Goal: Task Accomplishment & Management: Use online tool/utility

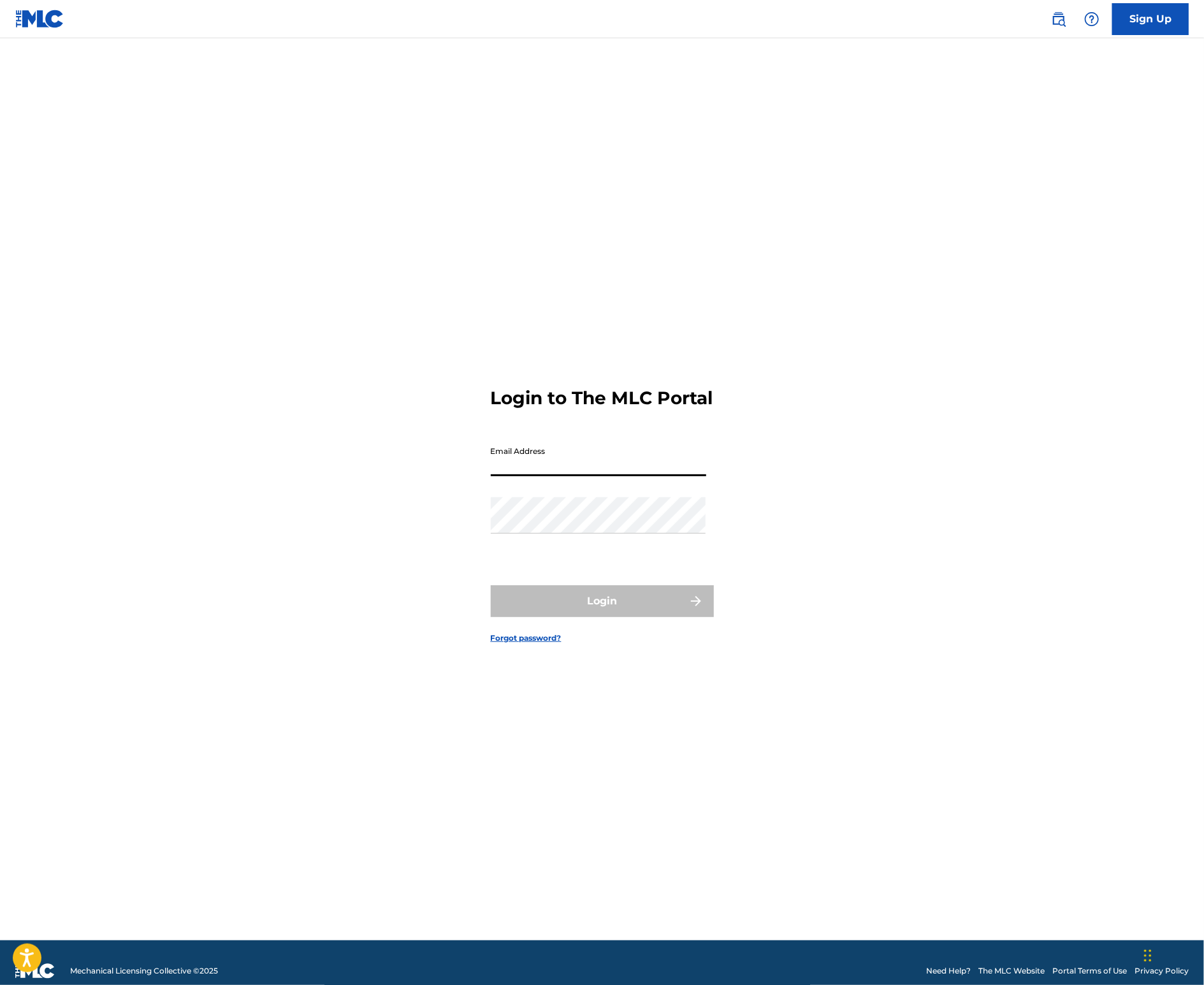
click at [628, 466] on input "Email Address" at bounding box center [598, 458] width 216 height 36
type input "[PERSON_NAME][EMAIL_ADDRESS][DOMAIN_NAME]"
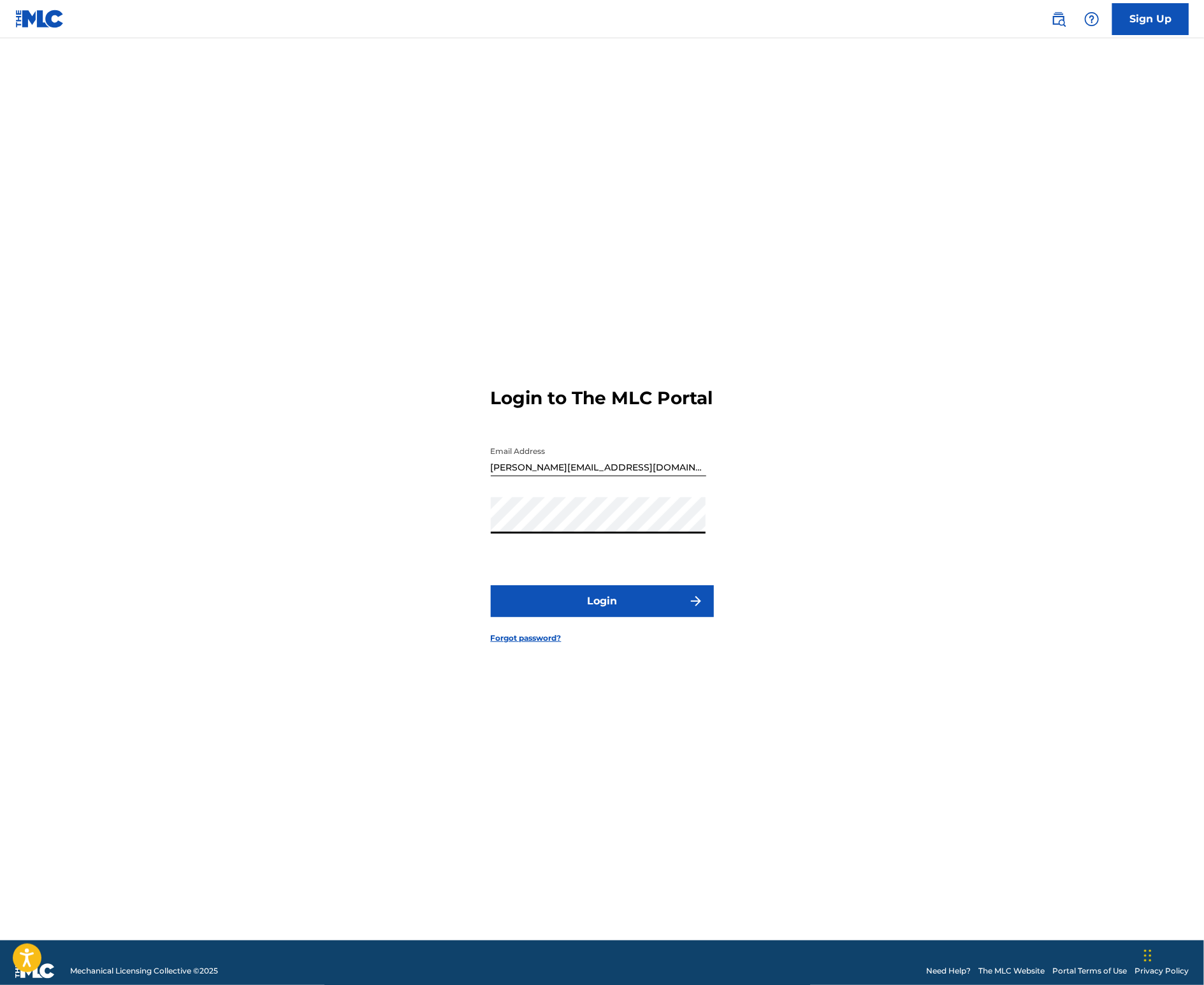
click at [559, 607] on button "Login" at bounding box center [602, 601] width 223 height 32
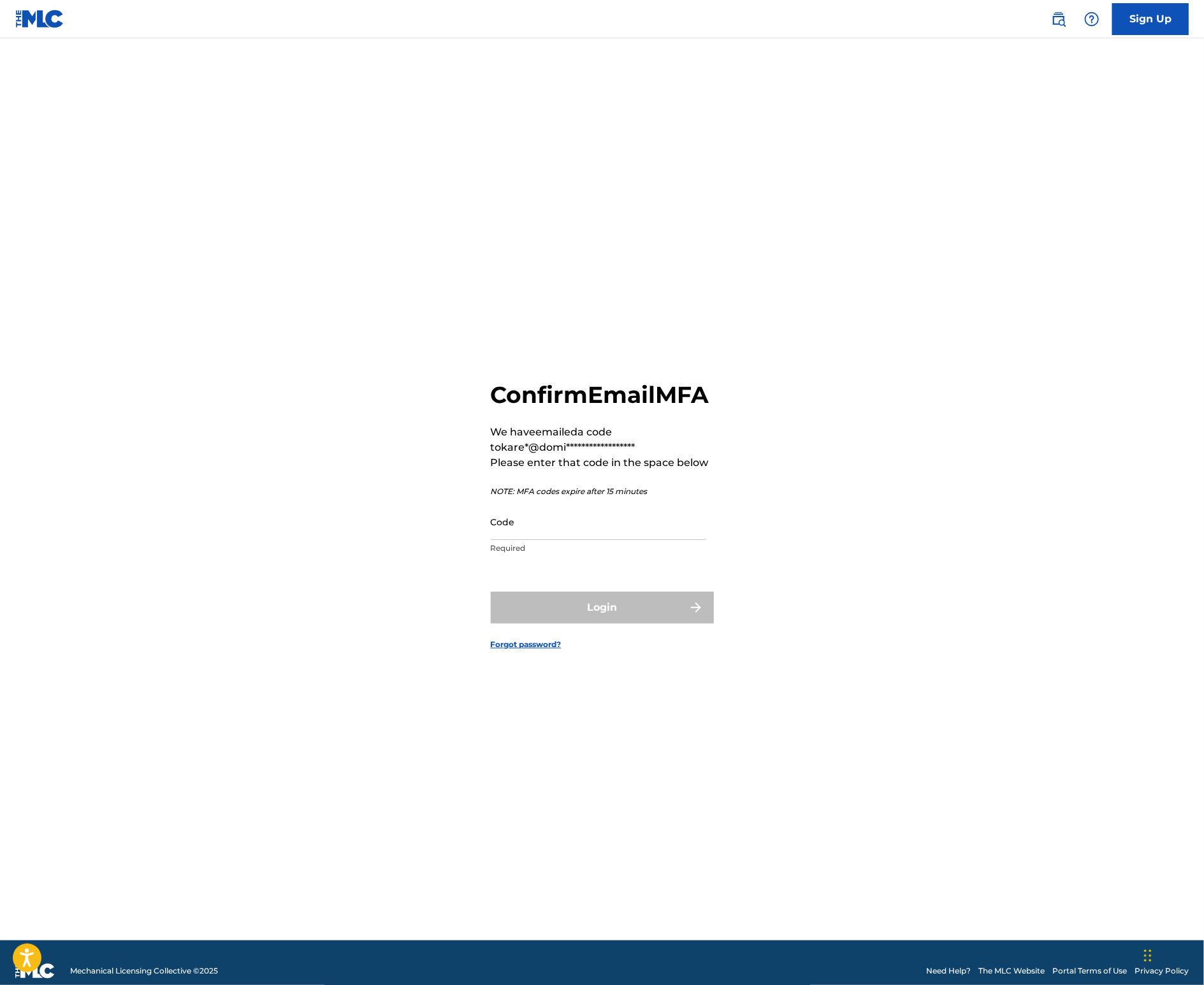
click at [600, 536] on input "Code" at bounding box center [598, 522] width 216 height 36
paste input "118336"
type input "118336"
click at [589, 616] on button "Login" at bounding box center [602, 607] width 223 height 32
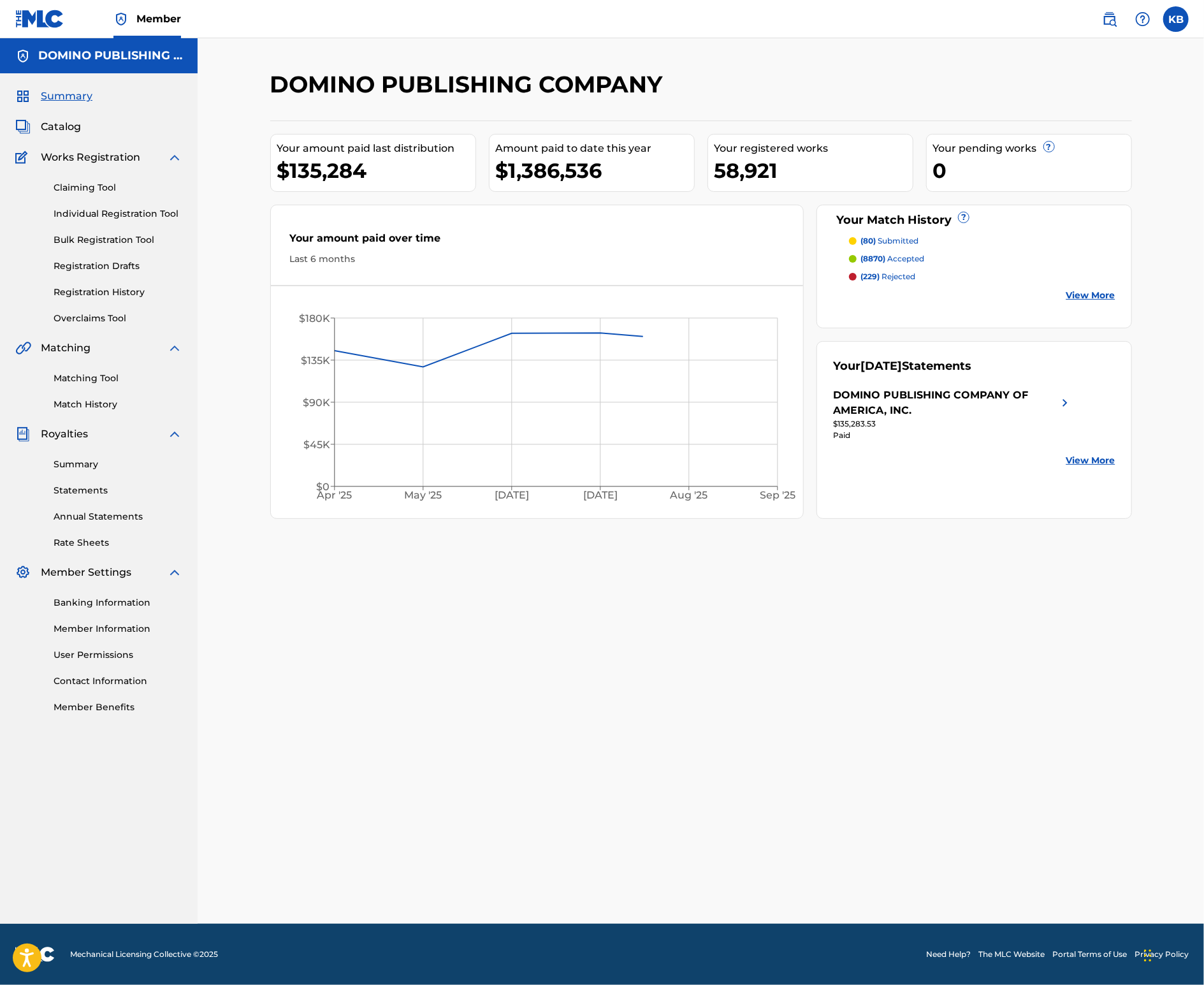
click at [112, 378] on link "Matching Tool" at bounding box center [117, 378] width 129 height 13
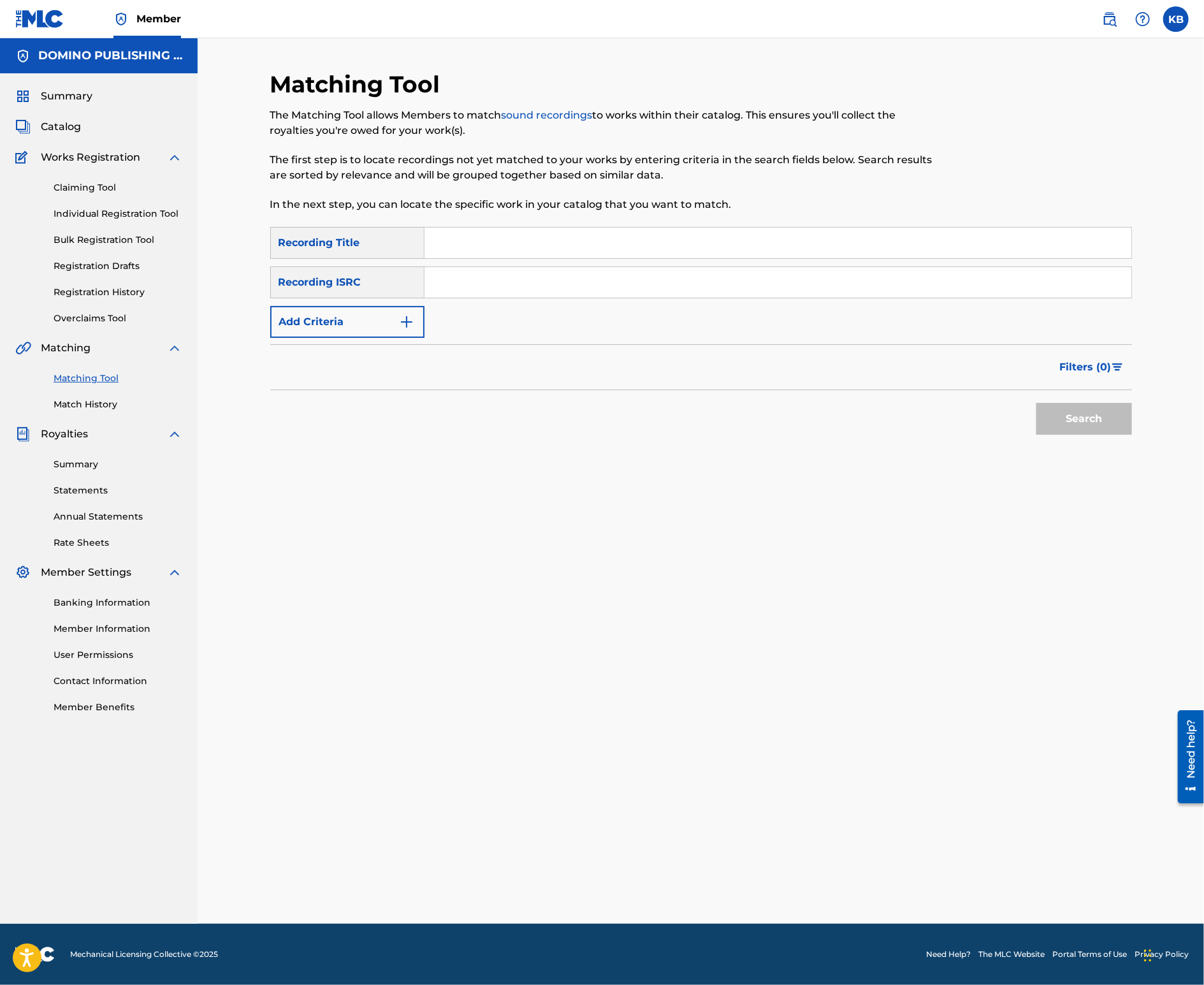
drag, startPoint x: 793, startPoint y: 234, endPoint x: 836, endPoint y: 233, distance: 43.0
click at [793, 234] on input "Search Form" at bounding box center [777, 242] width 707 height 30
paste input "[PERSON_NAME] ([PERSON_NAME]/[PERSON_NAME]/[PERSON_NAME]/ROMANS HOPCRAFT/WHALLE…"
type input "BIG [PERSON_NAME]"
click at [384, 315] on button "Add Criteria" at bounding box center [347, 322] width 154 height 32
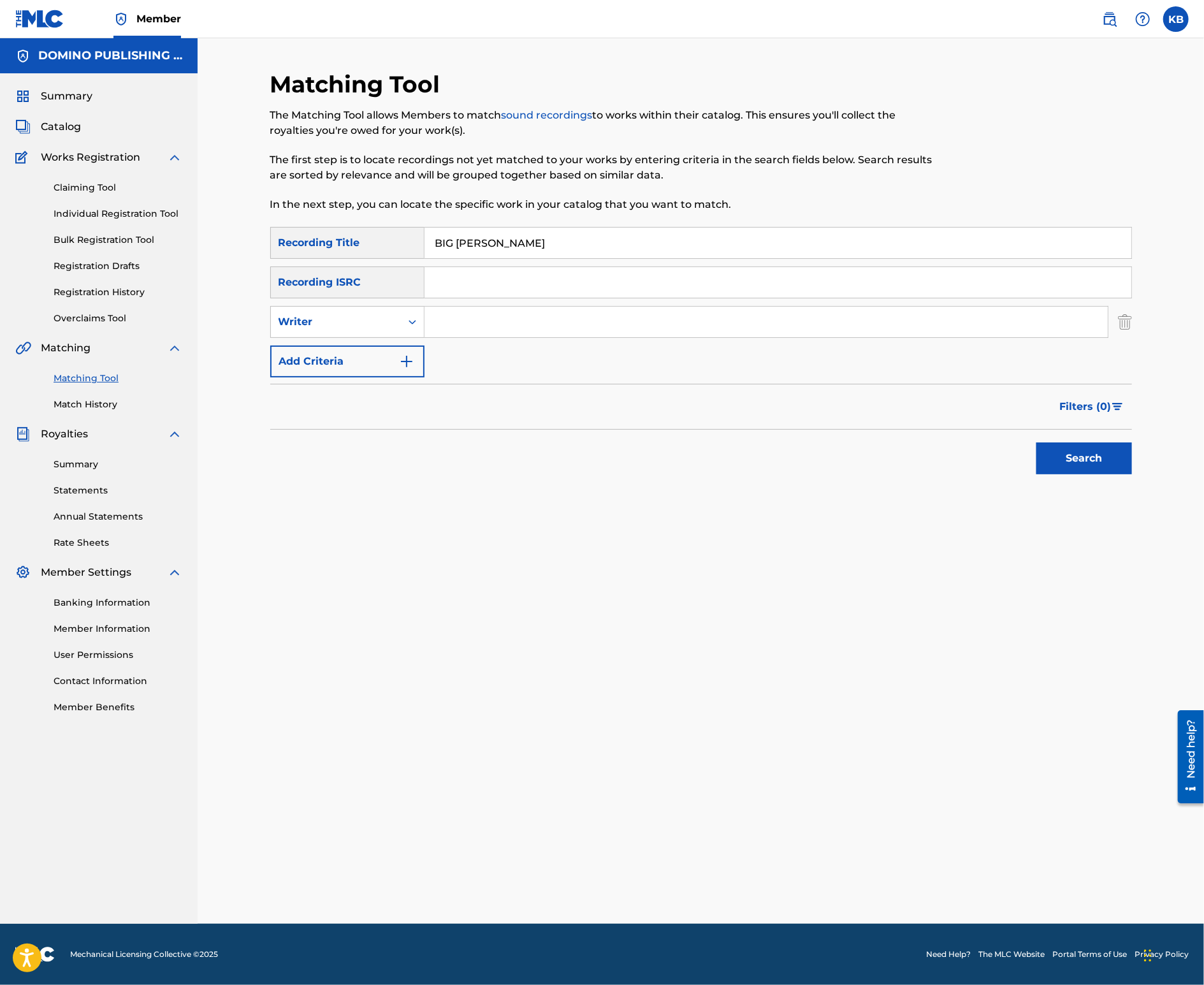
click at [498, 327] on input "Search Form" at bounding box center [766, 322] width 684 height 30
paste input "[PERSON_NAME] ([PERSON_NAME]/[PERSON_NAME]/[PERSON_NAME]/ROMANS HOPCRAFT/WHALLE…"
type input "[PERSON_NAME]/[PERSON_NAME]/[PERSON_NAME]/ROMANS HOPCRAFT/WHALLEY"
click at [1037, 442] on button "Search" at bounding box center [1084, 458] width 96 height 32
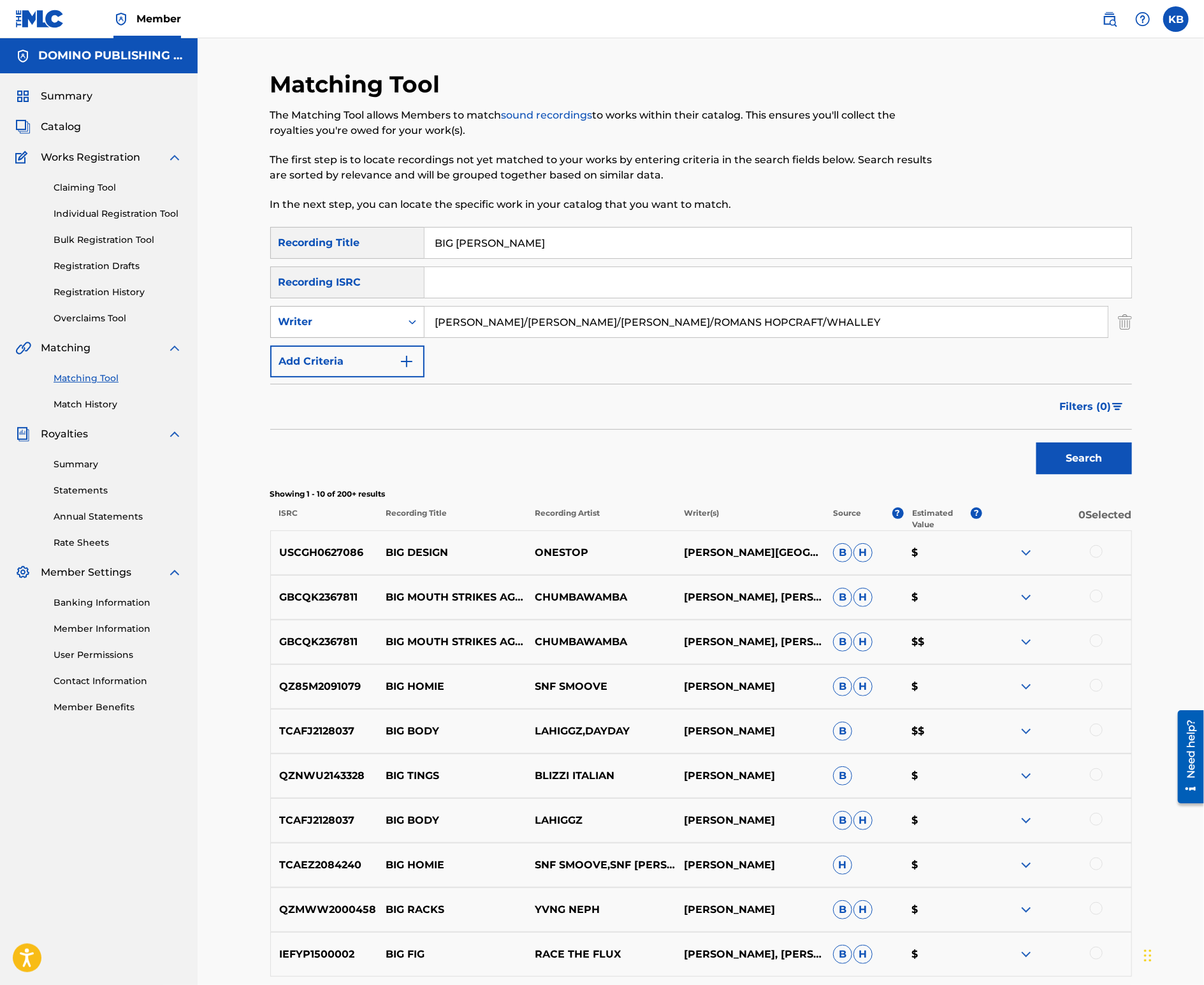
click at [382, 320] on div "Writer" at bounding box center [336, 322] width 115 height 16
drag, startPoint x: 369, startPoint y: 342, endPoint x: 384, endPoint y: 342, distance: 15.0
click at [369, 342] on div "Recording Artist" at bounding box center [347, 354] width 153 height 32
click at [522, 326] on input "Search Form" at bounding box center [766, 322] width 684 height 30
type input "warmduscher"
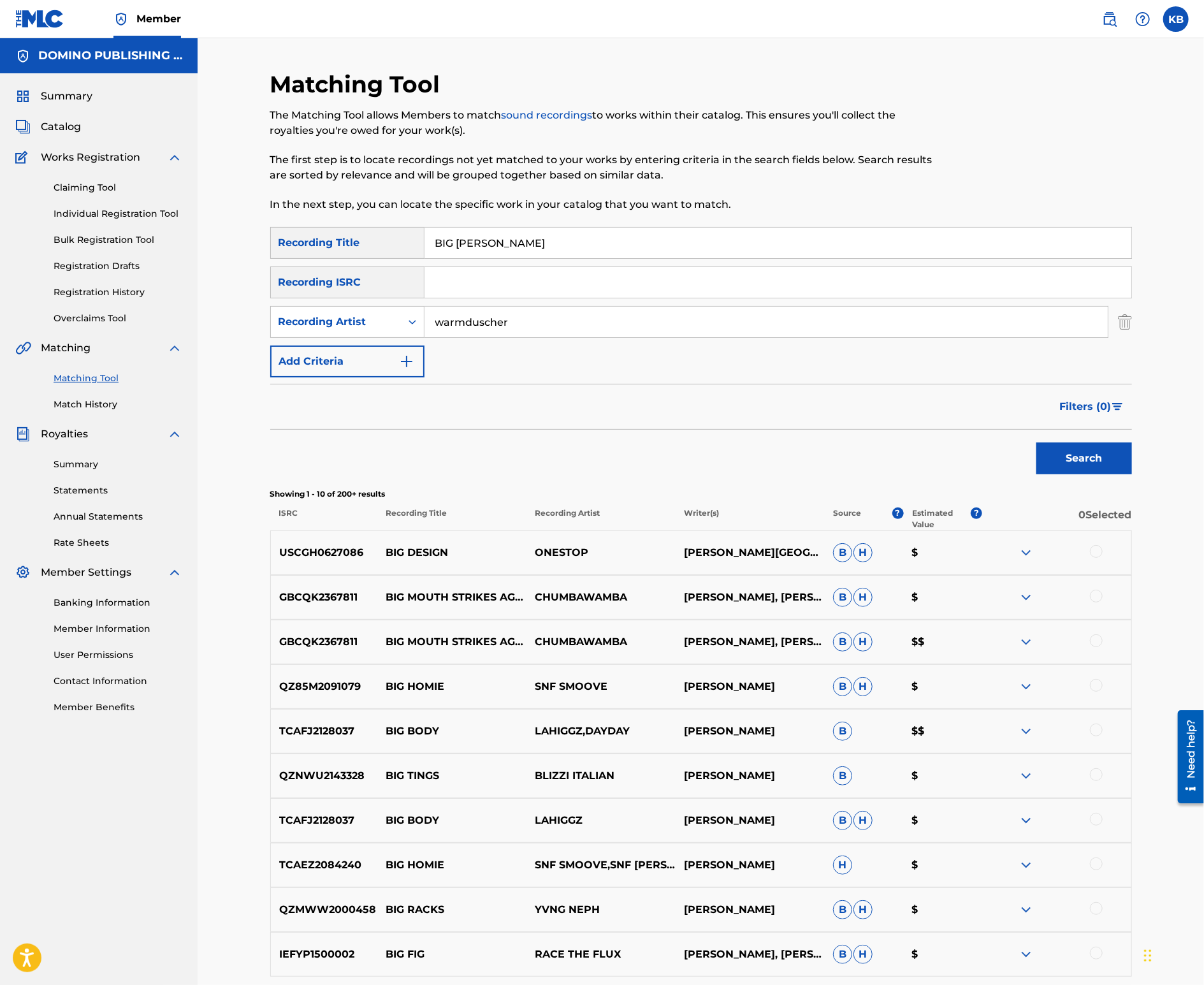
click at [1037, 442] on button "Search" at bounding box center [1084, 458] width 96 height 32
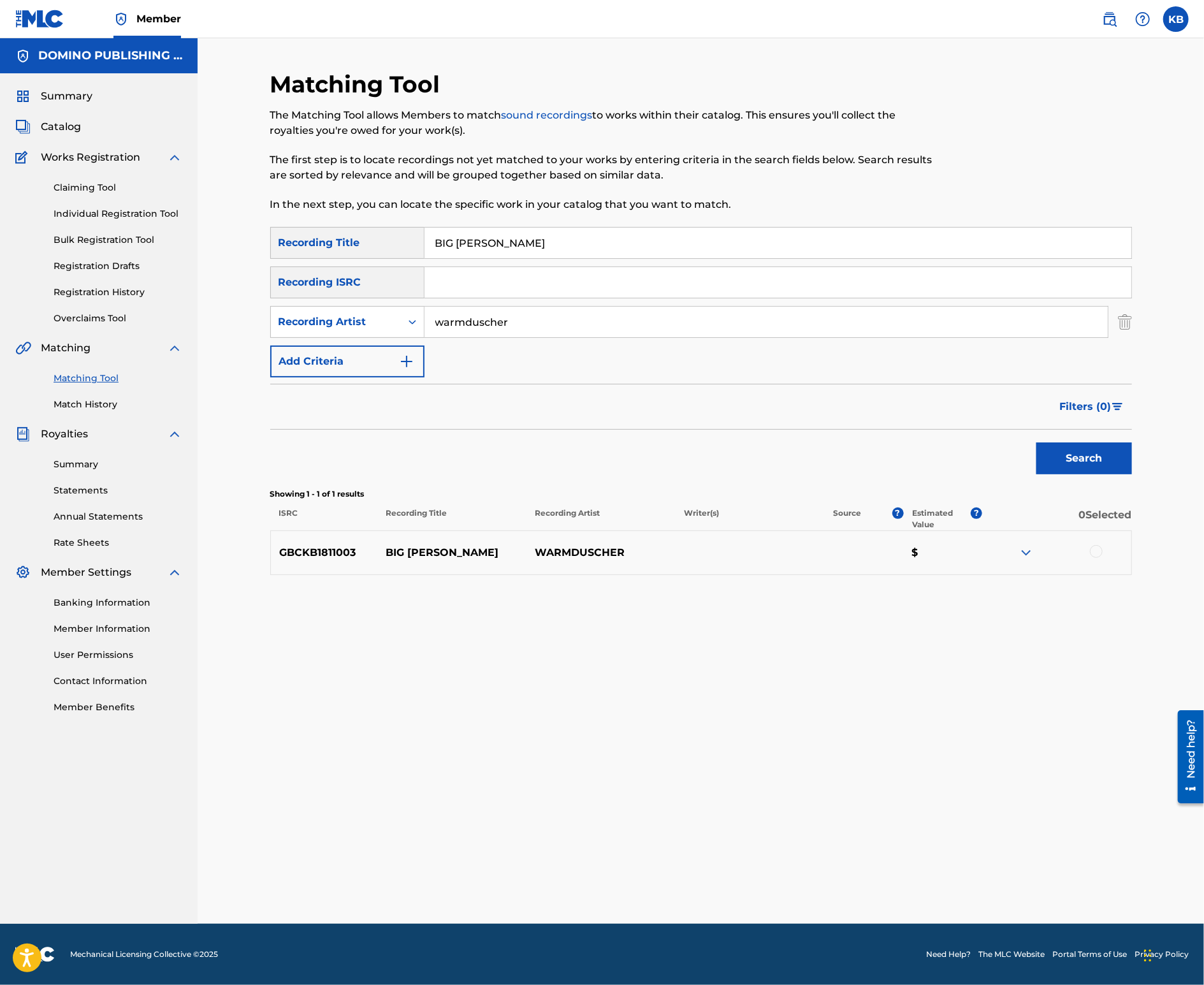
click at [1100, 549] on div at bounding box center [1096, 552] width 13 height 13
click at [878, 881] on button "Match 1 Group" at bounding box center [896, 881] width 141 height 32
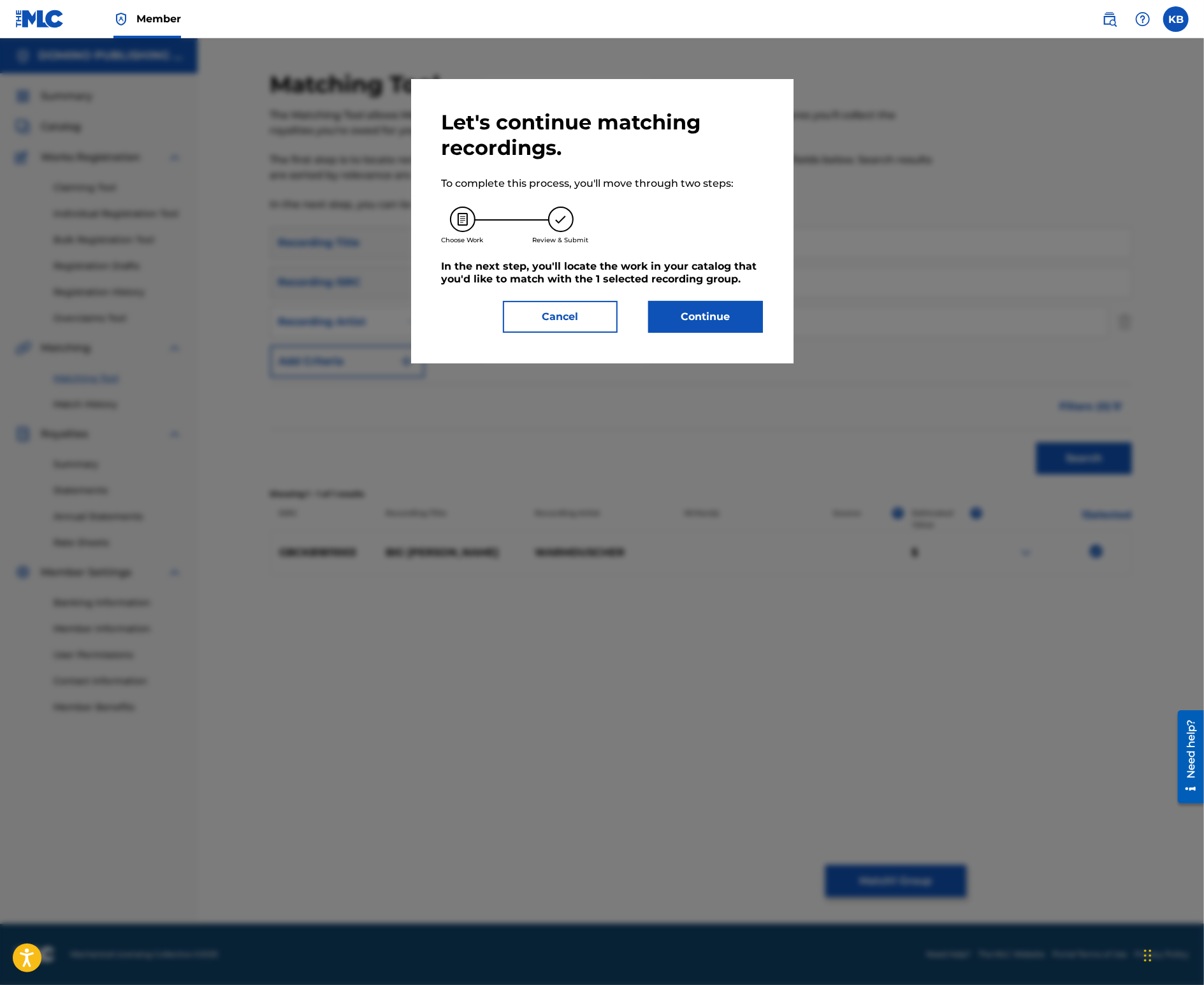
click at [706, 313] on button "Continue" at bounding box center [706, 317] width 115 height 32
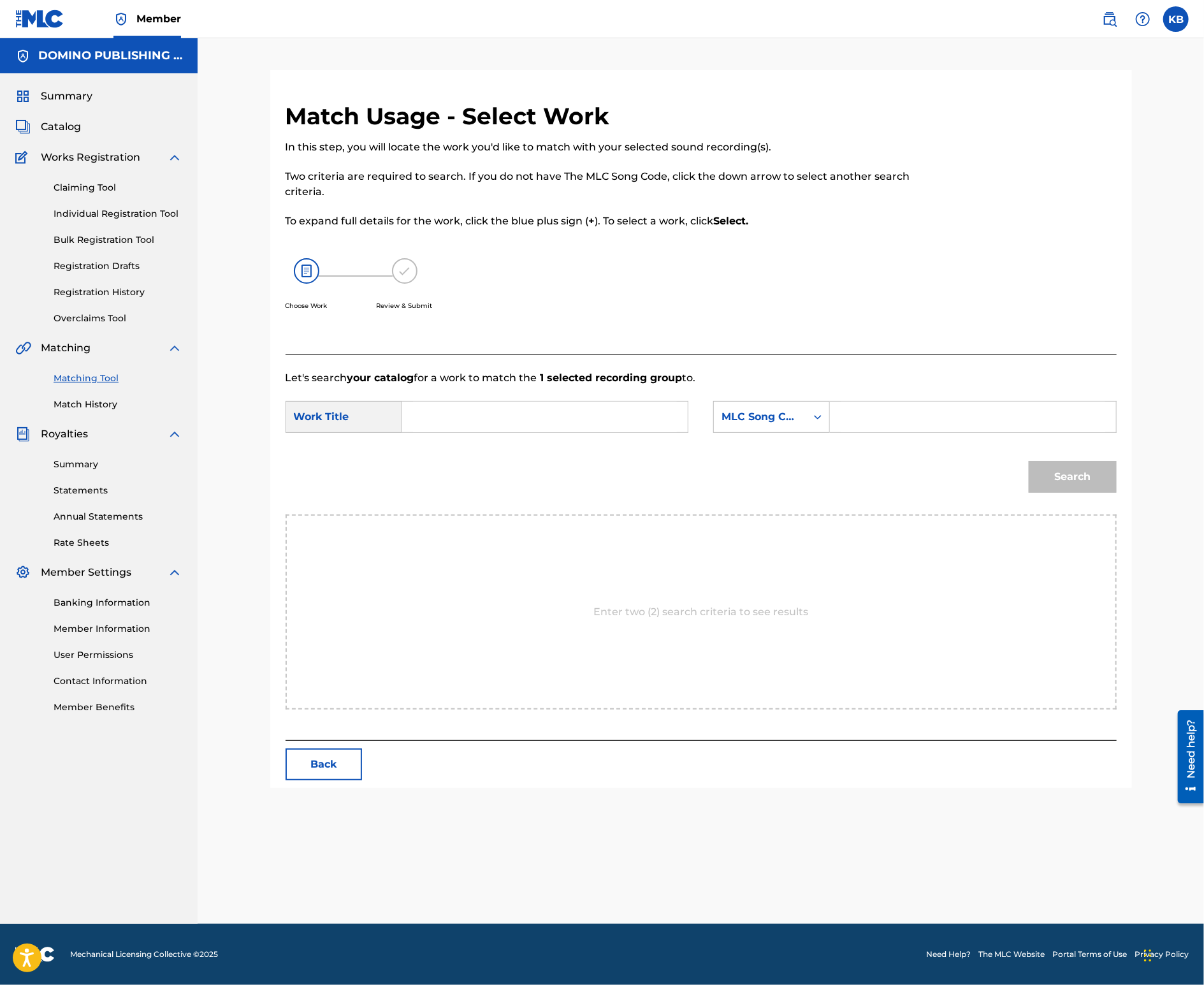
click at [577, 427] on input "Search Form" at bounding box center [545, 416] width 264 height 30
paste input "[PERSON_NAME] ([PERSON_NAME]/[PERSON_NAME]/[PERSON_NAME]/ROMANS HOPCRAFT/WHALLE…"
type input "BIG [PERSON_NAME]"
click at [772, 421] on div "MLC Song Code" at bounding box center [760, 417] width 77 height 16
click at [773, 456] on div "Writer Name" at bounding box center [771, 448] width 116 height 32
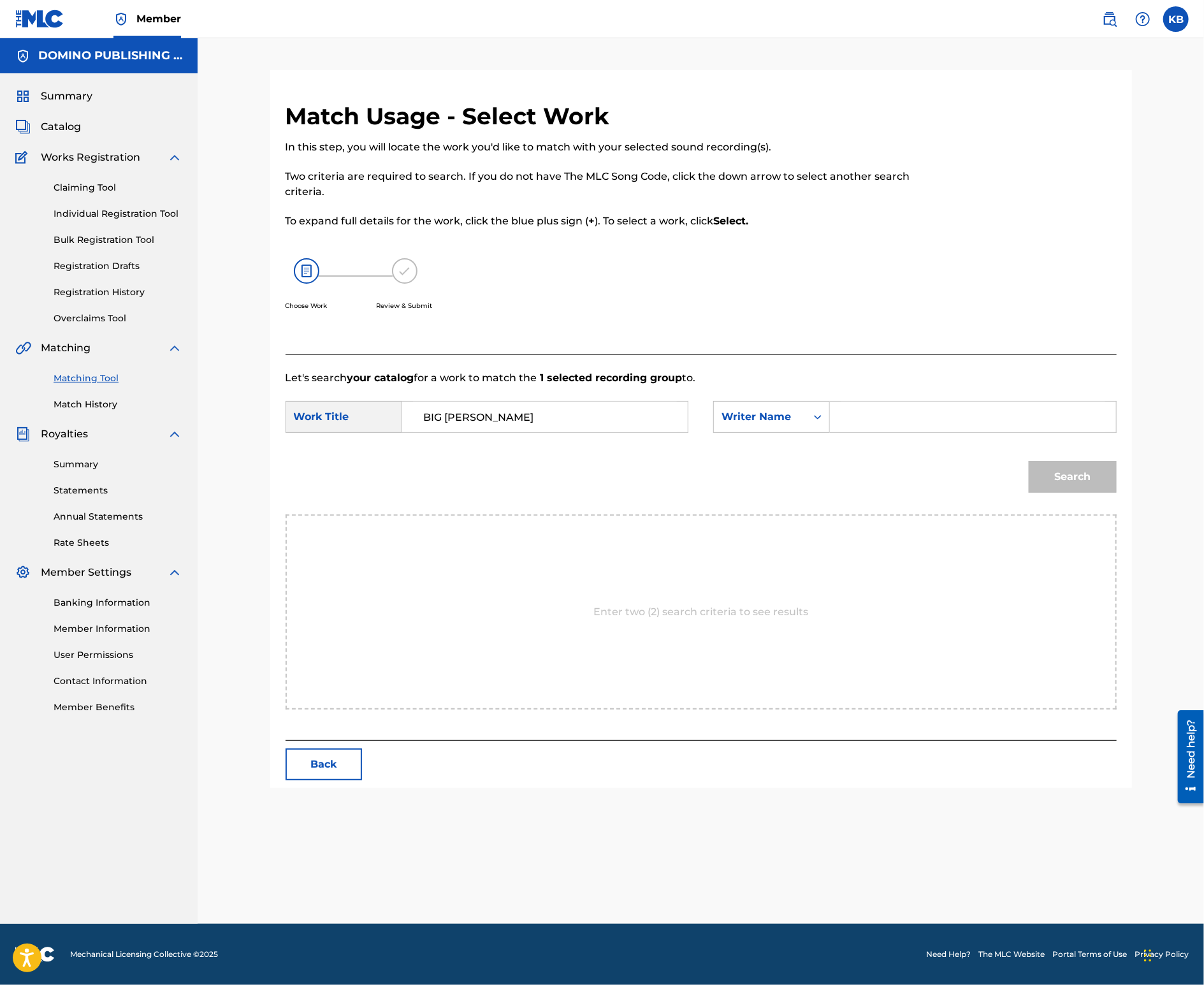
click at [909, 419] on input "Search Form" at bounding box center [973, 416] width 264 height 30
paste input "[PERSON_NAME] ([PERSON_NAME]/[PERSON_NAME]/[PERSON_NAME]/ROMANS HOPCRAFT/WHALLE…"
type input "WHALLEY"
click at [1029, 461] on button "Search" at bounding box center [1073, 477] width 88 height 32
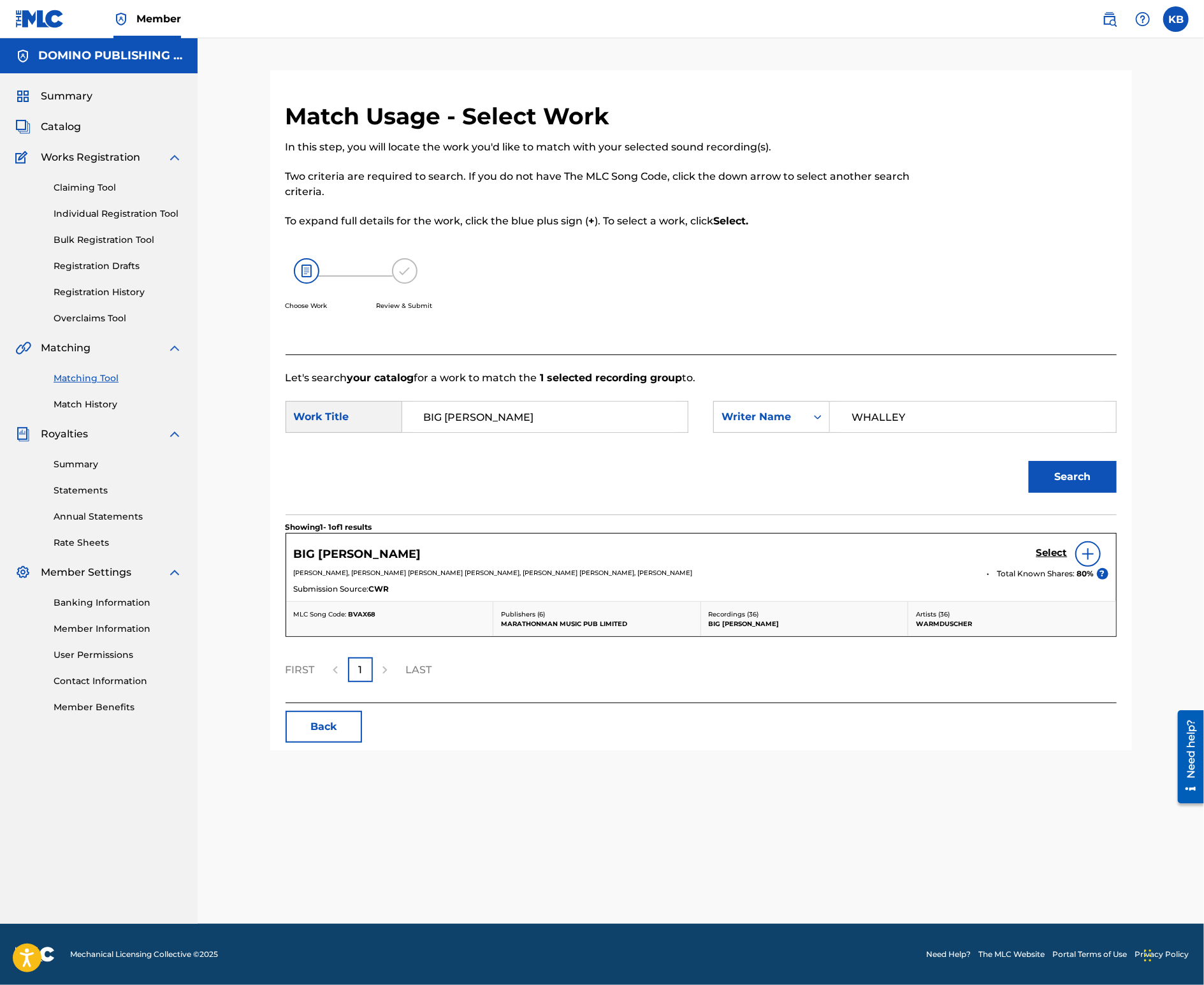
click at [1045, 552] on h5 "Select" at bounding box center [1052, 552] width 31 height 12
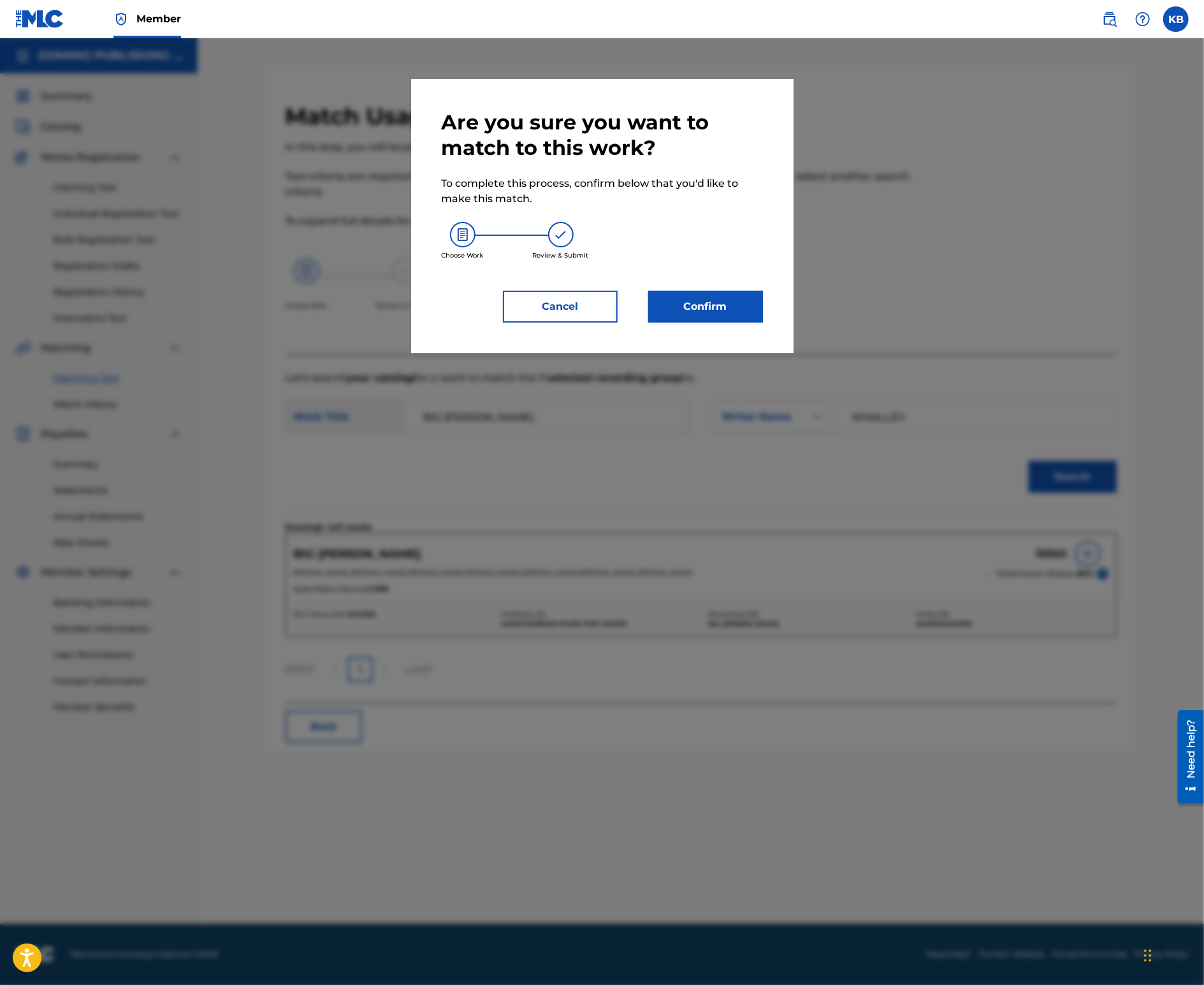
click at [722, 314] on button "Confirm" at bounding box center [706, 306] width 115 height 32
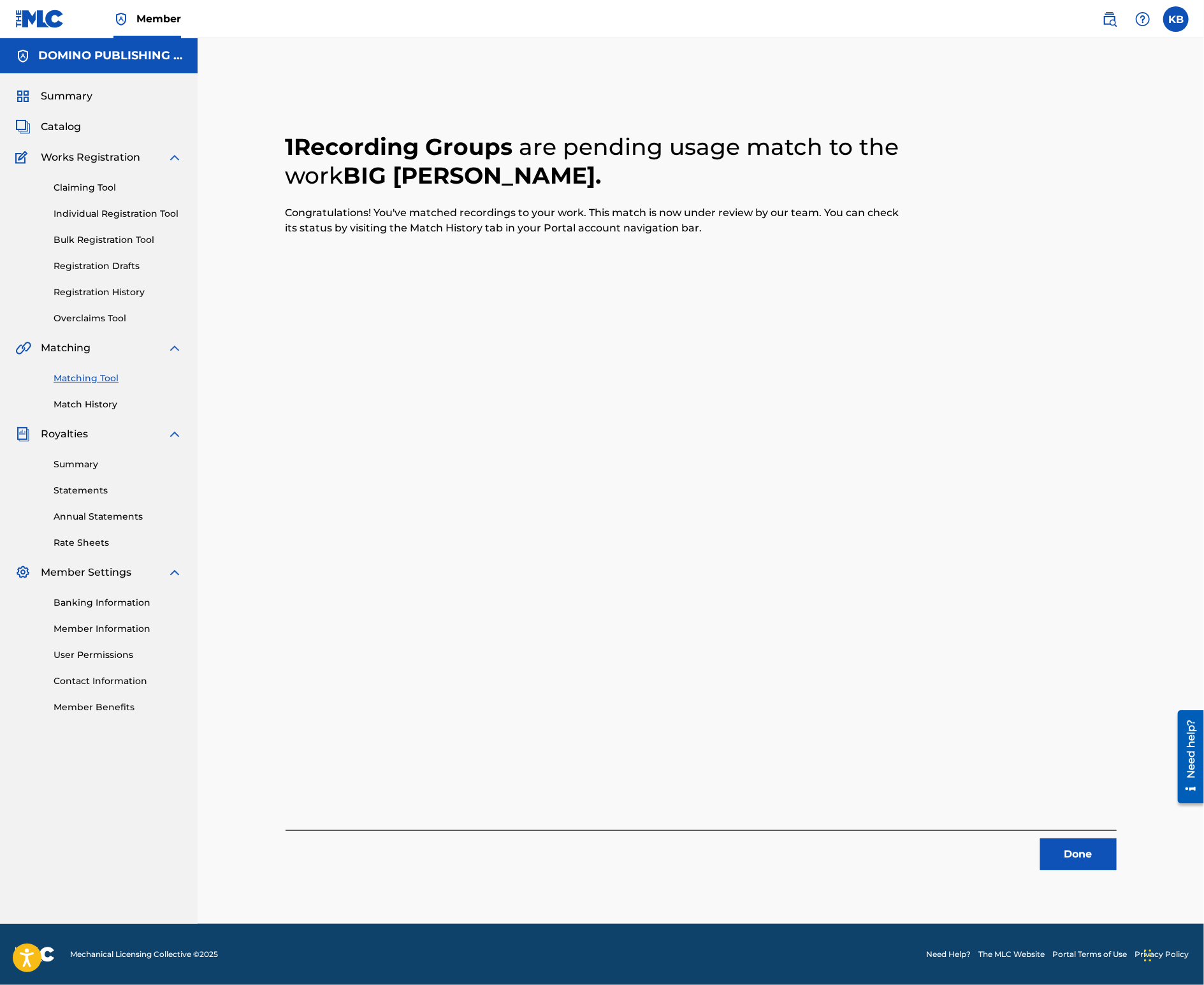
click at [1064, 850] on button "Done" at bounding box center [1078, 854] width 76 height 32
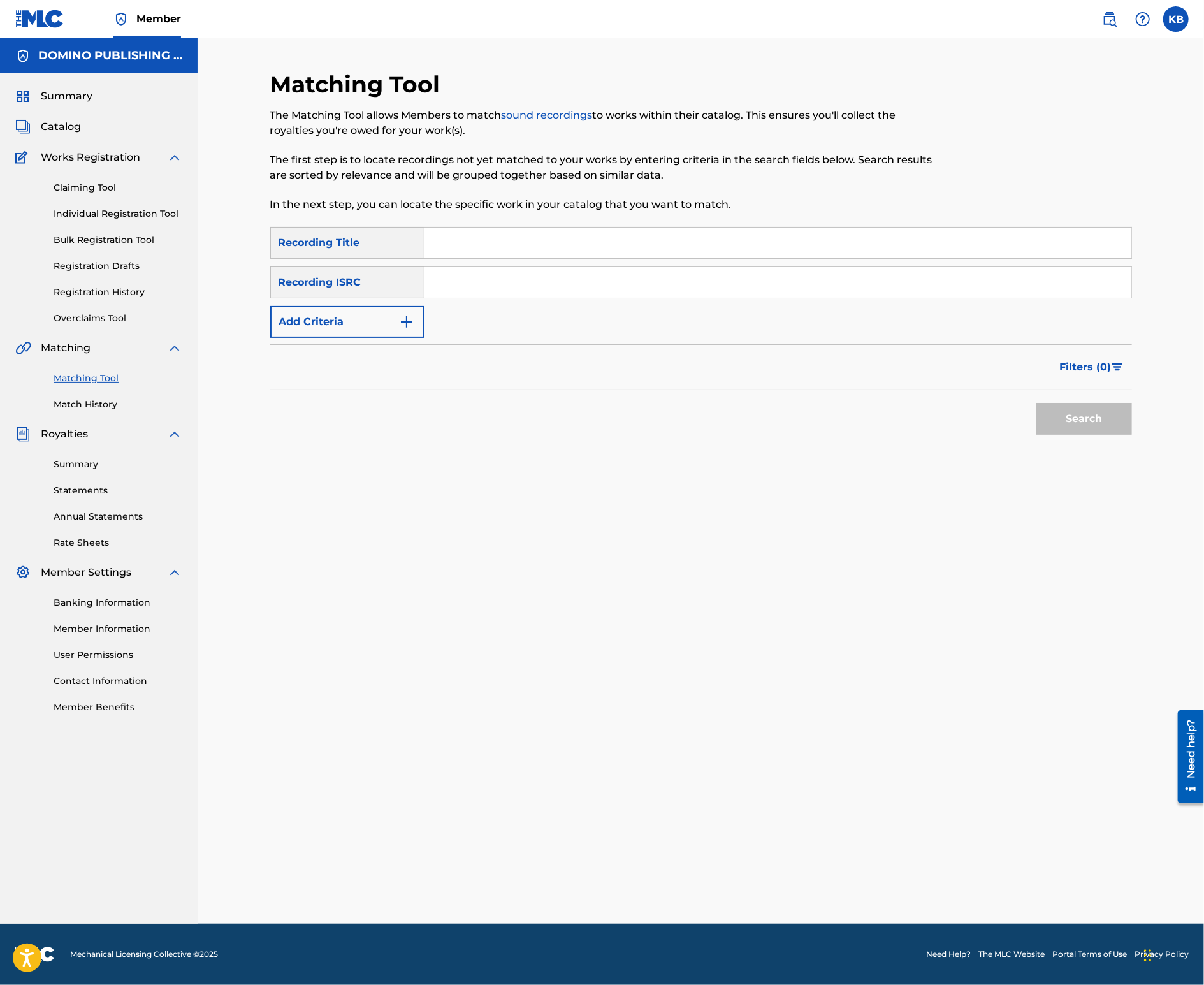
click at [671, 230] on input "Search Form" at bounding box center [777, 242] width 707 height 30
paste input "TOUCH AND GO (HOWIE/[PERSON_NAME]/[PERSON_NAME])"
type input "TOUCH AND GO"
click at [373, 337] on button "Add Criteria" at bounding box center [347, 322] width 154 height 32
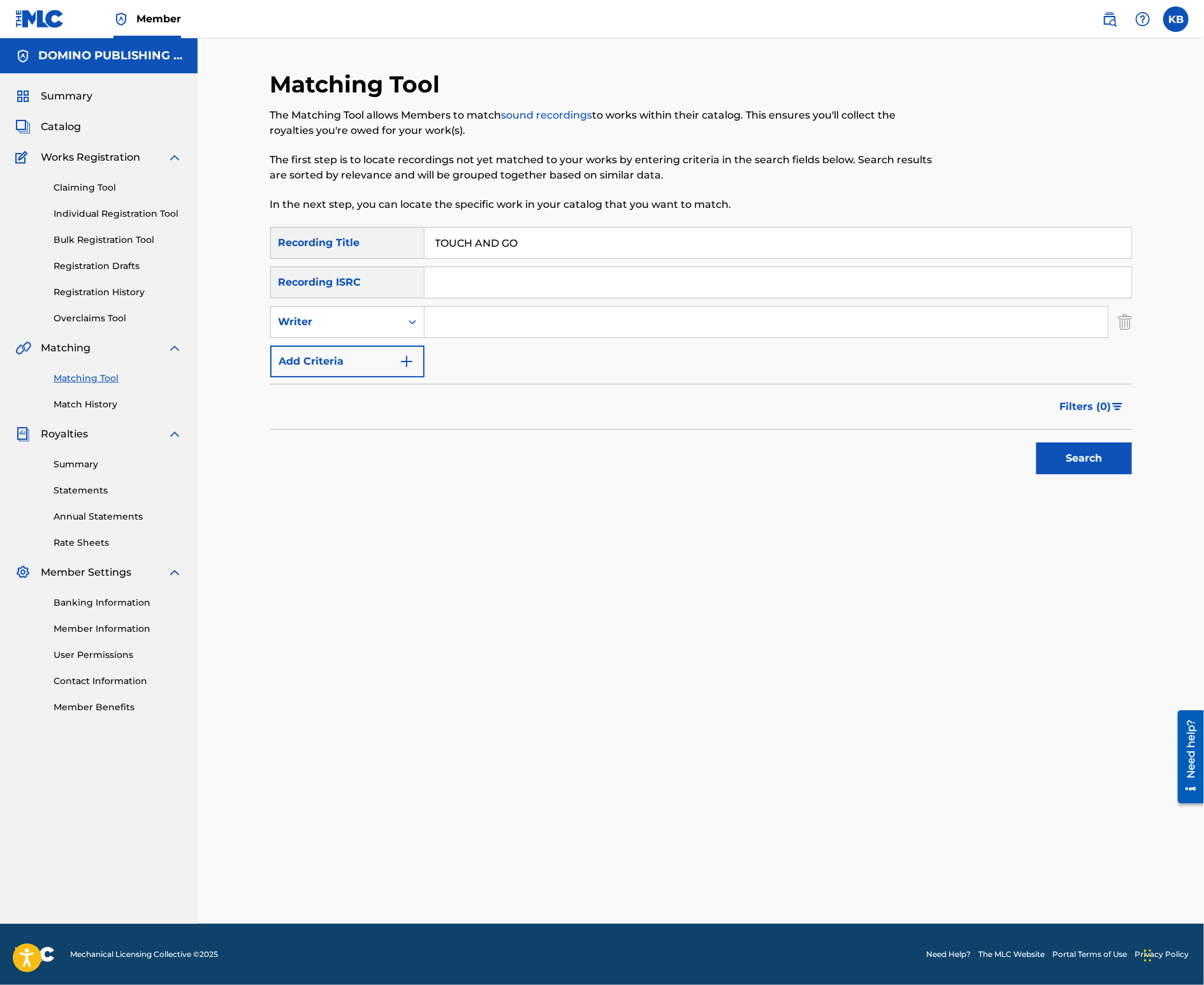
click at [547, 331] on input "Search Form" at bounding box center [766, 322] width 684 height 30
paste input "TOUCH AND GO (HOWIE/[PERSON_NAME]/[PERSON_NAME])"
type input "HOWIE/[PERSON_NAME]/[PERSON_NAME]"
click at [1037, 442] on button "Search" at bounding box center [1084, 458] width 96 height 32
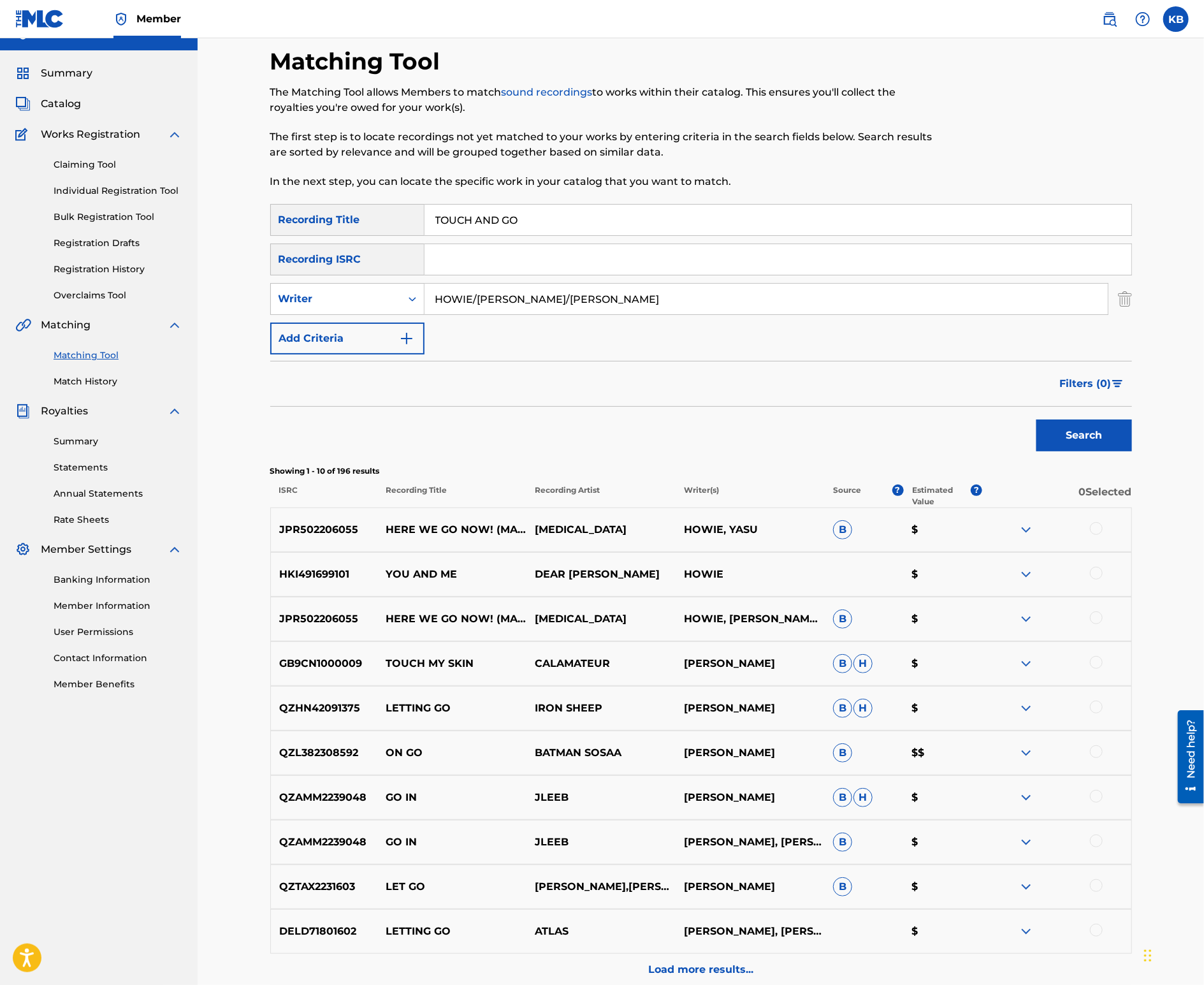
scroll to position [24, 0]
click at [363, 298] on div "Writer" at bounding box center [336, 298] width 115 height 16
click at [355, 337] on div "Recording Artist" at bounding box center [347, 330] width 153 height 32
click at [556, 305] on input "Search Form" at bounding box center [766, 298] width 684 height 30
type input "[PERSON_NAME]"
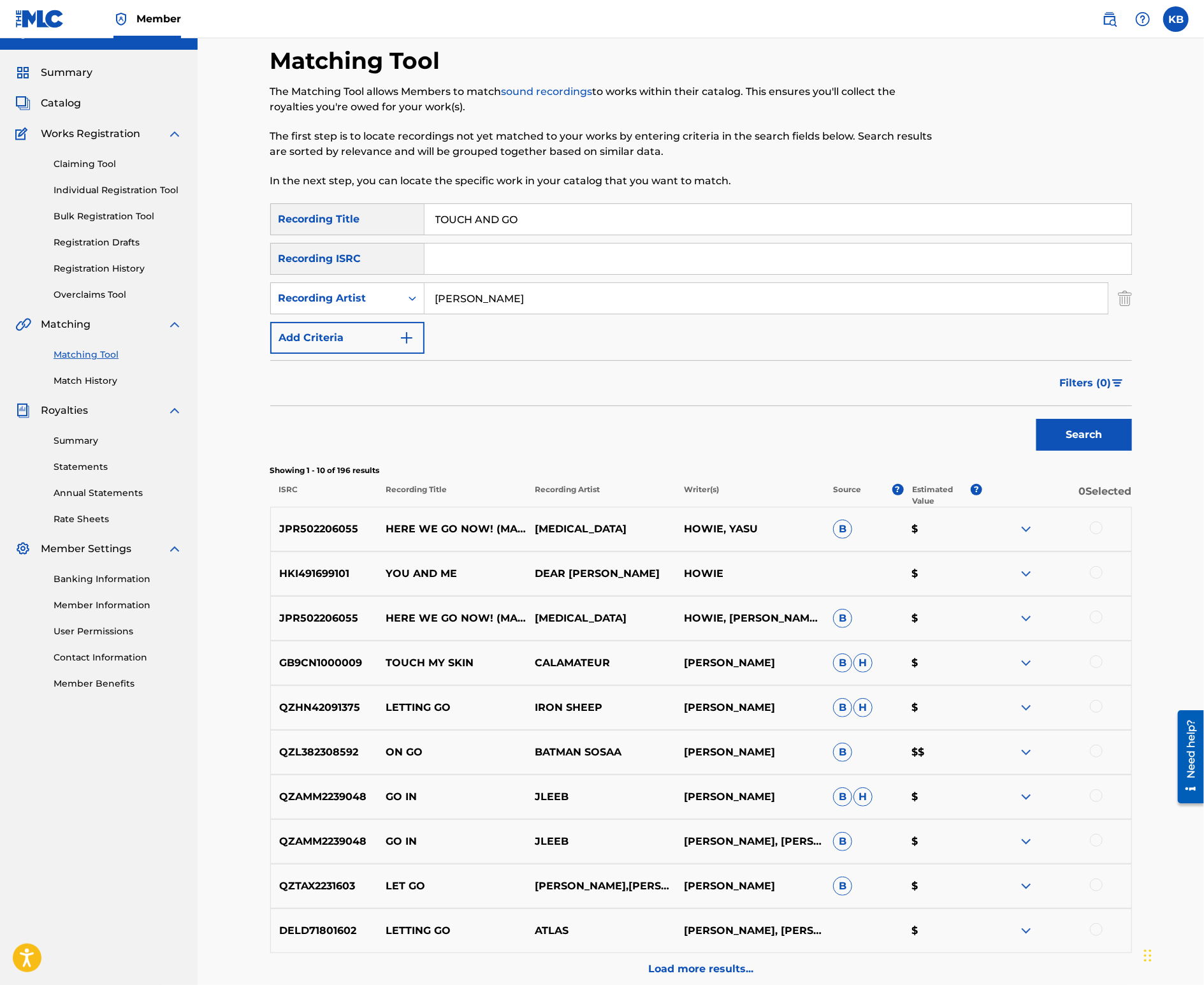
click at [1037, 419] on button "Search" at bounding box center [1084, 434] width 96 height 32
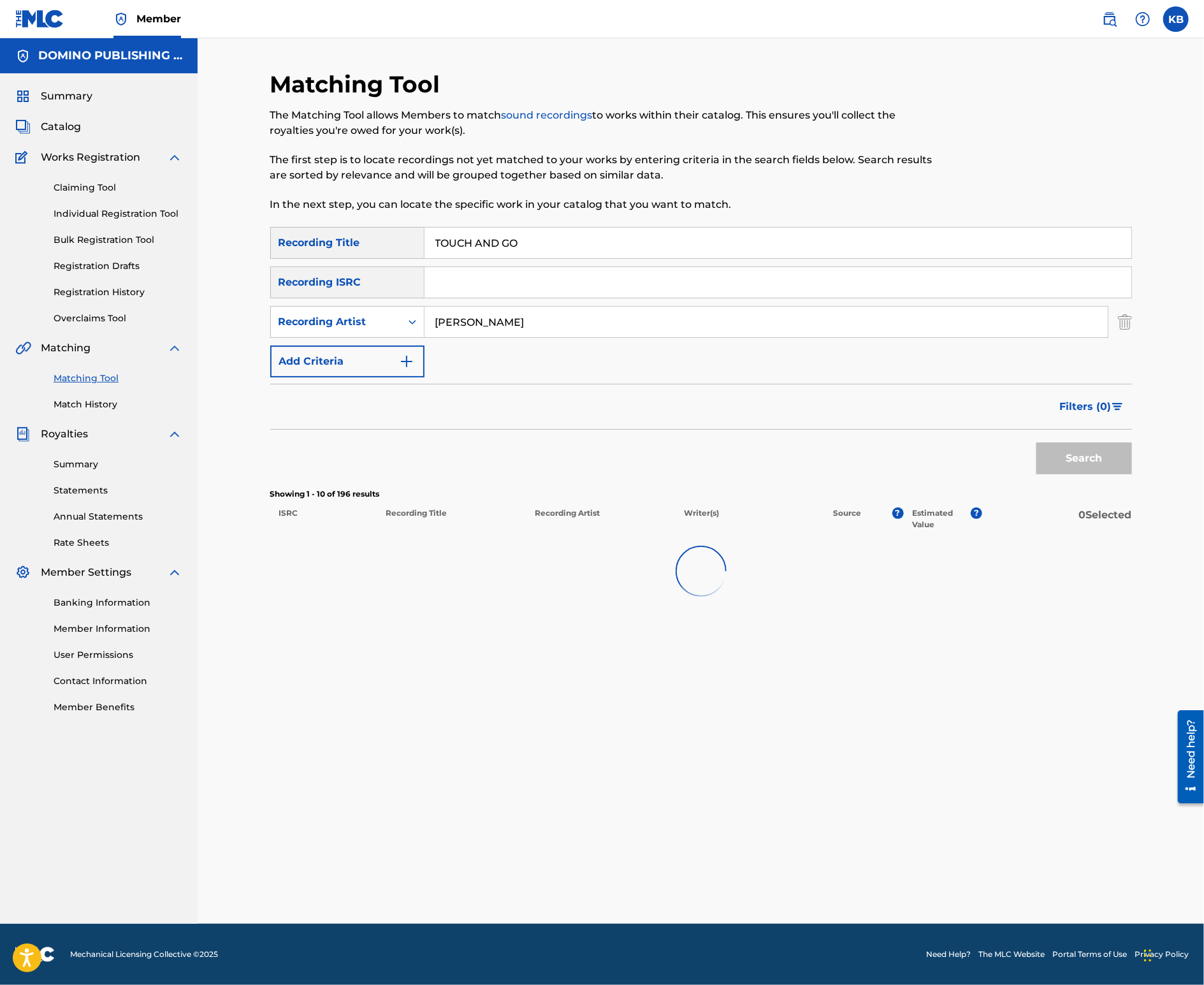
scroll to position [0, 0]
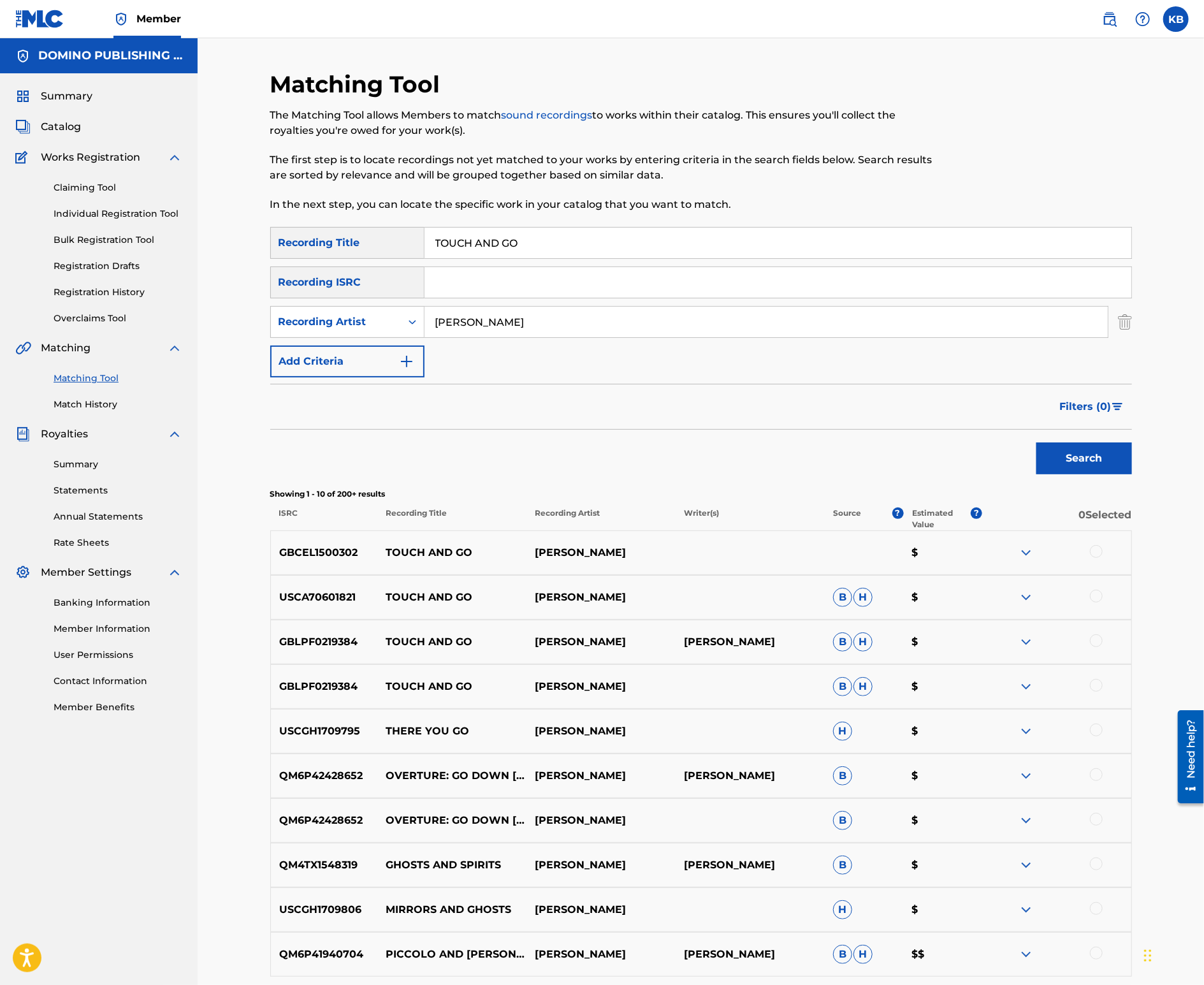
click at [1098, 548] on div at bounding box center [1096, 552] width 13 height 13
click at [921, 891] on button "Match 1 Group" at bounding box center [896, 881] width 141 height 32
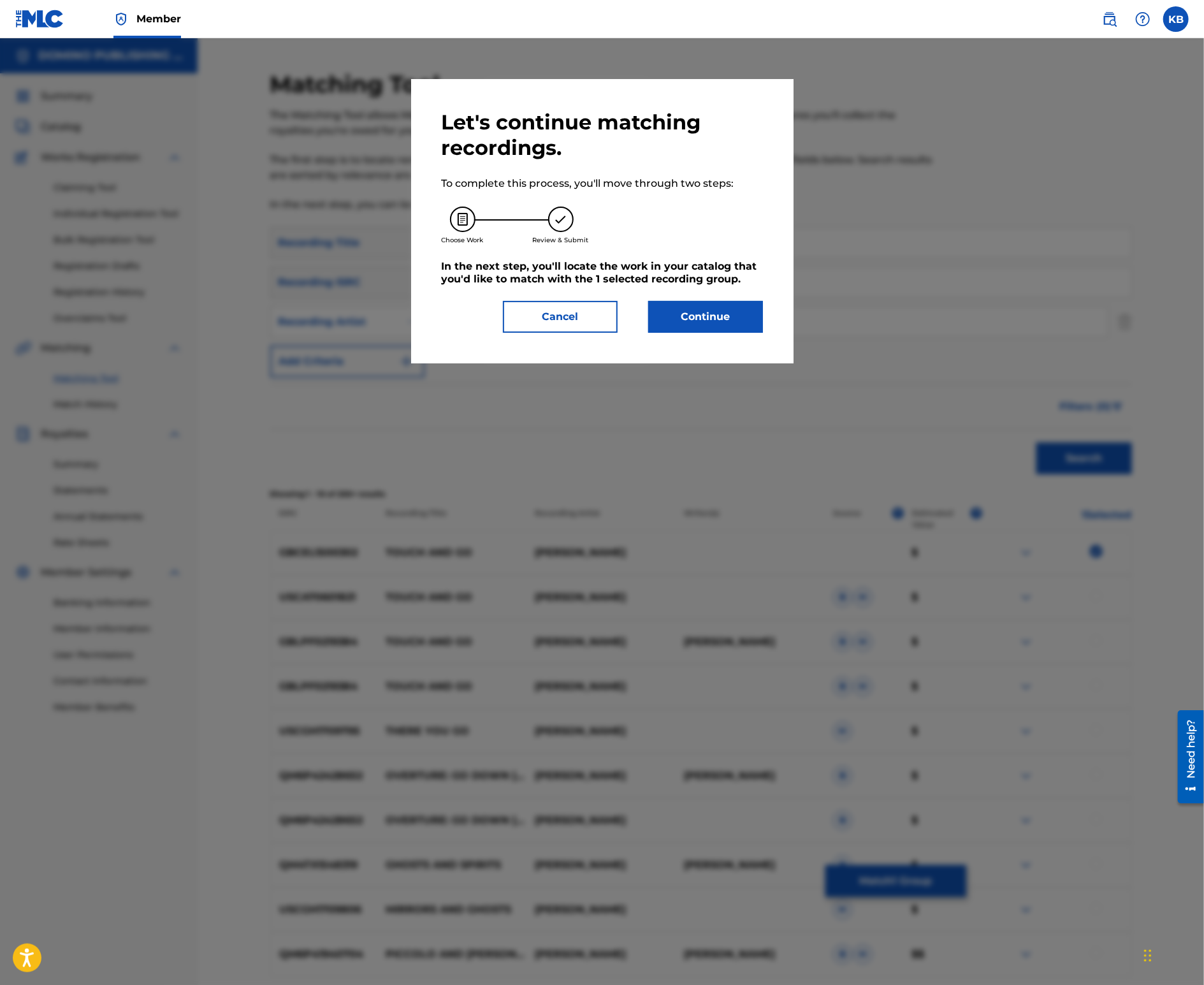
click at [584, 325] on button "Cancel" at bounding box center [561, 317] width 115 height 32
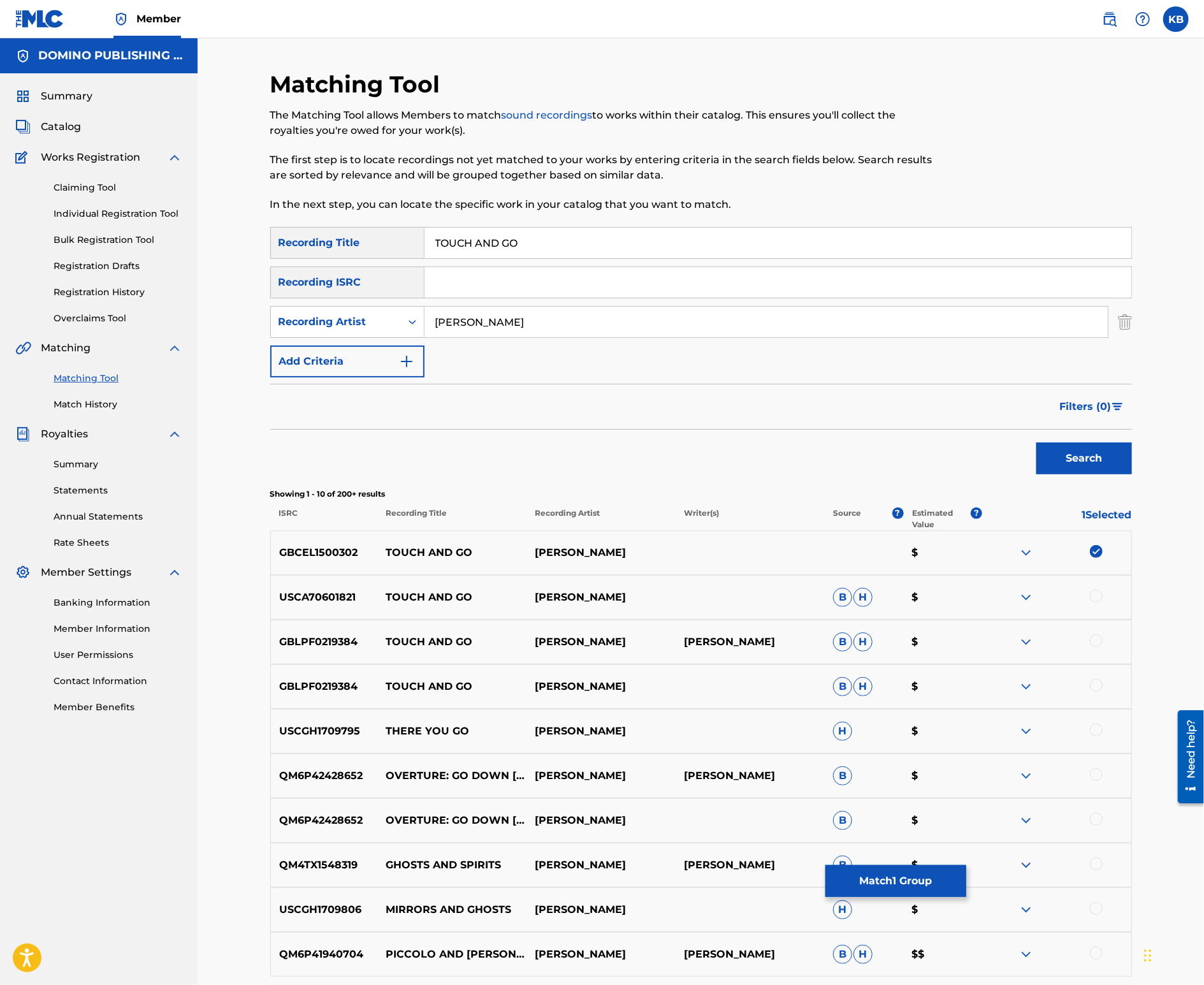
click at [929, 886] on button "Match 1 Group" at bounding box center [896, 881] width 141 height 32
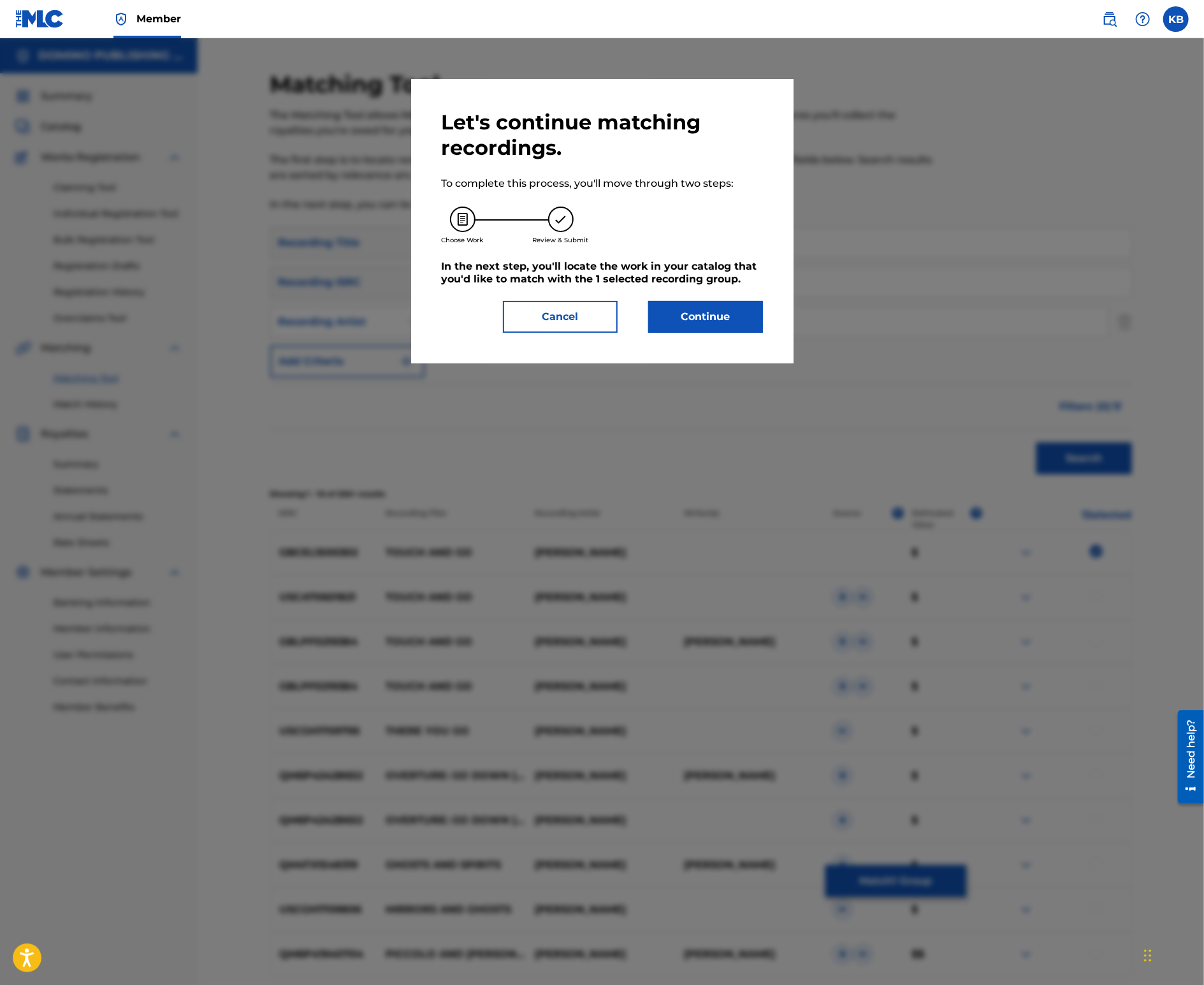
click at [721, 308] on button "Continue" at bounding box center [706, 317] width 115 height 32
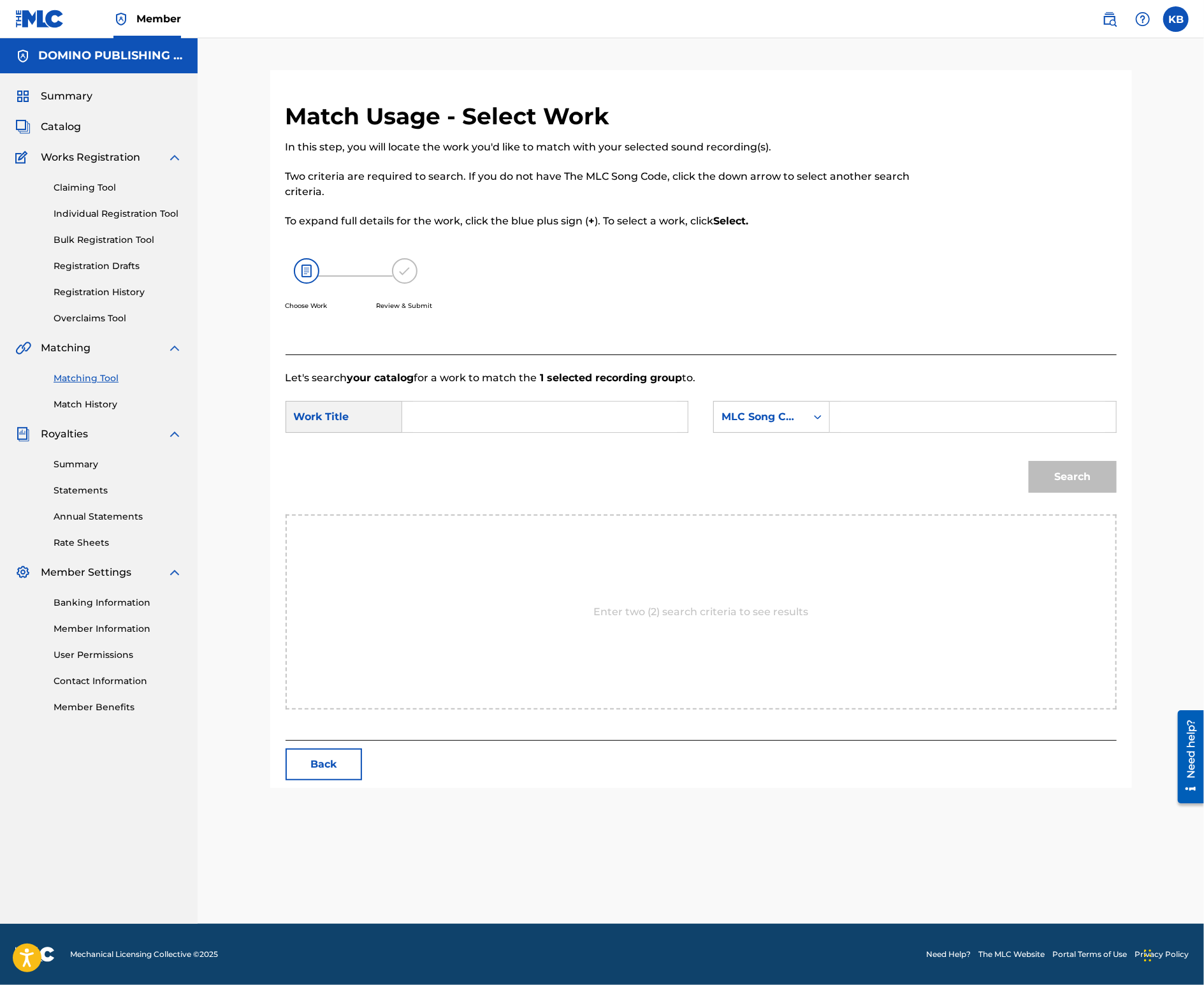
click at [564, 409] on input "Search Form" at bounding box center [545, 416] width 264 height 30
paste input "TOUCH AND GO (HOWIE/[PERSON_NAME]/[PERSON_NAME])"
type input "TOUCH AND GO"
click at [763, 415] on div "MLC Song Code" at bounding box center [760, 417] width 77 height 16
click at [774, 455] on div "Writer Name" at bounding box center [771, 448] width 116 height 32
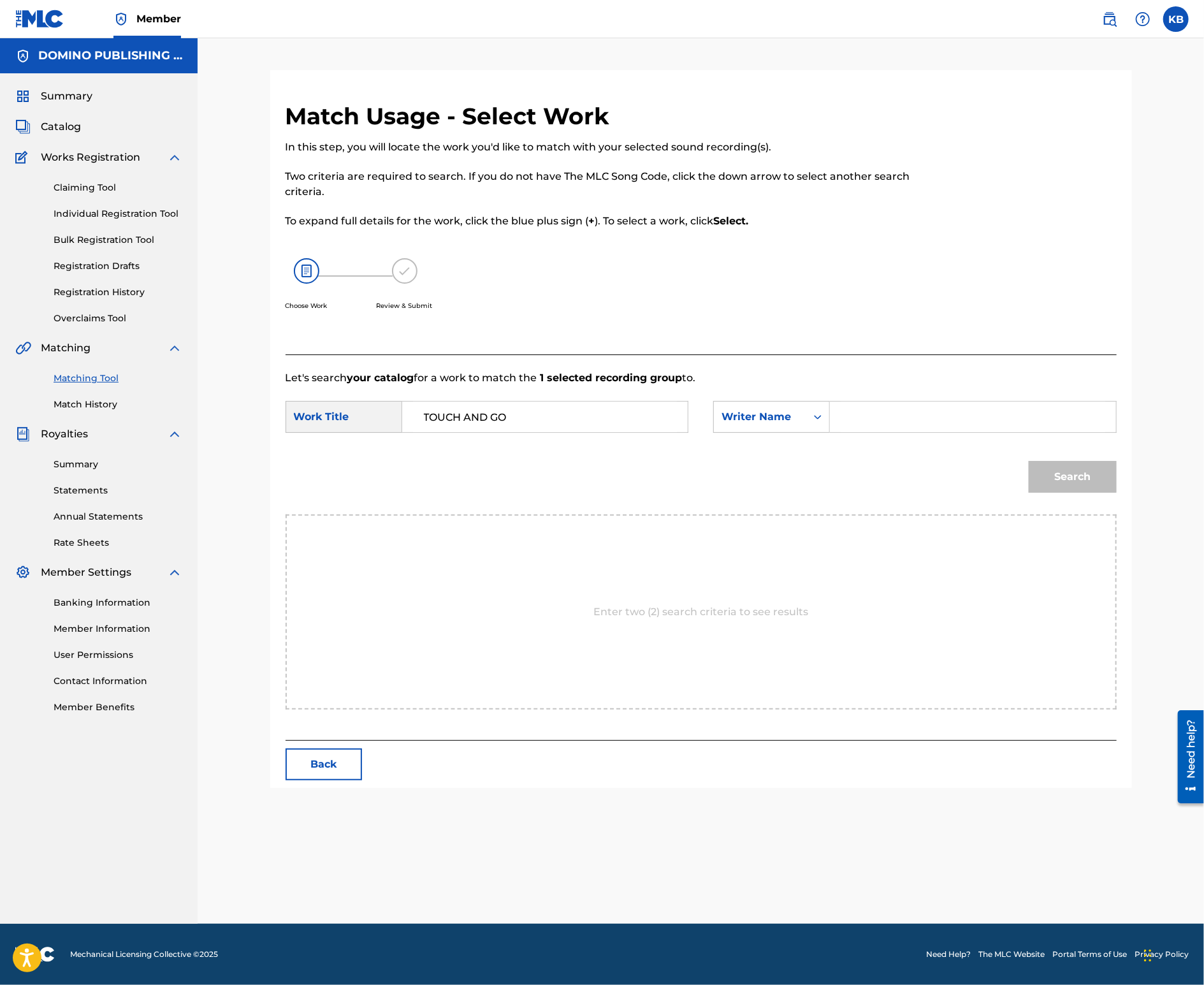
click at [884, 419] on input "Search Form" at bounding box center [973, 416] width 264 height 30
type input "howie"
click at [1029, 461] on button "Search" at bounding box center [1073, 477] width 88 height 32
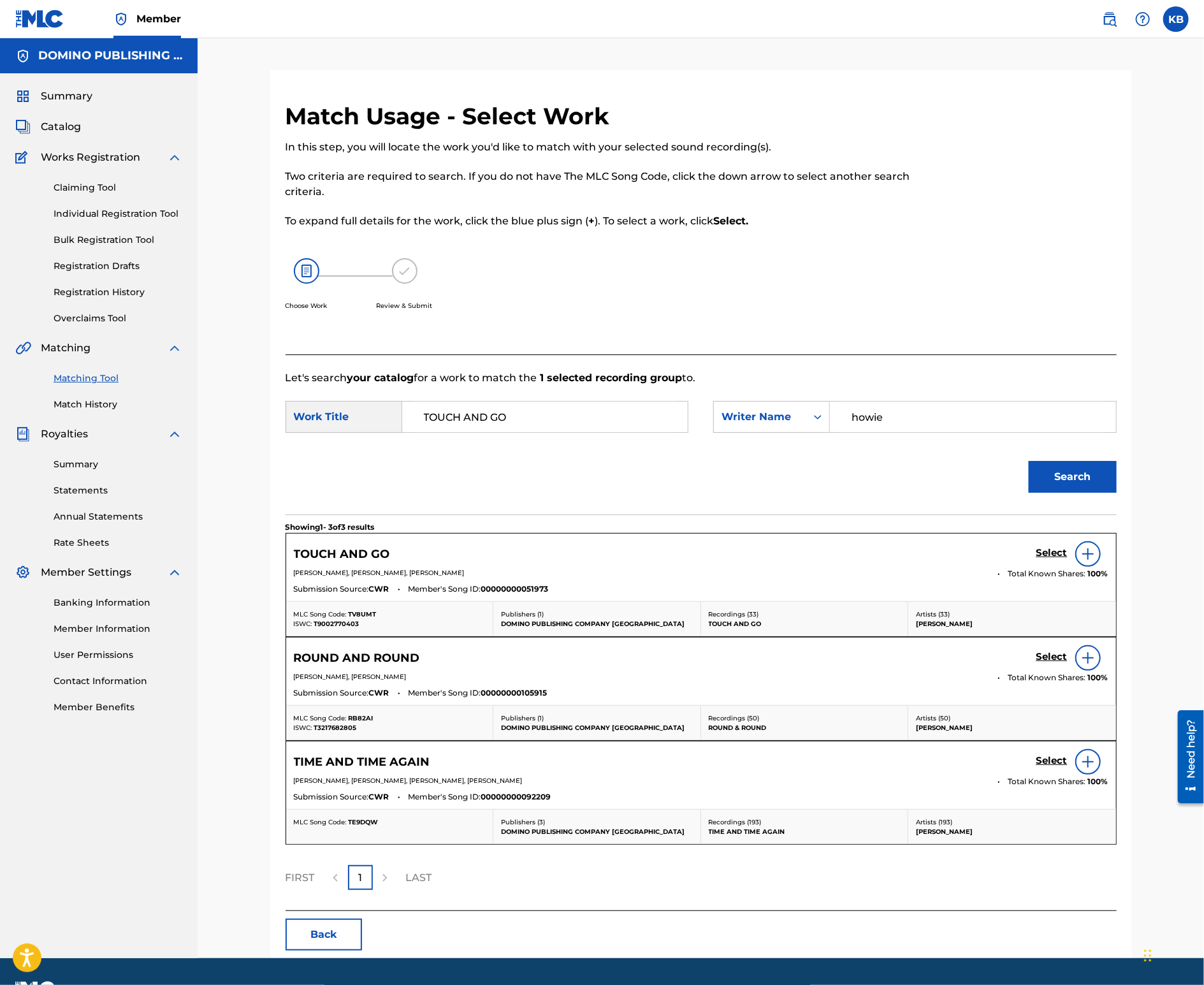
click at [1053, 550] on h5 "Select" at bounding box center [1052, 552] width 31 height 12
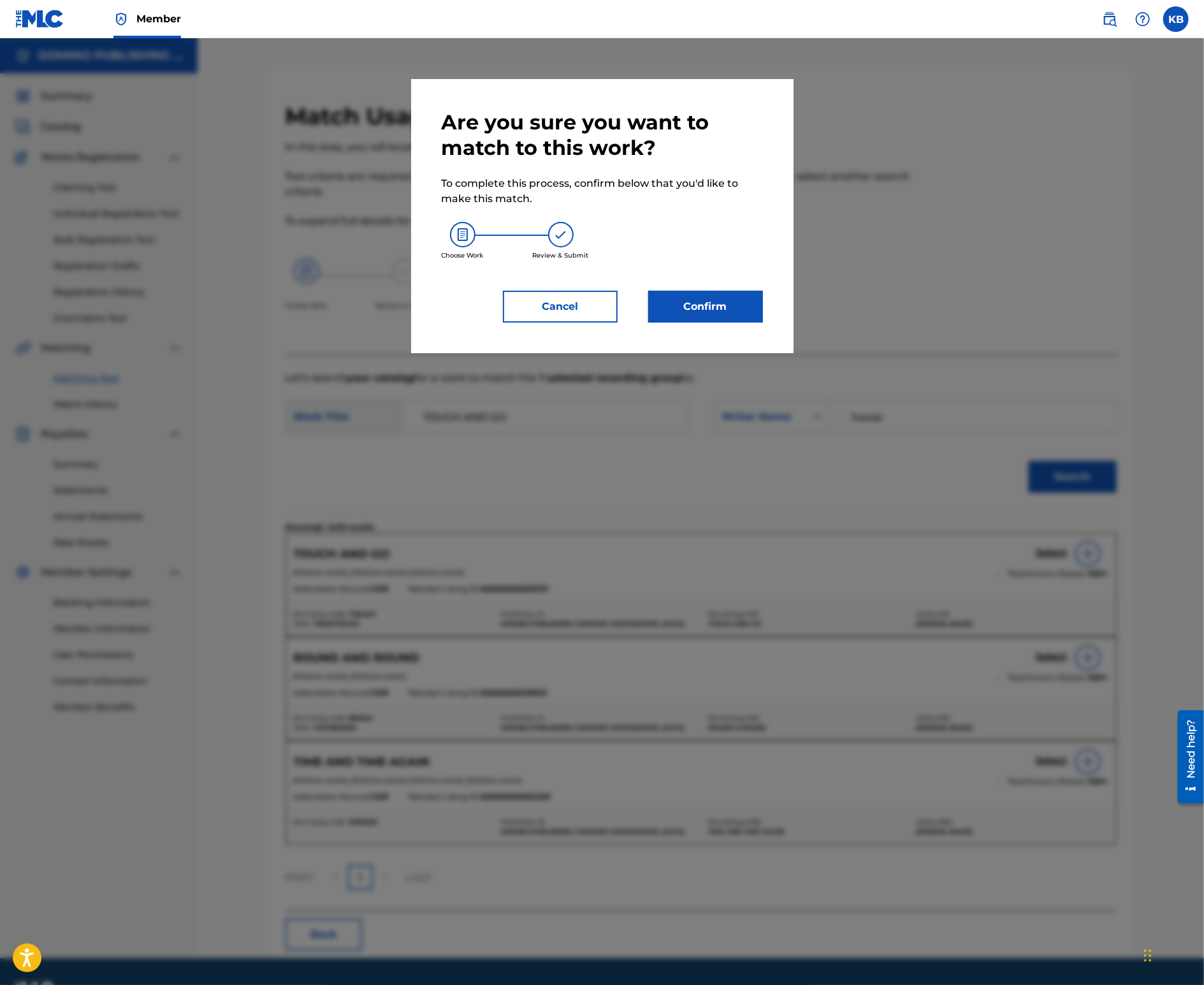
click at [689, 303] on button "Confirm" at bounding box center [706, 306] width 115 height 32
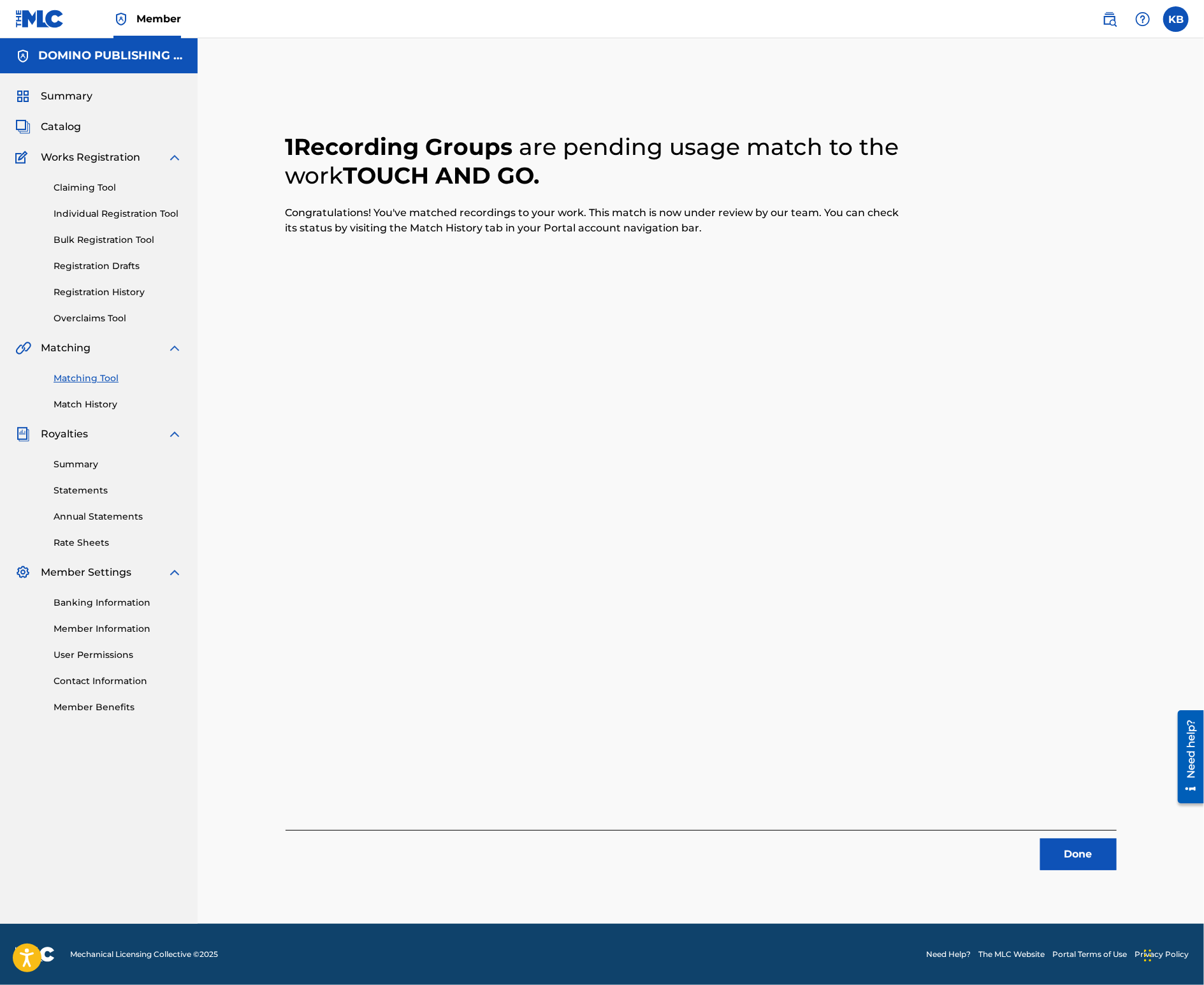
click at [1074, 855] on button "Done" at bounding box center [1078, 854] width 76 height 32
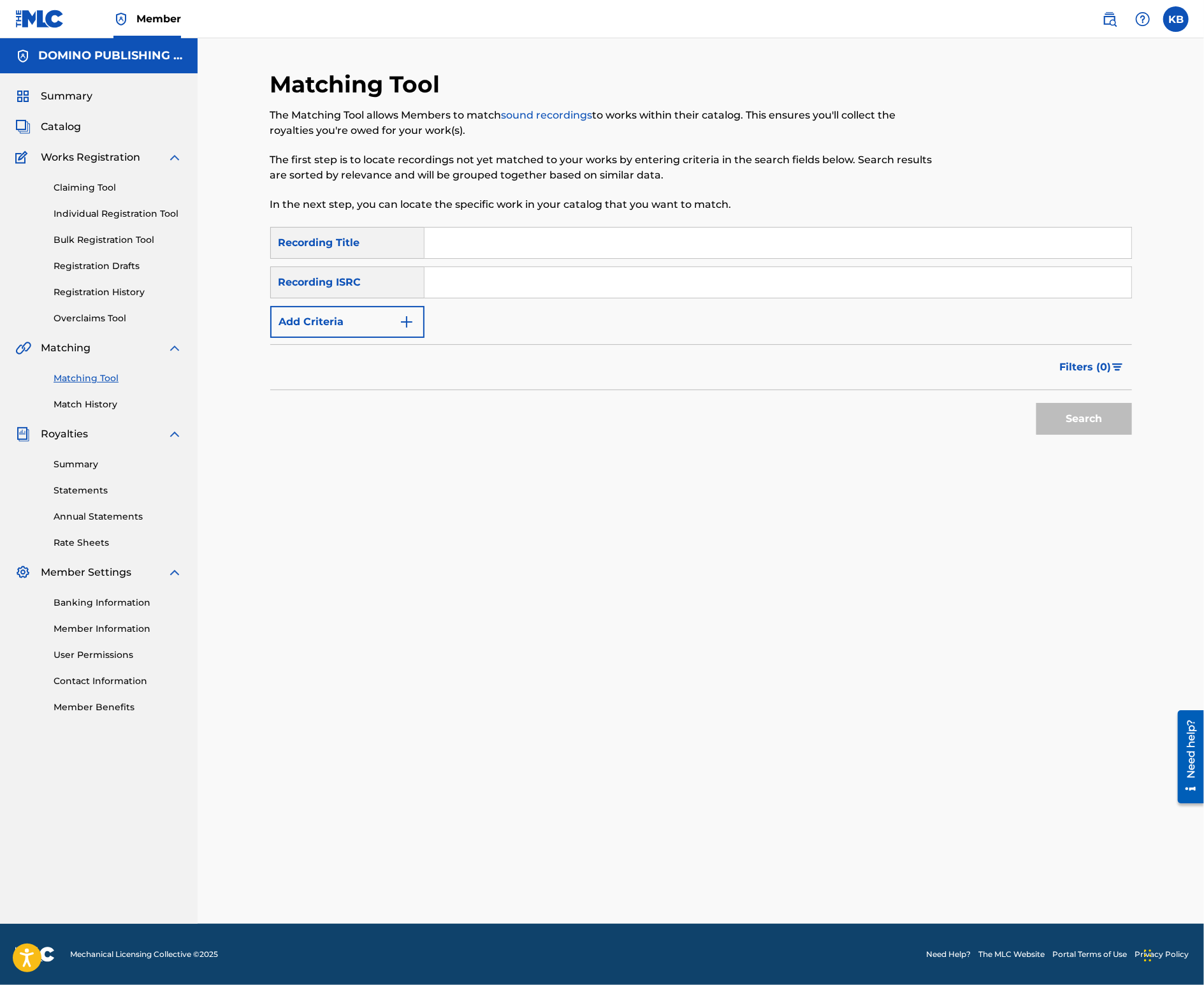
click at [652, 257] on input "Search Form" at bounding box center [777, 242] width 707 height 30
paste input "WHAT WOULD YOU DO ([PERSON_NAME])"
type input "WHAT WOULD YOU DO"
click at [376, 321] on button "Add Criteria" at bounding box center [347, 322] width 154 height 32
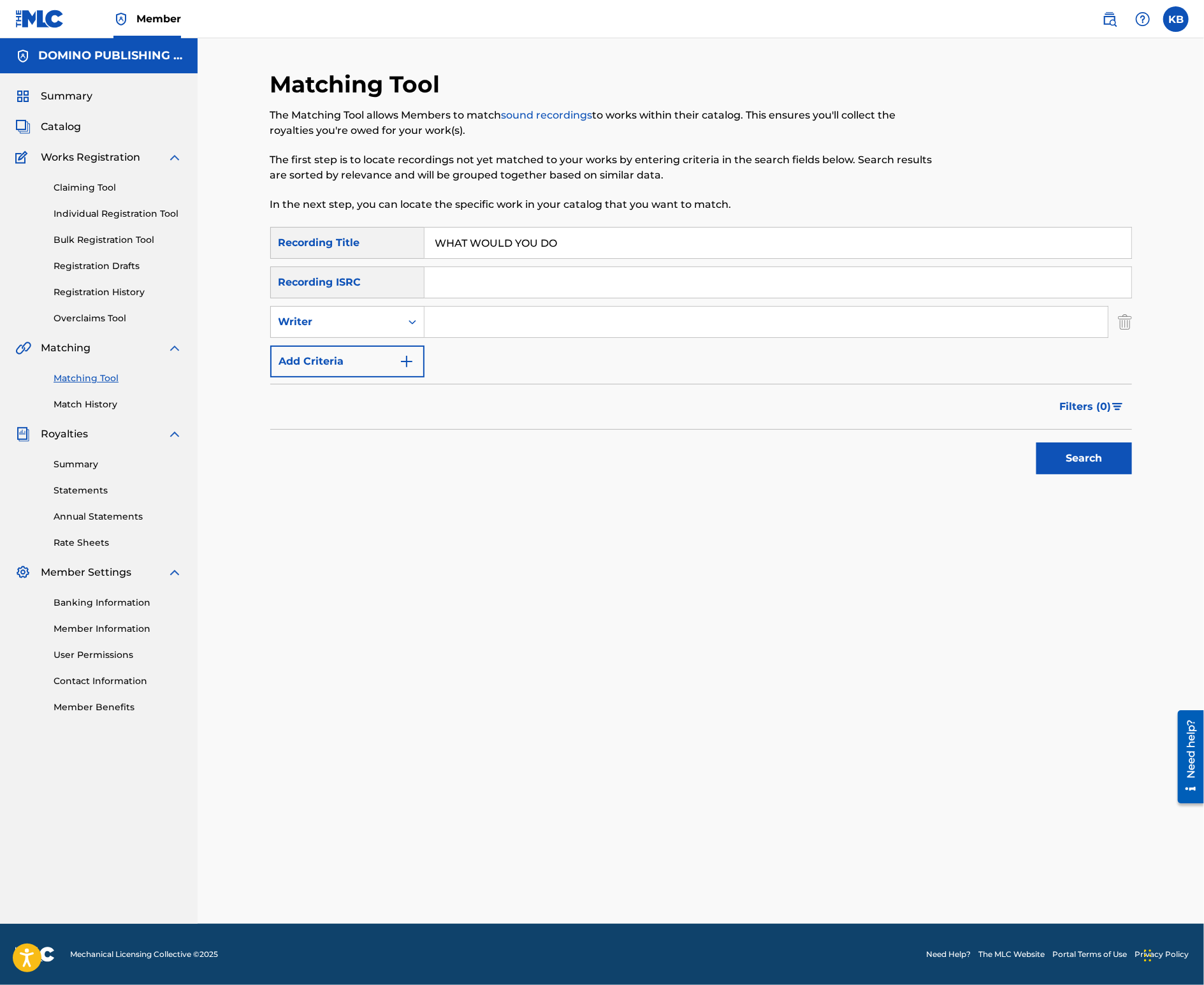
click at [446, 325] on input "Search Form" at bounding box center [766, 322] width 684 height 30
type input "[PERSON_NAME]"
click at [1110, 453] on button "Search" at bounding box center [1084, 458] width 96 height 32
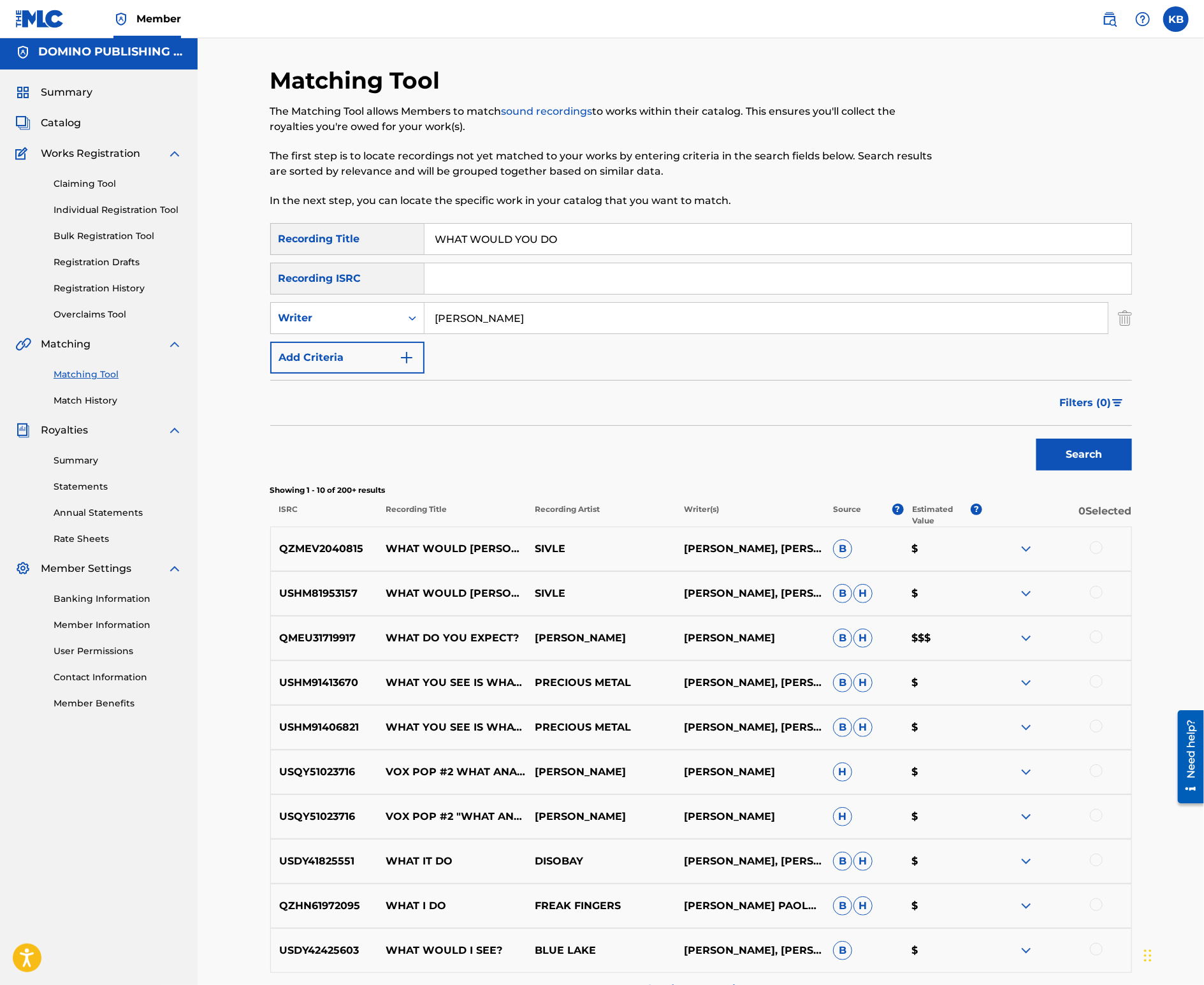
scroll to position [7, 0]
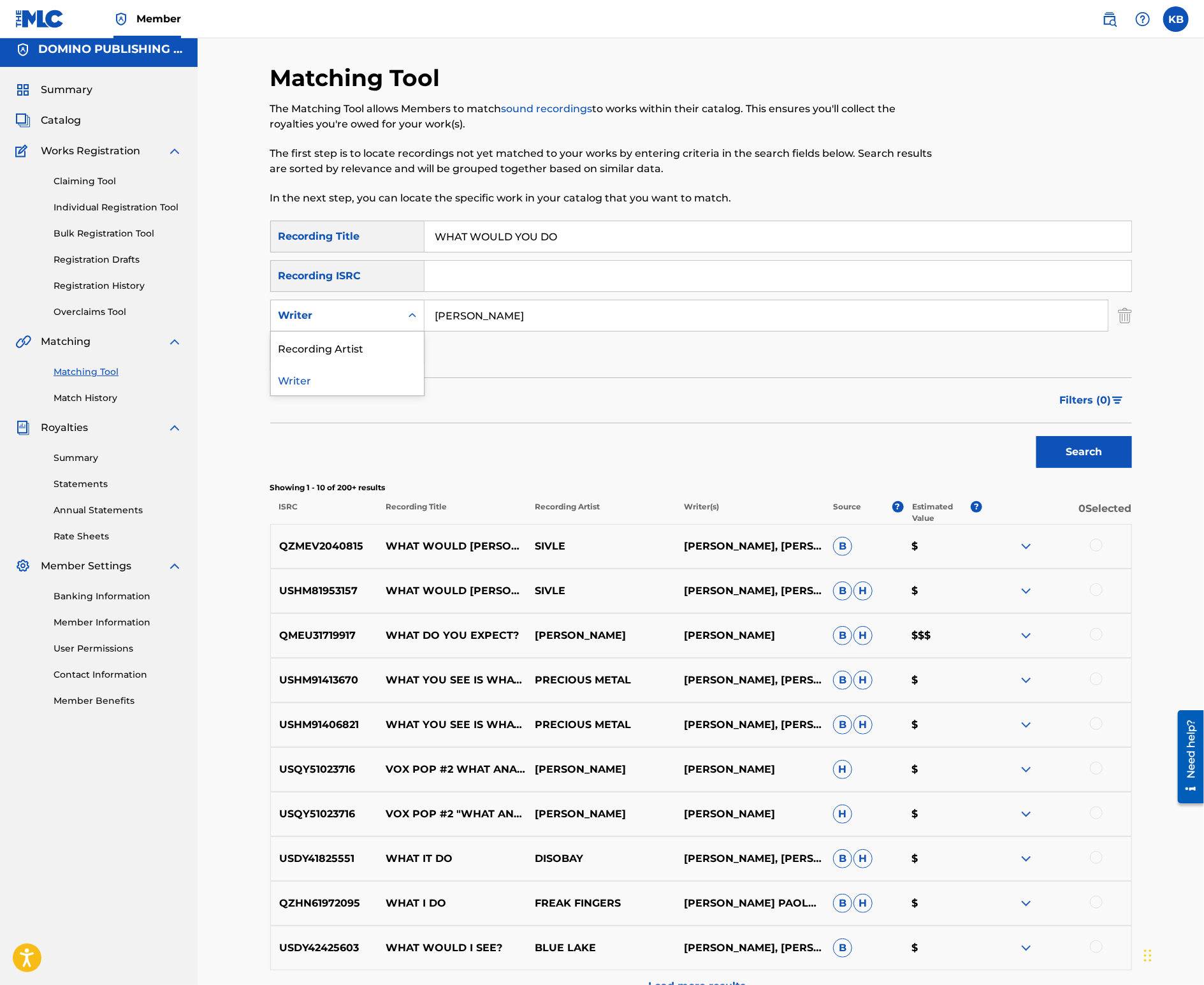
click at [361, 311] on div "Writer" at bounding box center [336, 315] width 115 height 16
click at [341, 350] on div "Recording Artist" at bounding box center [347, 347] width 153 height 32
click at [539, 315] on input "Search Form" at bounding box center [766, 315] width 684 height 30
type input "[PERSON_NAME] as police woman"
click at [1037, 436] on button "Search" at bounding box center [1084, 451] width 96 height 32
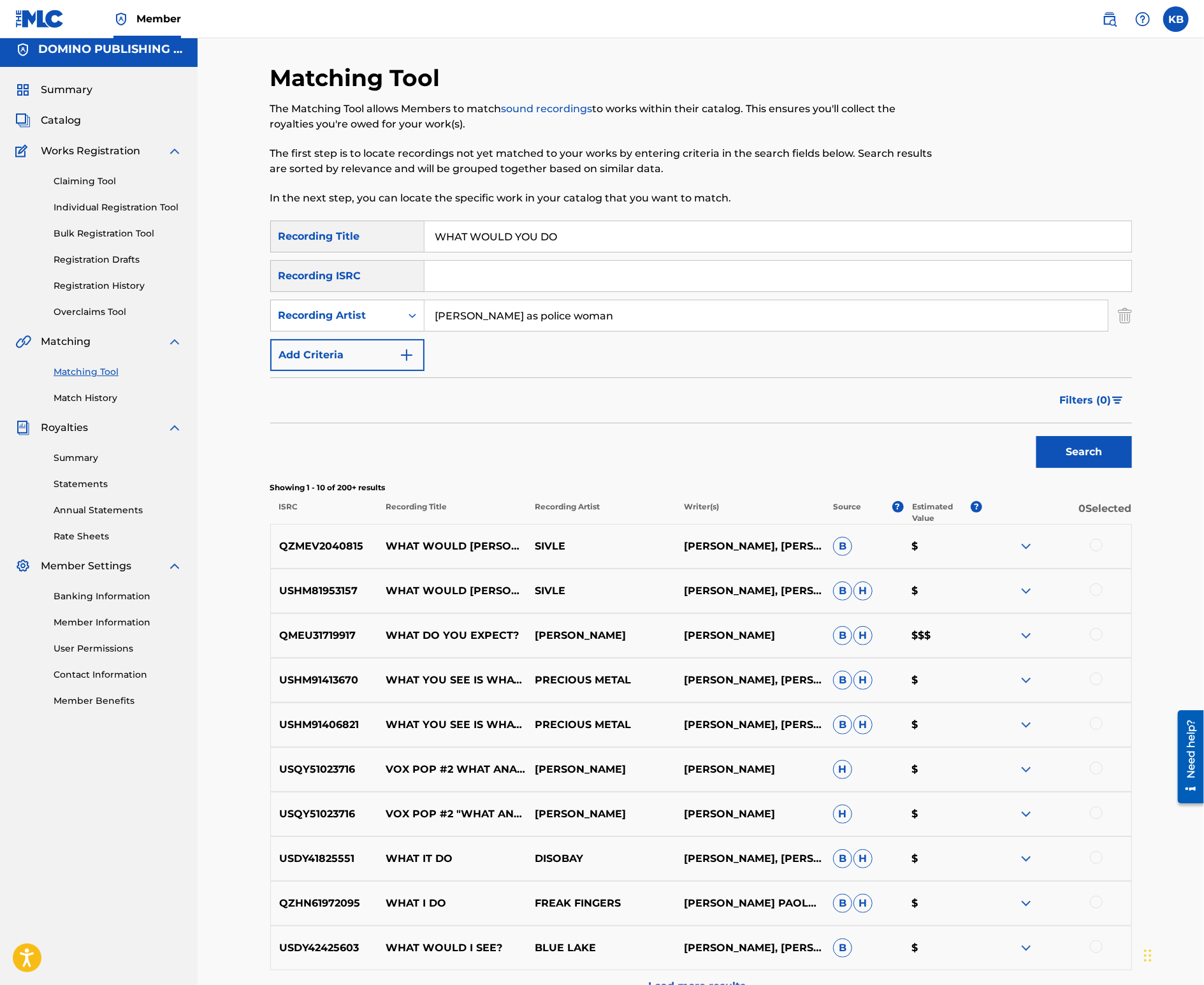
scroll to position [0, 0]
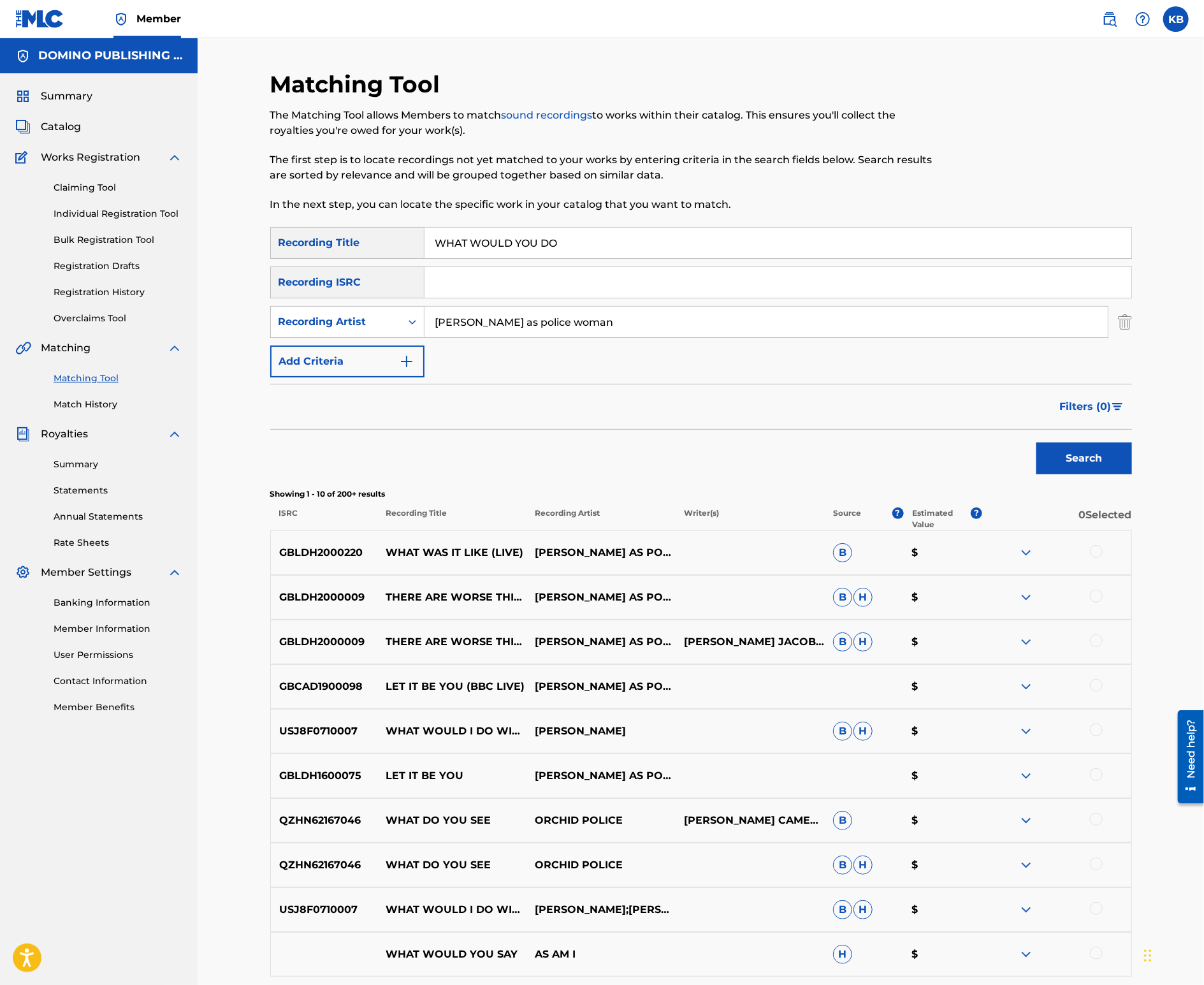
drag, startPoint x: 629, startPoint y: 242, endPoint x: 645, endPoint y: 131, distance: 112.1
click at [643, 144] on div "Matching Tool The Matching Tool allows Members to match sound recordings to wor…" at bounding box center [701, 570] width 862 height 1002
paste input "GLADLY ([PERSON_NAME]/[PERSON_NAME])"
type input "GLADLY"
click at [324, 312] on div "Recording Artist" at bounding box center [336, 322] width 130 height 25
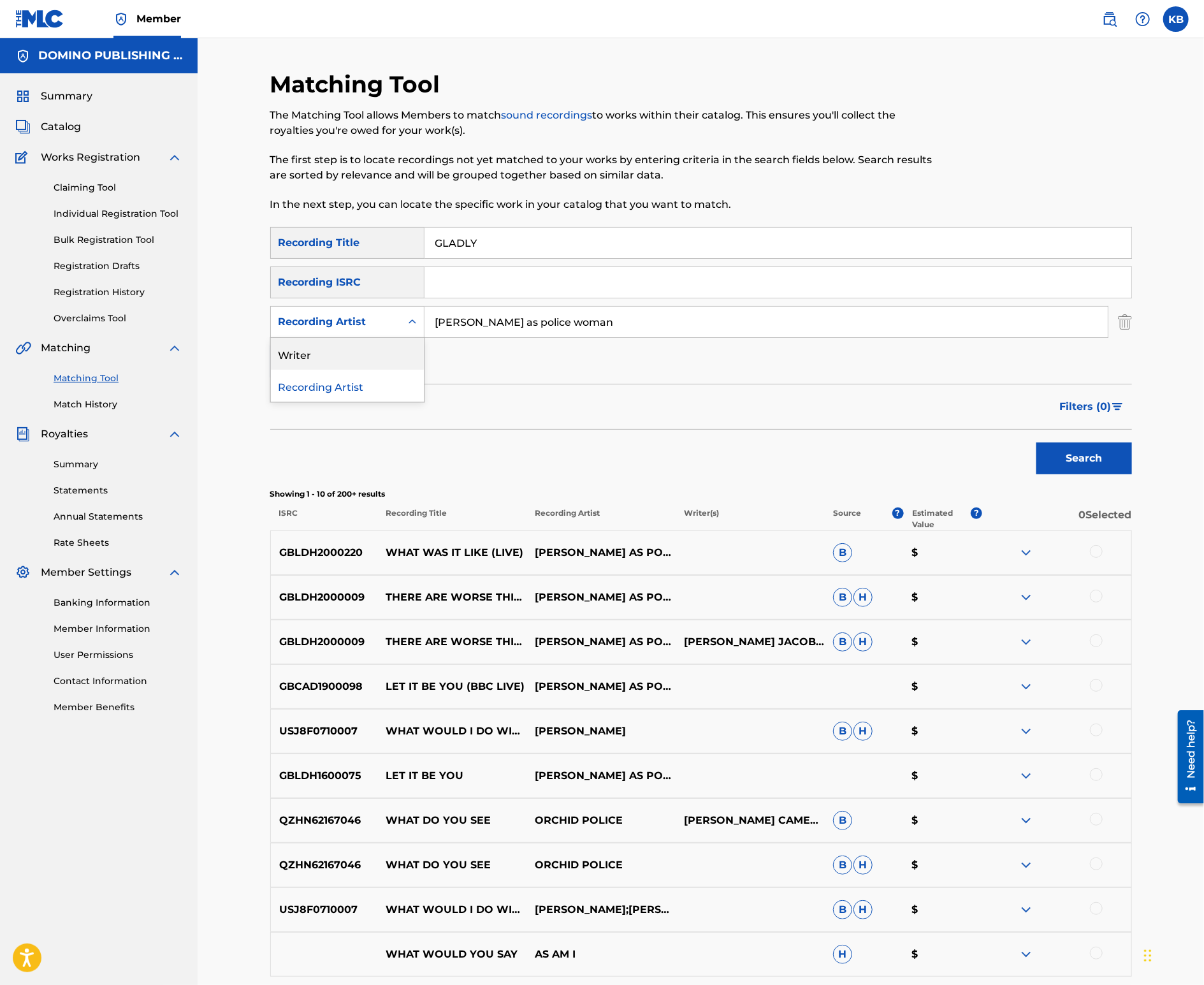
click at [323, 342] on div "Writer" at bounding box center [347, 354] width 153 height 32
click at [523, 309] on input "Search Form" at bounding box center [766, 322] width 684 height 30
paste input "GLADLY ([PERSON_NAME]/[PERSON_NAME])"
type input "LEVI/[PERSON_NAME]"
click at [1037, 442] on button "Search" at bounding box center [1084, 458] width 96 height 32
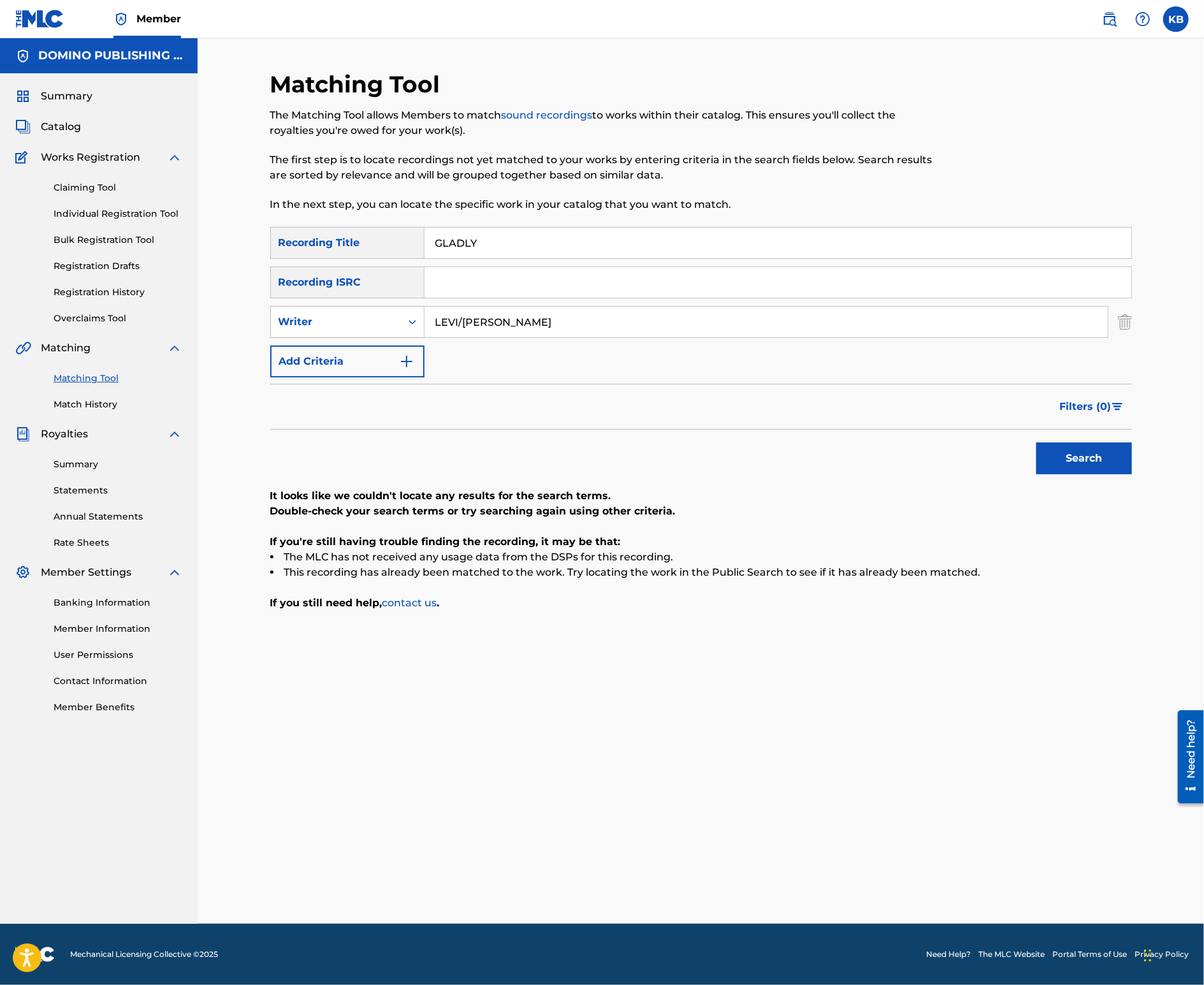
click at [367, 320] on div "Writer" at bounding box center [336, 322] width 115 height 16
click at [349, 350] on div "Recording Artist" at bounding box center [347, 354] width 153 height 32
click at [540, 327] on input "Search Form" at bounding box center [766, 322] width 684 height 30
type input "[PERSON_NAME]"
click at [1037, 442] on button "Search" at bounding box center [1084, 458] width 96 height 32
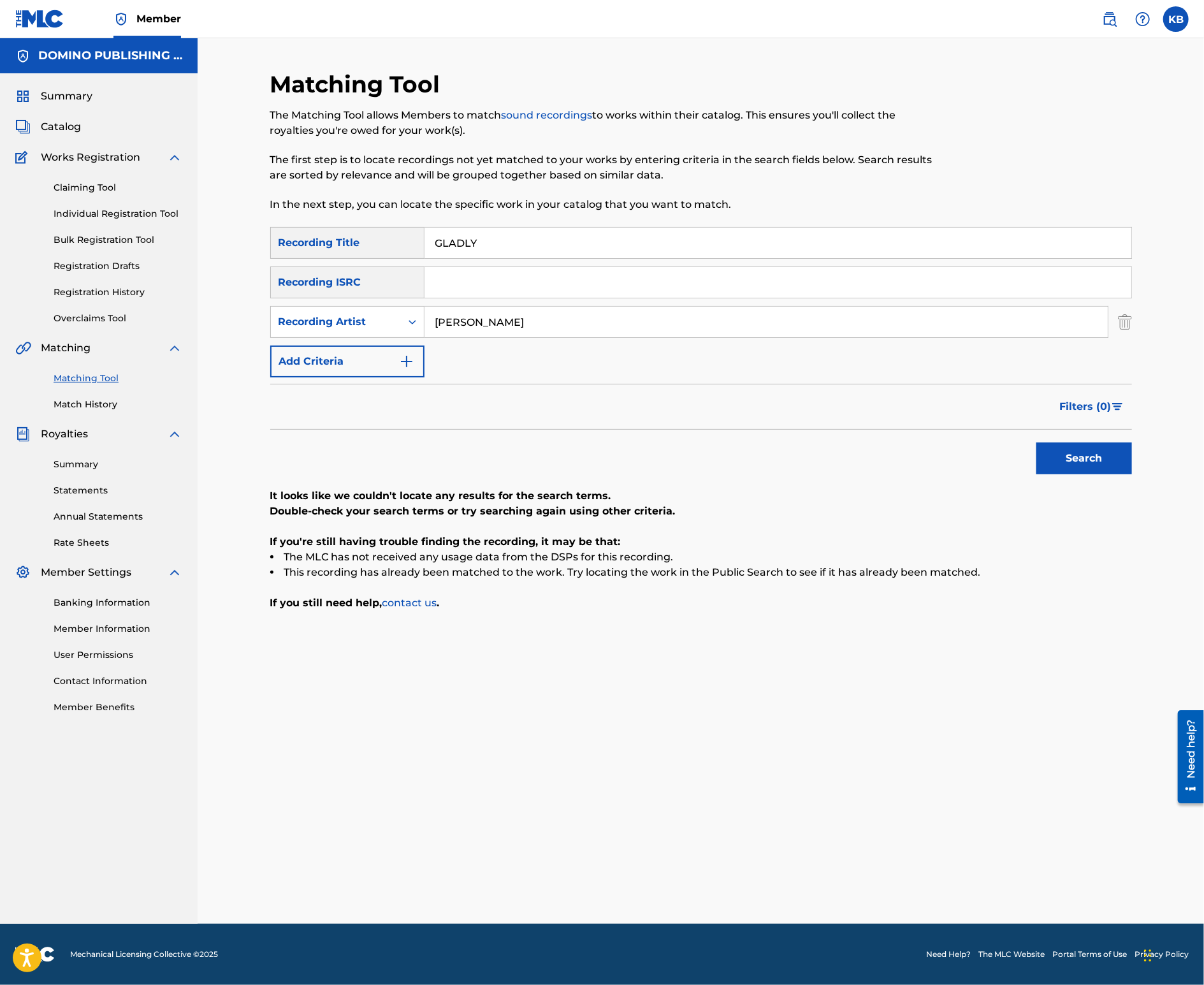
drag, startPoint x: 790, startPoint y: 245, endPoint x: 783, endPoint y: 210, distance: 35.7
click at [783, 210] on div "Matching Tool The Matching Tool allows Members to match sound recordings to wor…" at bounding box center [701, 497] width 862 height 854
paste input "WONDER YEARS ([PERSON_NAME]/[PERSON_NAME]/[PERSON_NAME])"
type input "WONDER YEARS"
click at [362, 331] on div "Recording Artist" at bounding box center [336, 322] width 130 height 25
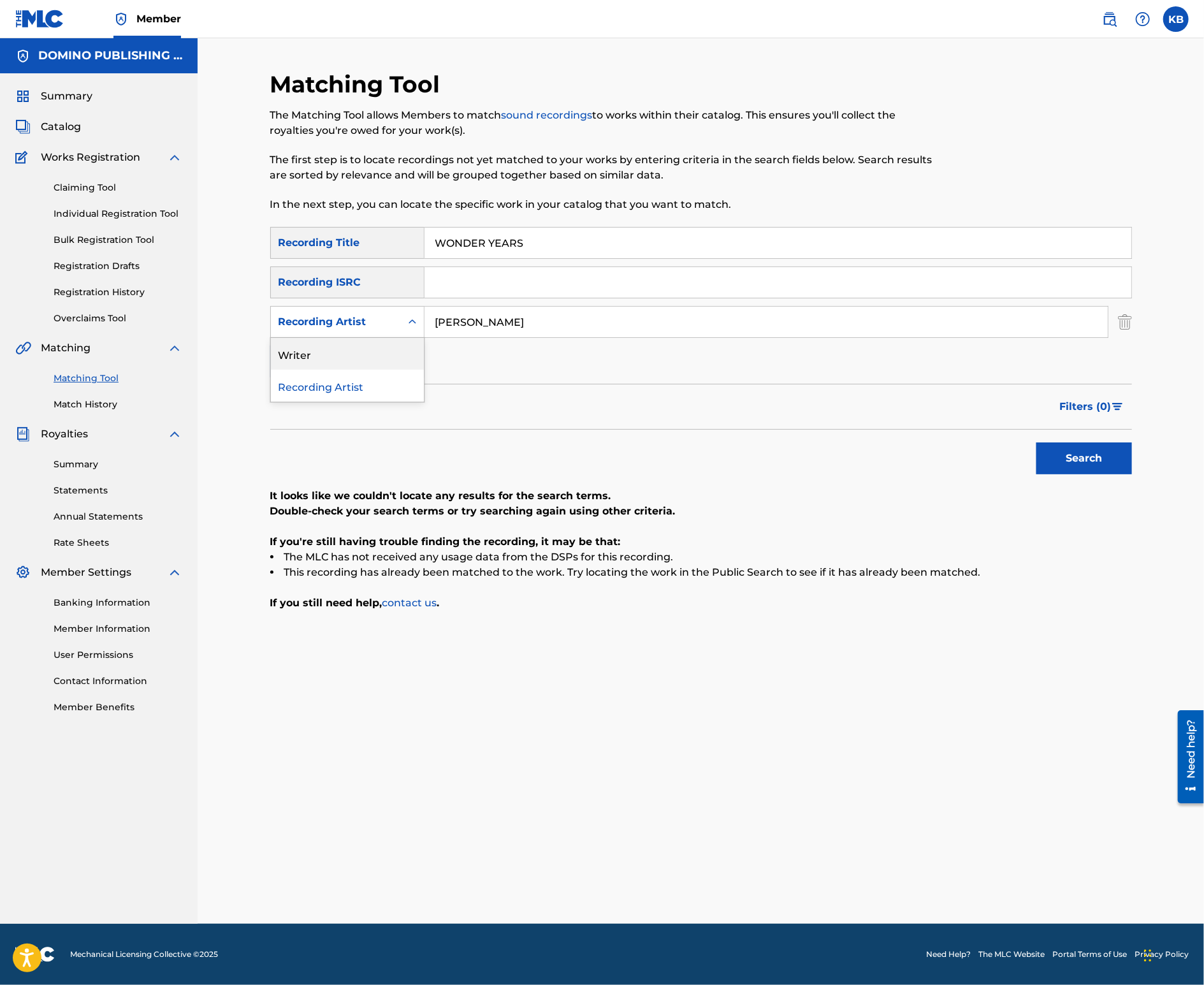
click at [361, 352] on div "Writer" at bounding box center [347, 354] width 153 height 32
click at [482, 324] on input "Search Form" at bounding box center [766, 322] width 684 height 30
paste input "WONDER YEARS ([PERSON_NAME]/[PERSON_NAME]/[PERSON_NAME])"
type input "[PERSON_NAME]/[PERSON_NAME]/[PERSON_NAME]"
click at [1037, 442] on button "Search" at bounding box center [1084, 458] width 96 height 32
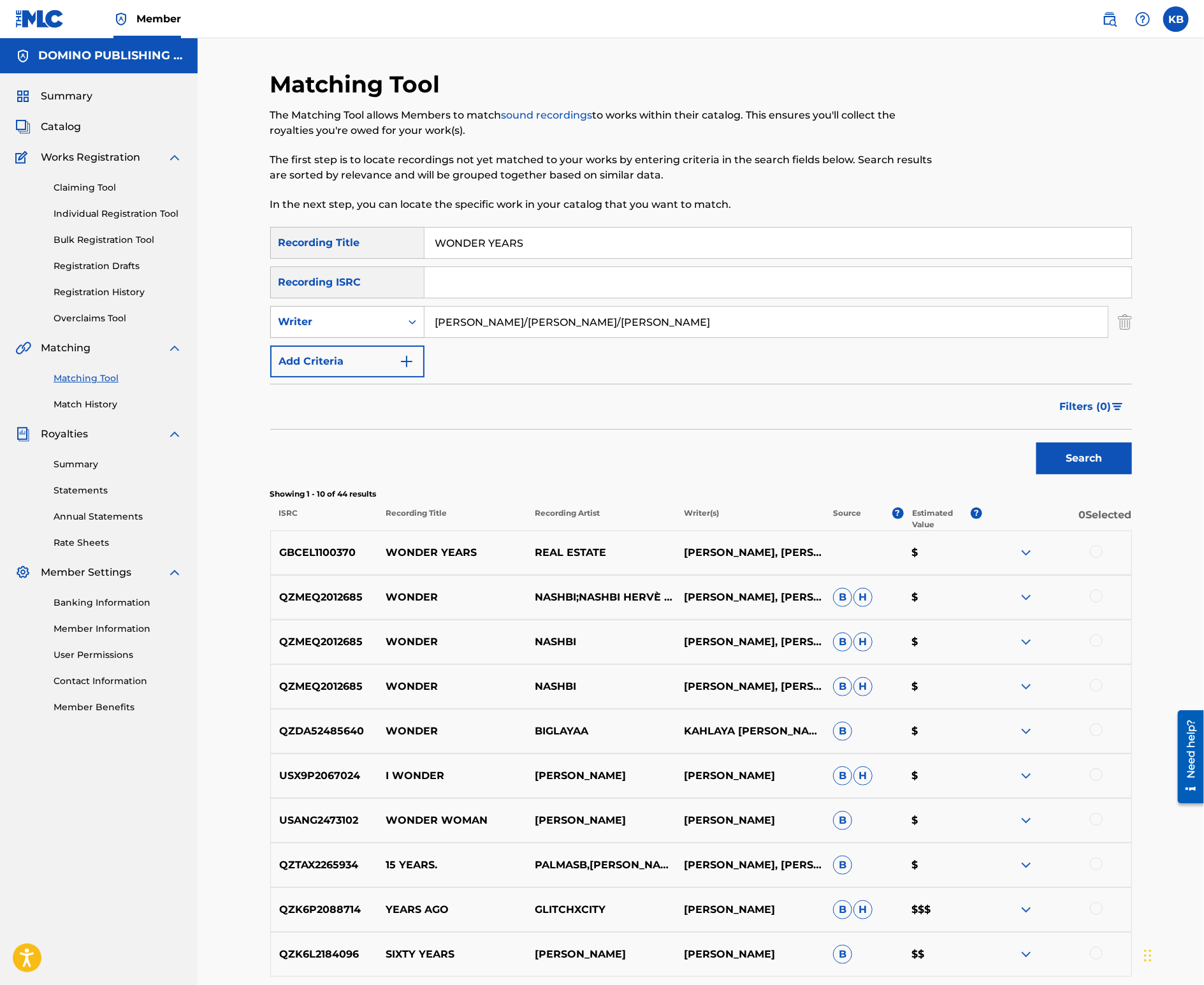
click at [404, 323] on div "Search Form" at bounding box center [413, 322] width 23 height 23
click at [376, 356] on div "Recording Artist" at bounding box center [347, 354] width 153 height 32
click at [514, 325] on input "Search Form" at bounding box center [766, 322] width 684 height 30
type input "real estate"
click at [1037, 442] on button "Search" at bounding box center [1084, 458] width 96 height 32
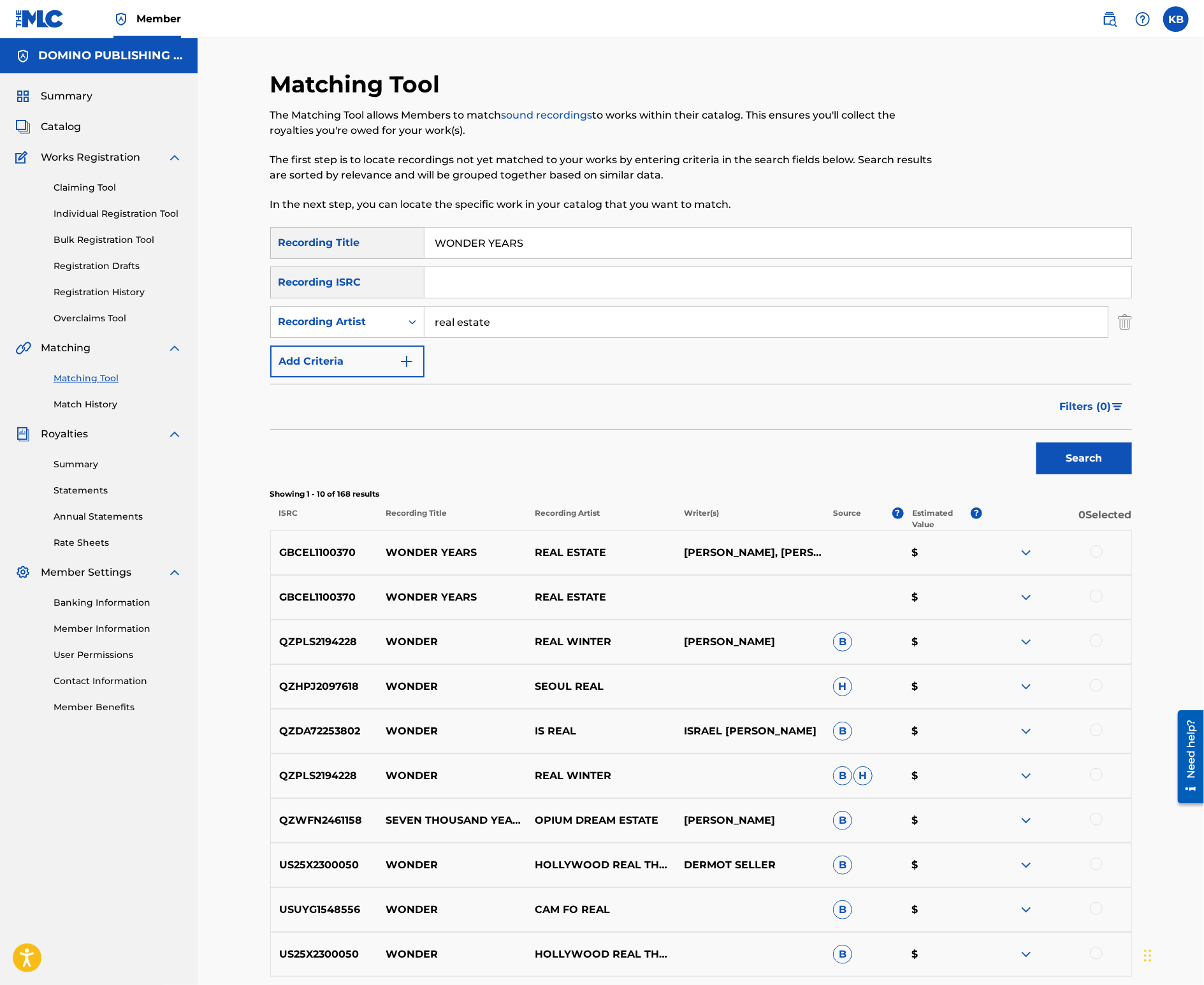
click at [1092, 594] on div at bounding box center [1096, 596] width 13 height 13
click at [1099, 548] on div at bounding box center [1096, 552] width 13 height 13
click at [878, 875] on button "Match 2 Groups" at bounding box center [896, 881] width 141 height 32
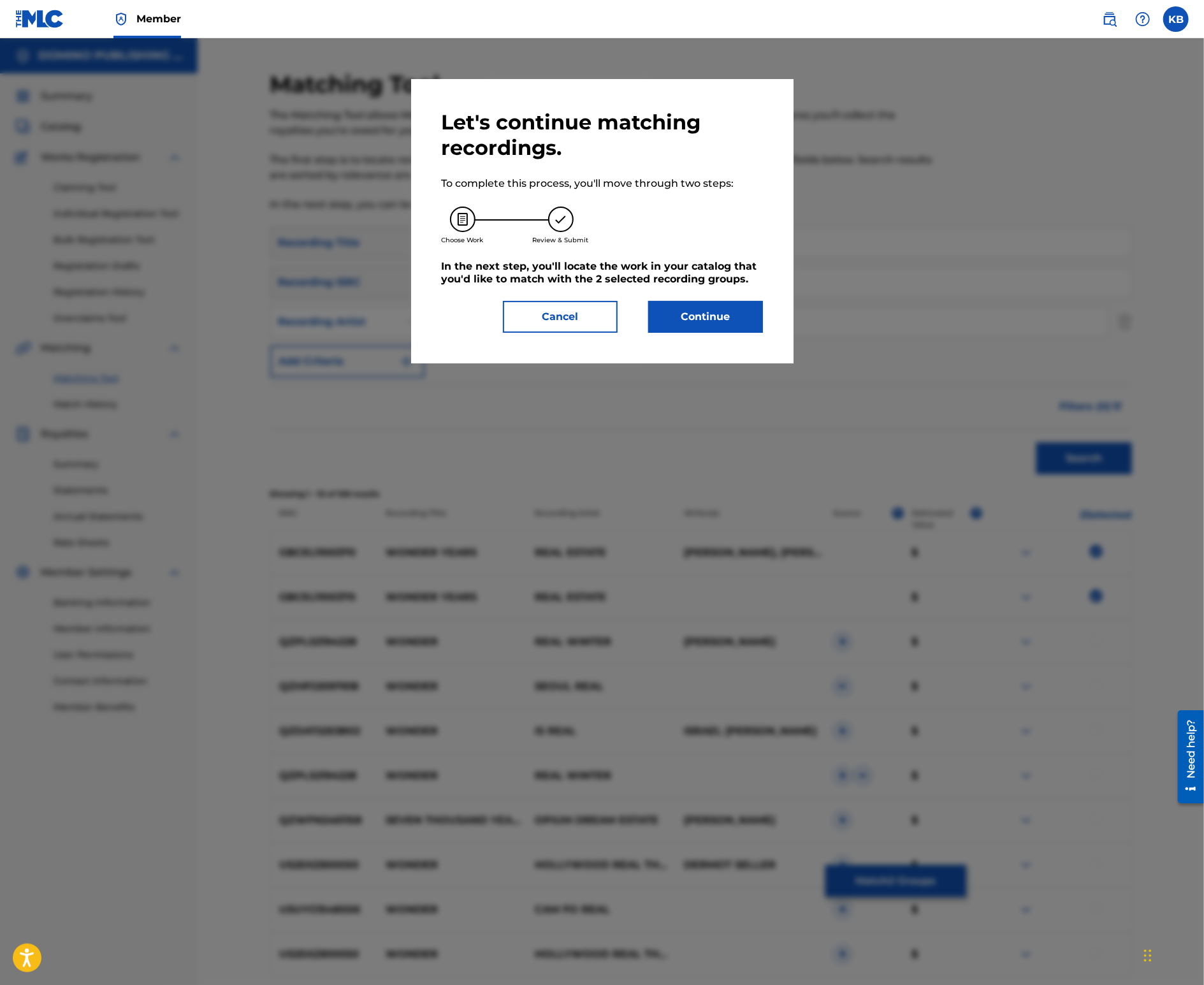
click at [708, 314] on button "Continue" at bounding box center [706, 317] width 115 height 32
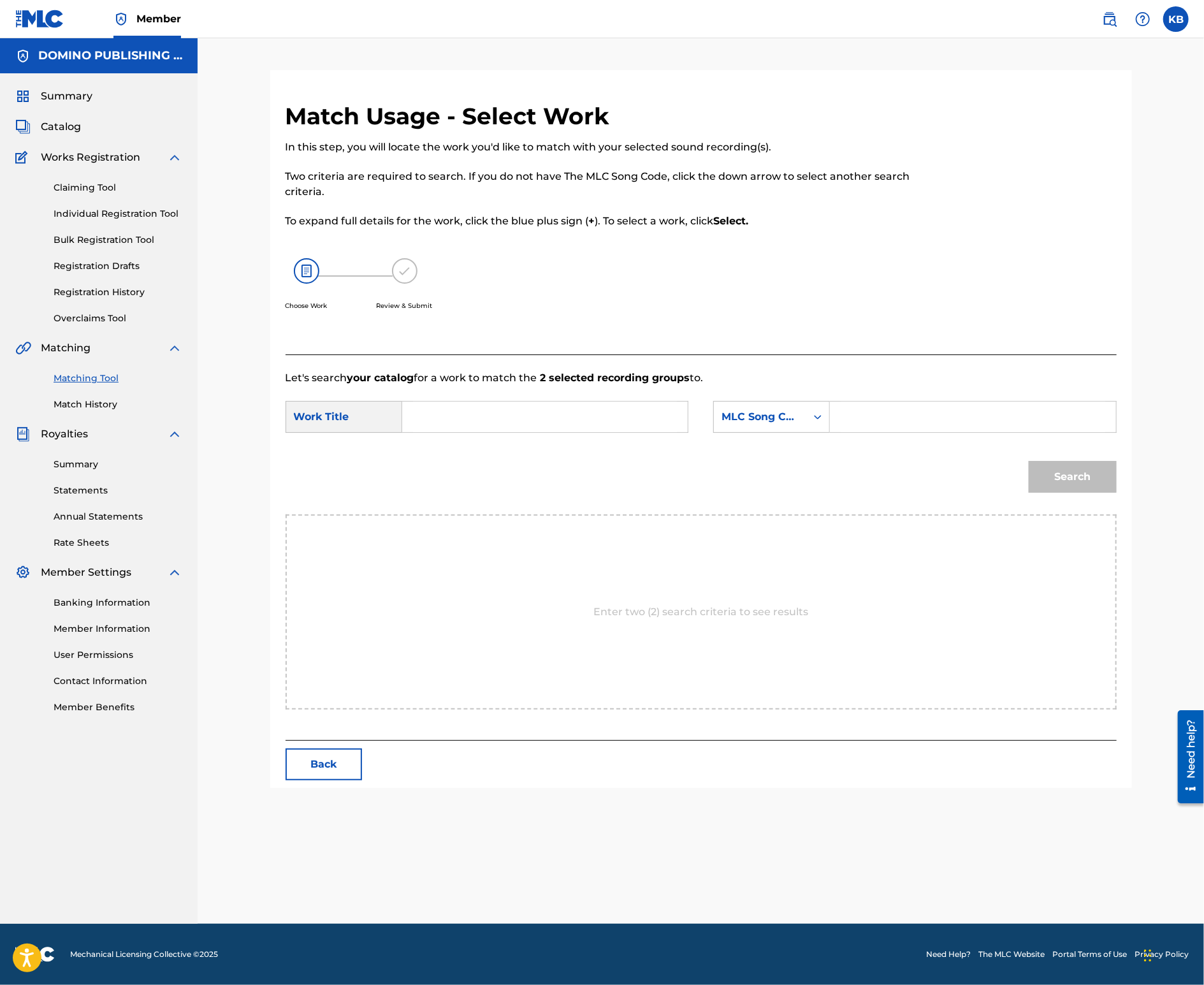
click at [534, 424] on input "Search Form" at bounding box center [545, 416] width 264 height 30
paste input "WONDER YEARS ([PERSON_NAME]/[PERSON_NAME]/[PERSON_NAME])"
type input "WONDER YEARS"
click at [814, 415] on icon "Search Form" at bounding box center [818, 417] width 13 height 13
click at [758, 446] on div "Writer Name" at bounding box center [771, 448] width 116 height 32
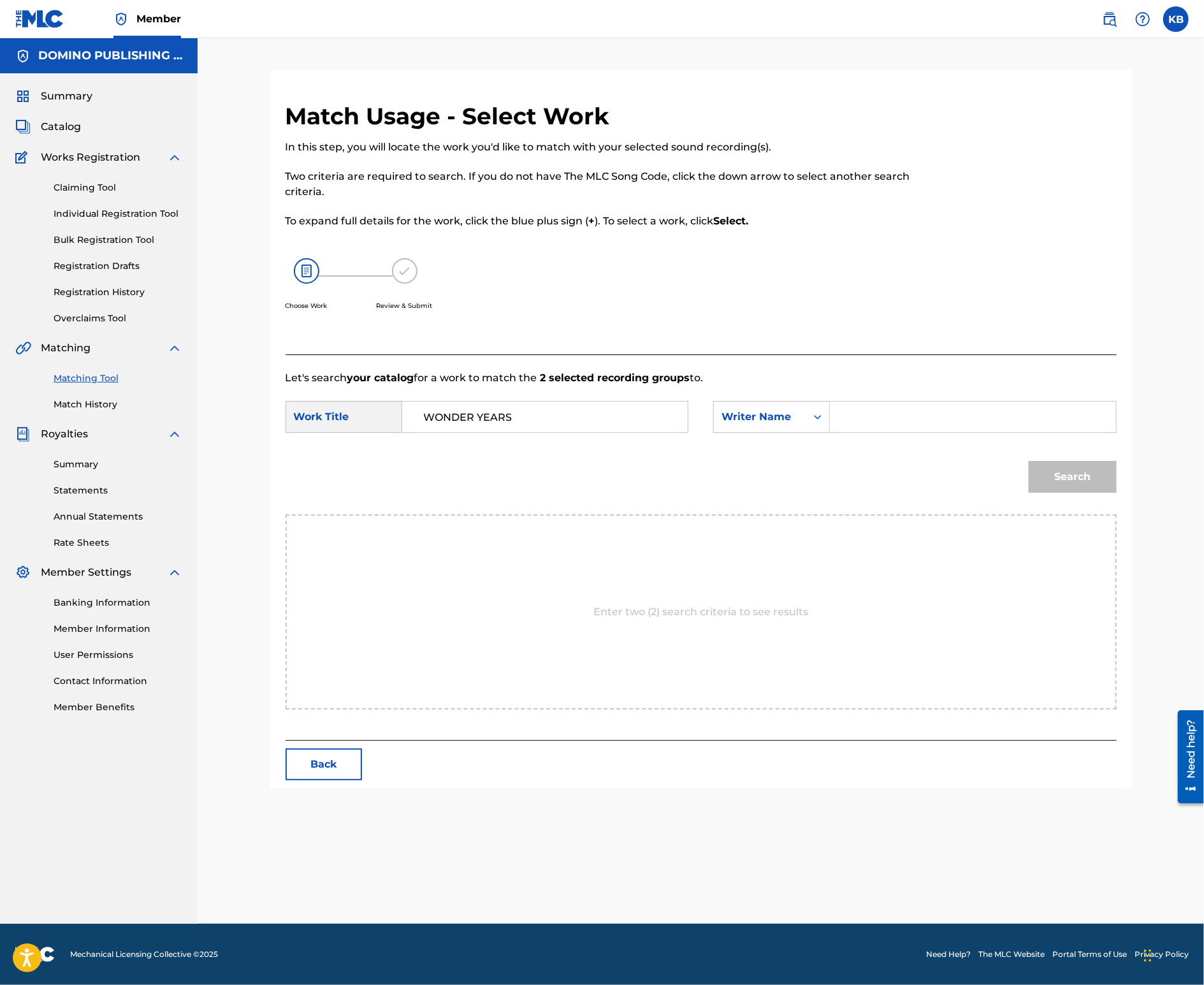
click at [887, 427] on input "Search Form" at bounding box center [973, 416] width 264 height 30
type input "bleeker"
click at [1029, 461] on button "Search" at bounding box center [1073, 477] width 88 height 32
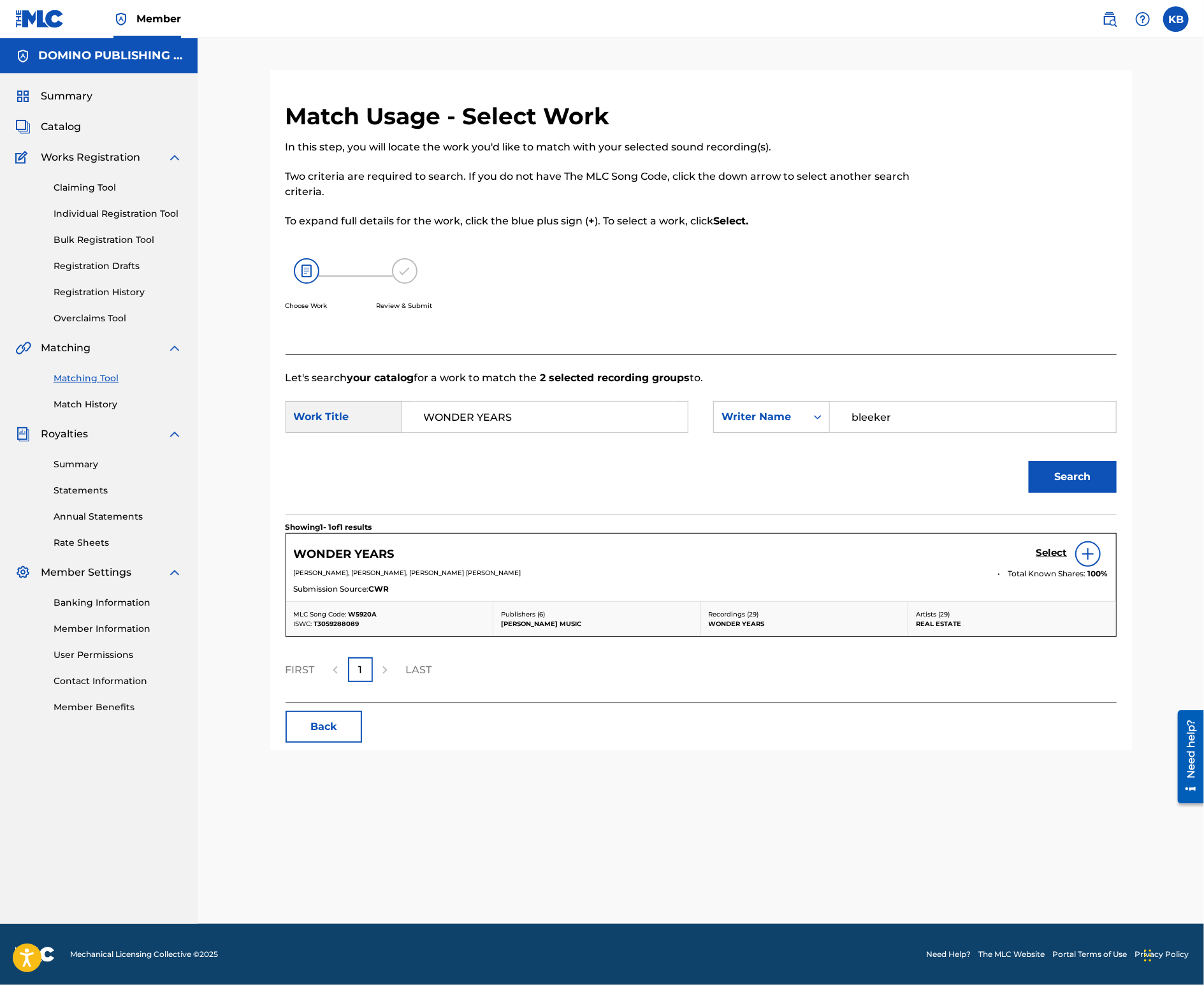
click at [1046, 549] on h5 "Select" at bounding box center [1052, 552] width 31 height 12
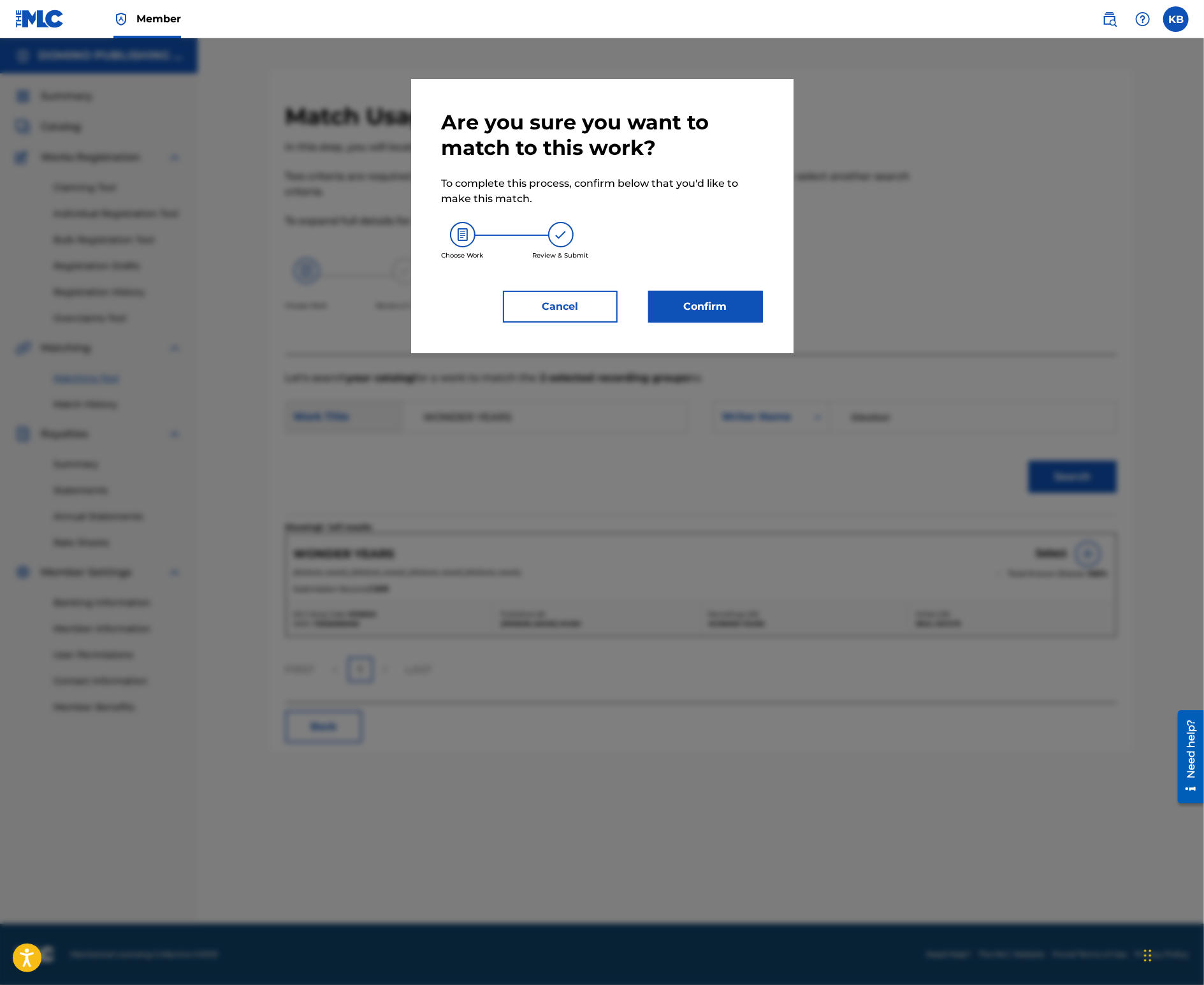
click at [702, 313] on button "Confirm" at bounding box center [706, 306] width 115 height 32
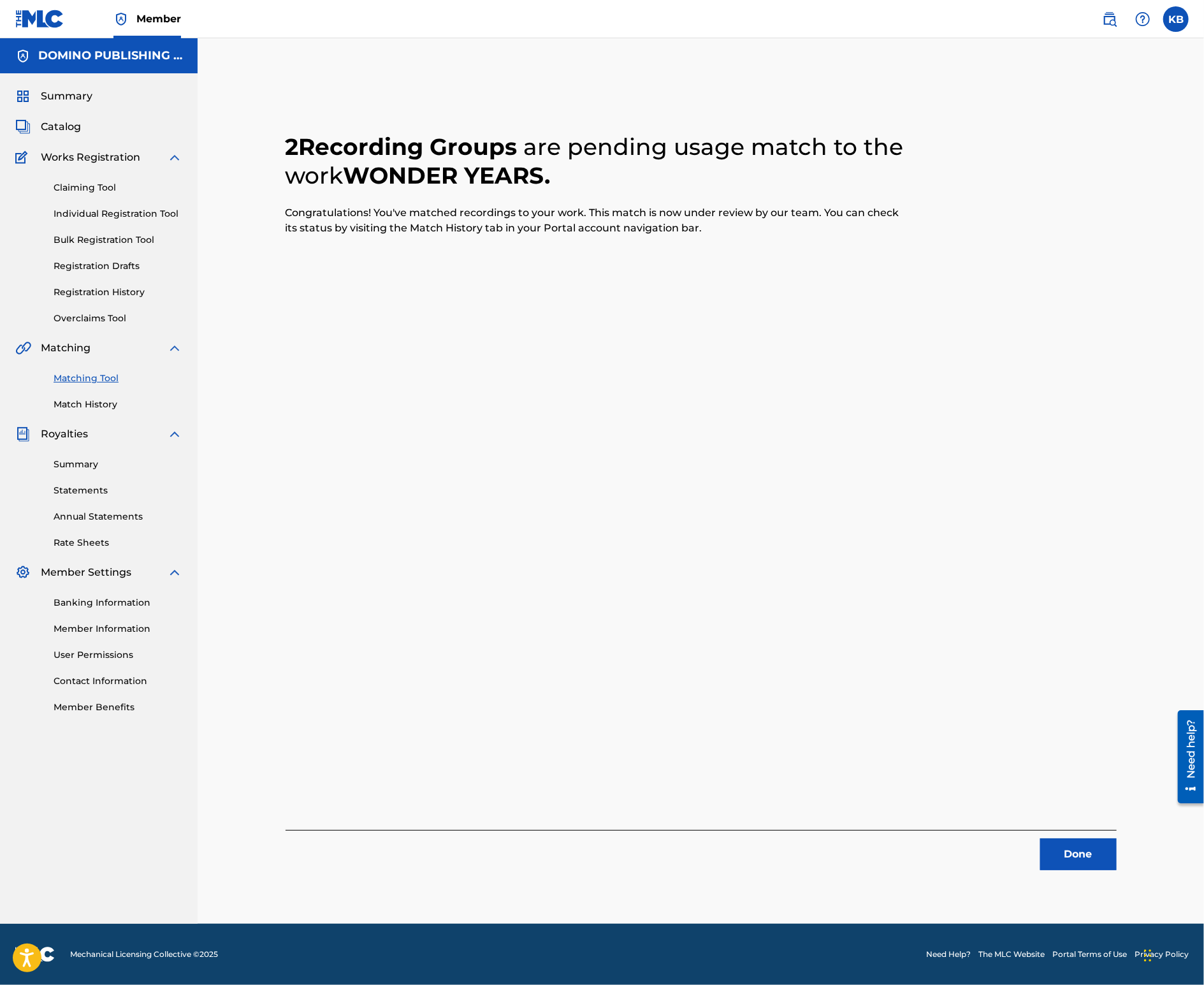
click at [1074, 855] on button "Done" at bounding box center [1078, 854] width 76 height 32
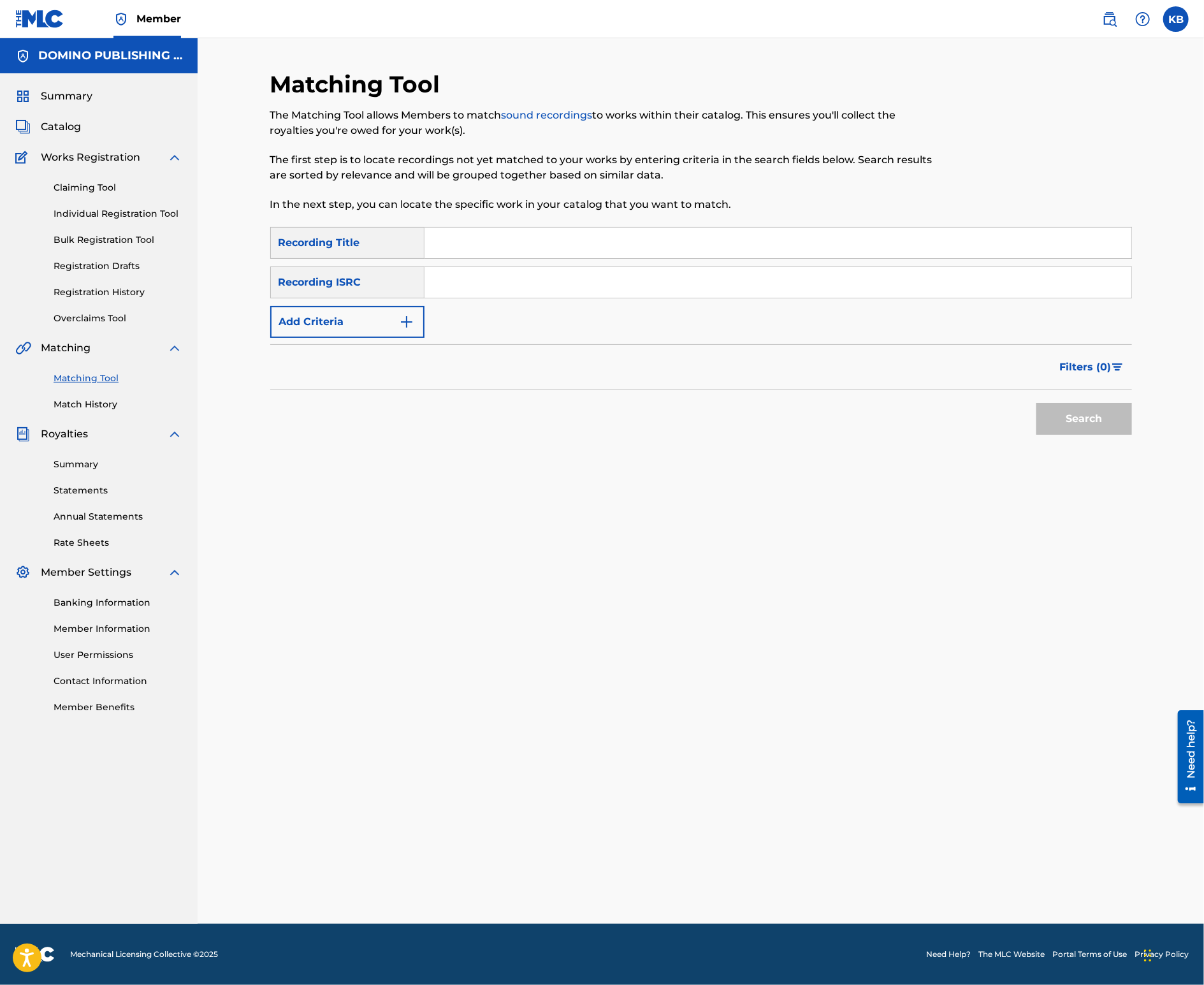
click at [792, 249] on input "Search Form" at bounding box center [777, 242] width 707 height 30
paste input "KILLIN THE VIBE (MONDANILE)"
type input "KILLIN THE VIBE"
click at [355, 328] on button "Add Criteria" at bounding box center [347, 322] width 154 height 32
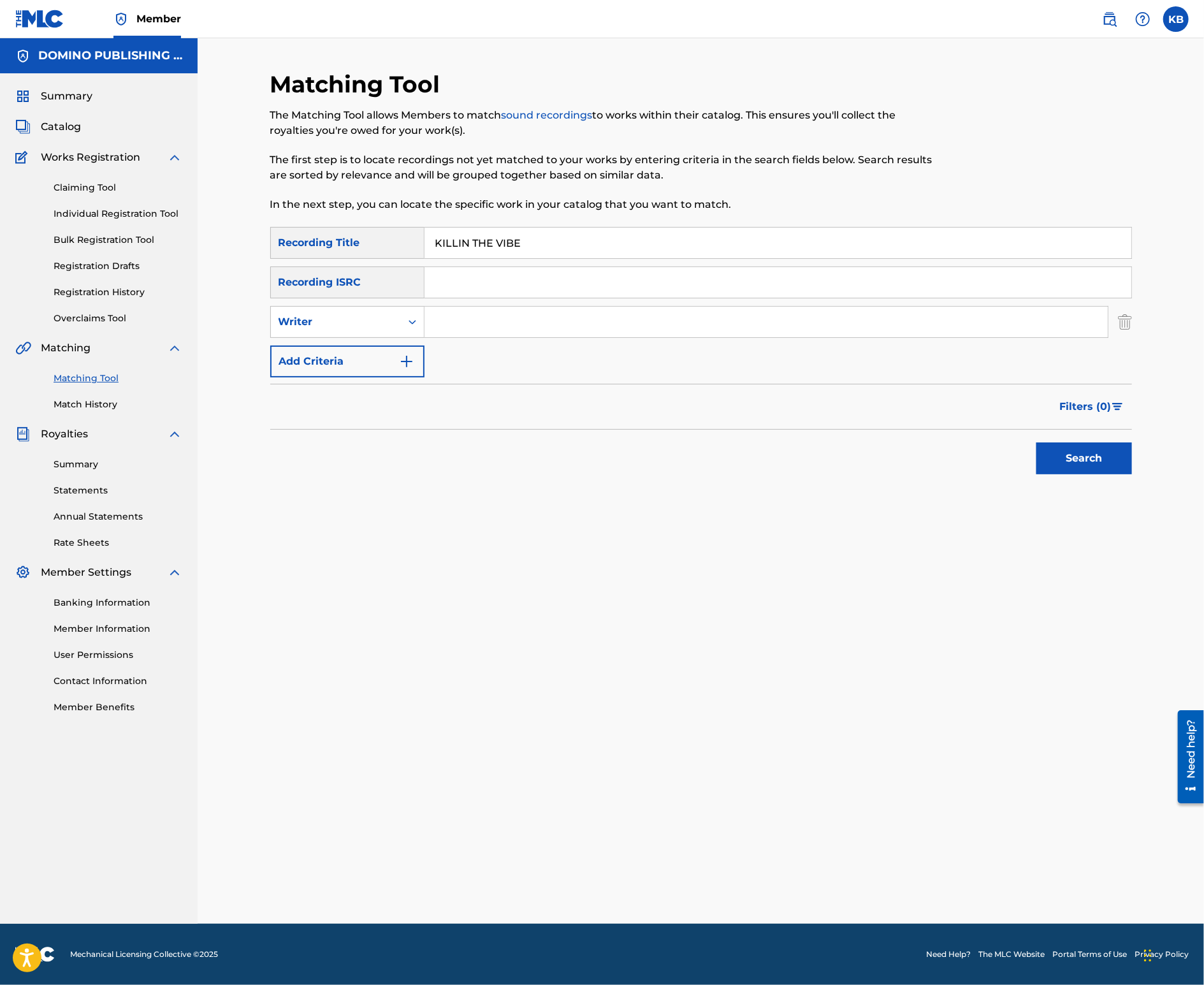
click at [496, 325] on input "Search Form" at bounding box center [766, 322] width 684 height 30
type input "MONDANILE"
click at [1037, 442] on button "Search" at bounding box center [1084, 458] width 96 height 32
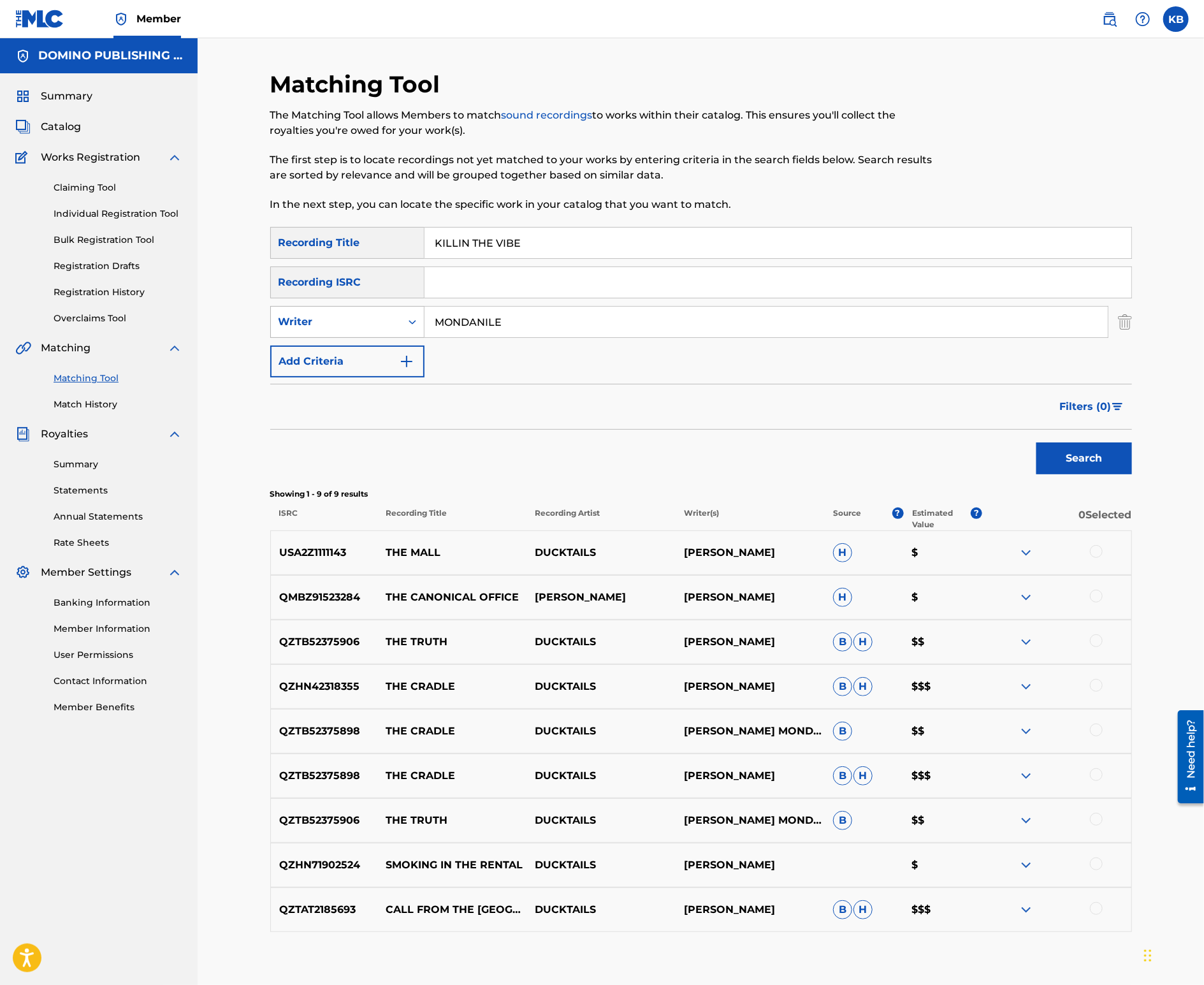
click at [367, 327] on div "Writer" at bounding box center [336, 322] width 115 height 16
click at [359, 354] on div "Recording Artist" at bounding box center [347, 354] width 153 height 32
click at [493, 334] on input "Search Form" at bounding box center [766, 322] width 684 height 30
type input "ducktails"
click at [1037, 442] on button "Search" at bounding box center [1084, 458] width 96 height 32
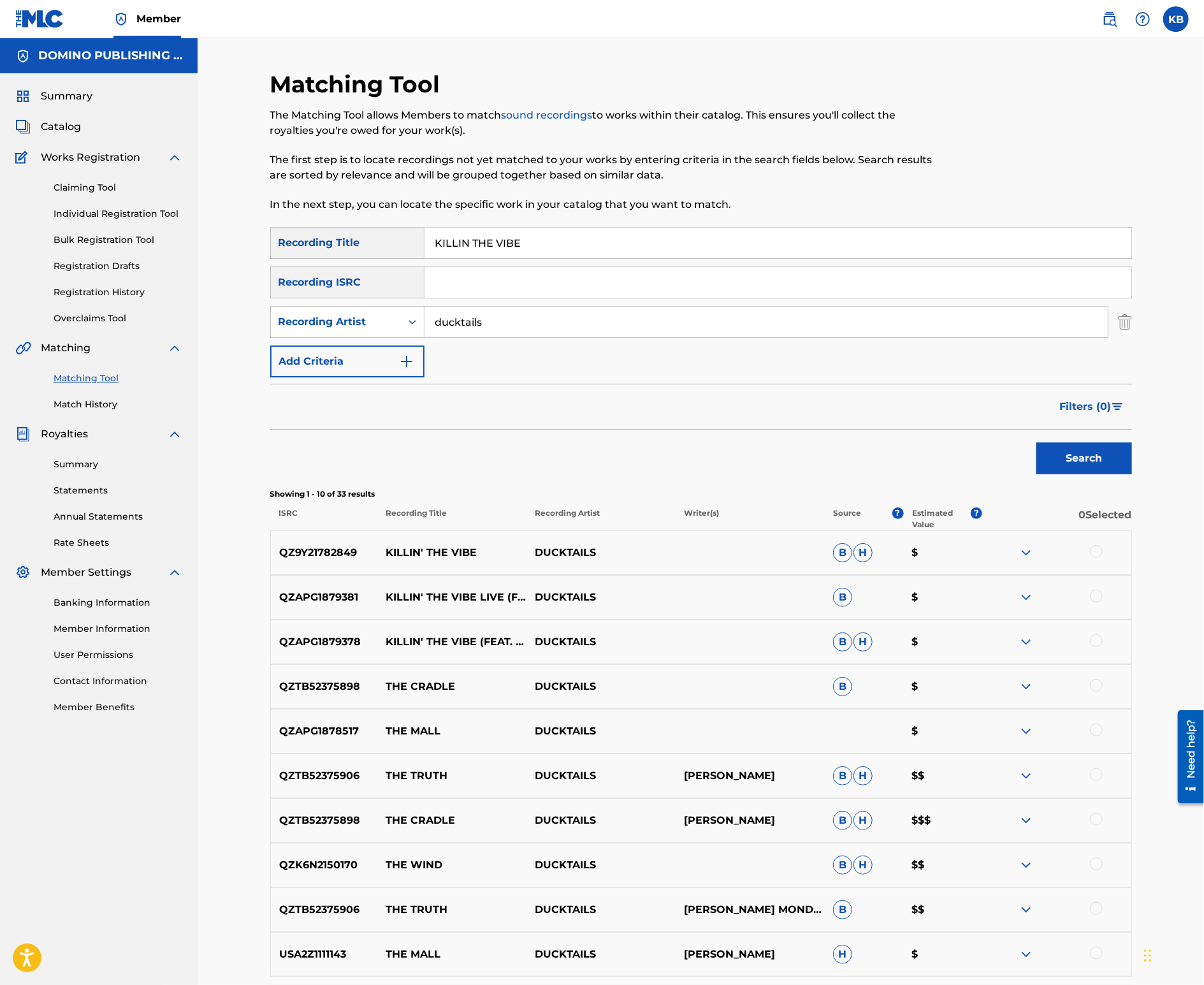
click at [1101, 639] on div at bounding box center [1096, 641] width 13 height 13
click at [1098, 602] on div at bounding box center [1057, 597] width 149 height 16
click at [1099, 547] on div at bounding box center [1096, 552] width 13 height 13
click at [1098, 597] on div at bounding box center [1096, 596] width 13 height 13
click at [861, 876] on button "Match 3 Groups" at bounding box center [896, 881] width 141 height 32
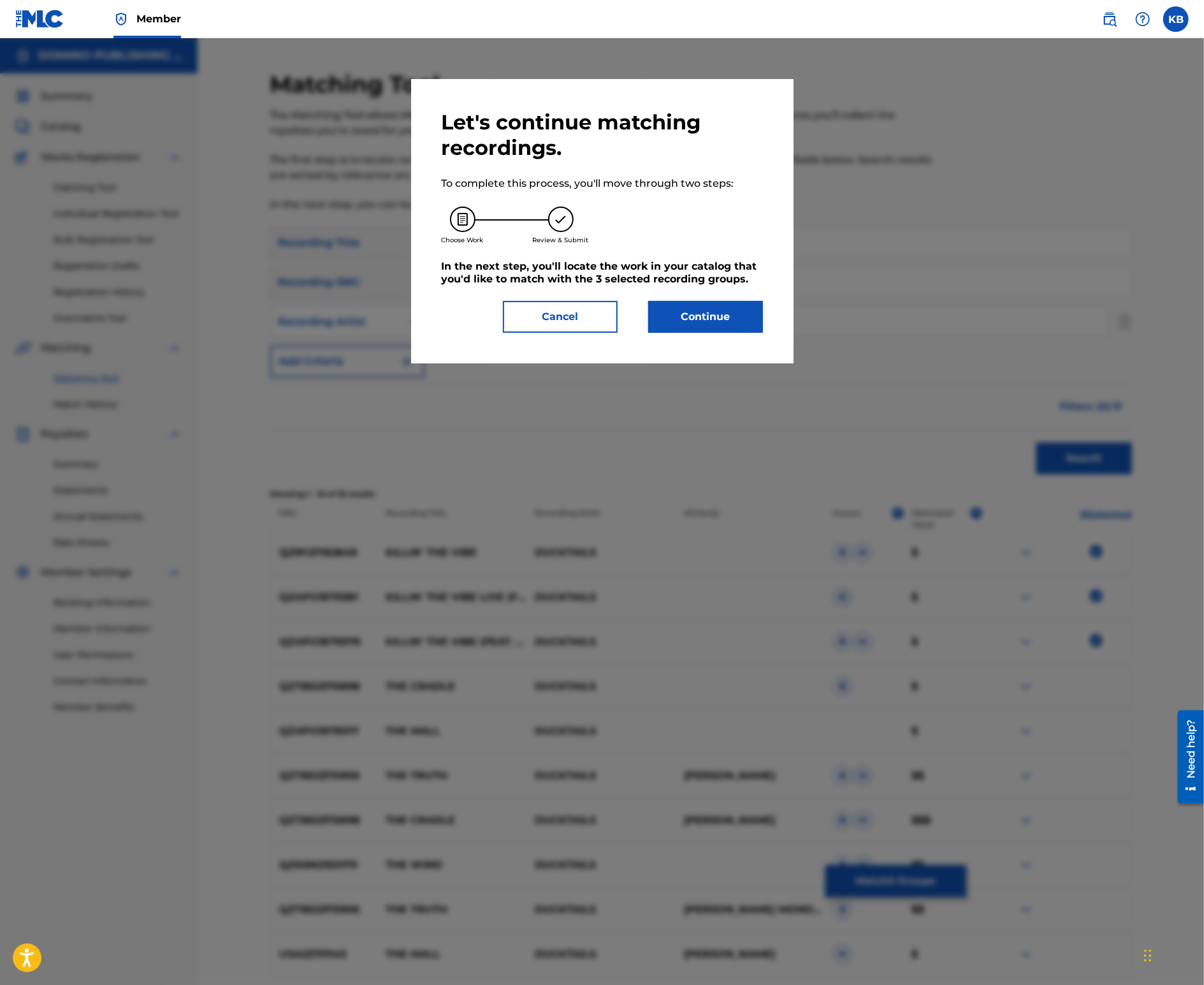
click at [710, 328] on button "Continue" at bounding box center [706, 317] width 115 height 32
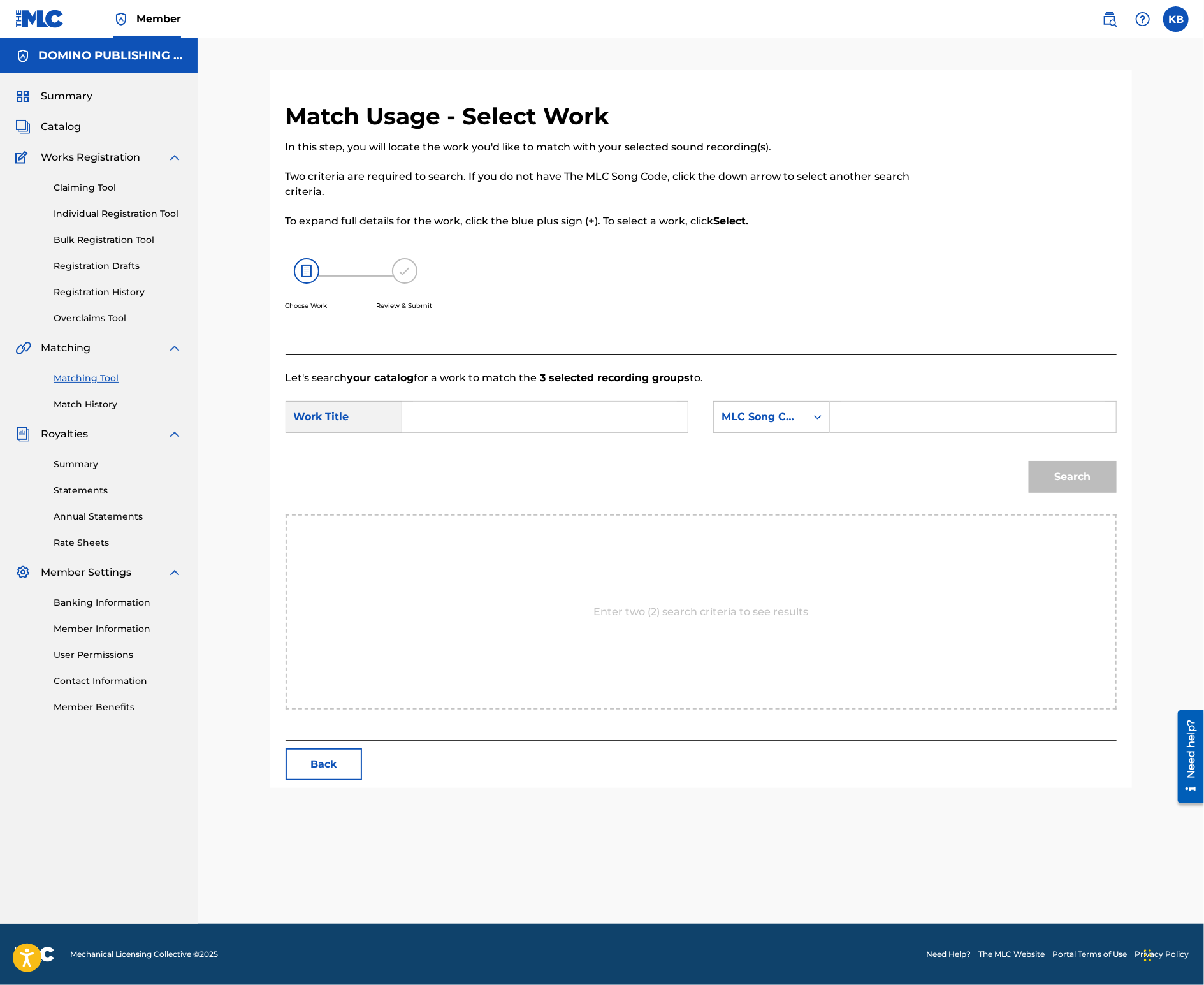
click at [601, 423] on input "Search Form" at bounding box center [545, 416] width 264 height 30
paste input "KILLIN THE VIBE (MONDANILE)"
type input "KILLIN THE VIBE"
click at [793, 419] on div "MLC Song Code" at bounding box center [760, 417] width 77 height 16
click at [778, 443] on div "Writer Name" at bounding box center [771, 448] width 116 height 32
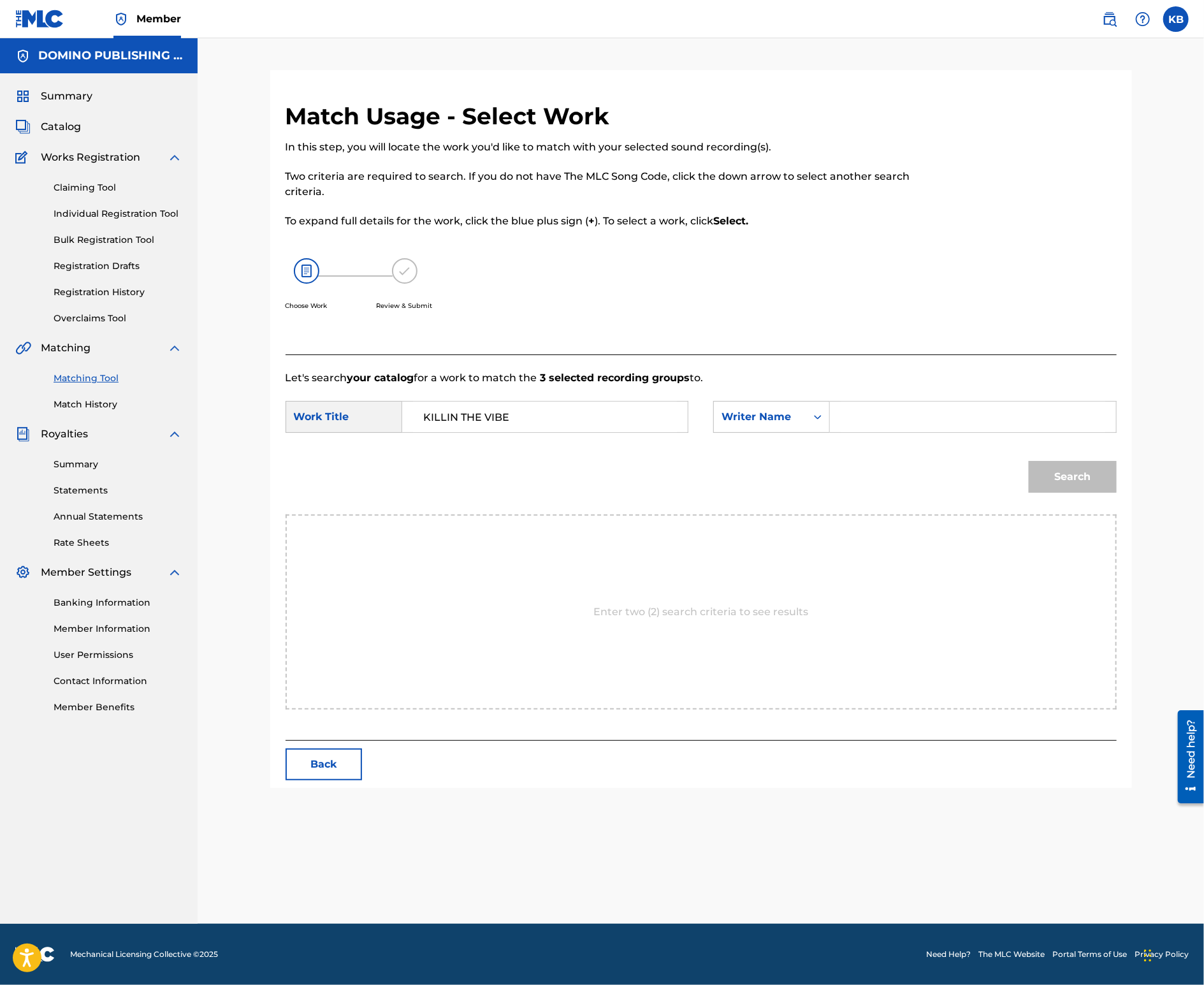
click at [886, 410] on input "Search Form" at bounding box center [973, 416] width 264 height 30
paste input "KILLIN THE VIBE (MONDANILE)"
type input "MONDANILE"
click at [1029, 461] on button "Search" at bounding box center [1073, 477] width 88 height 32
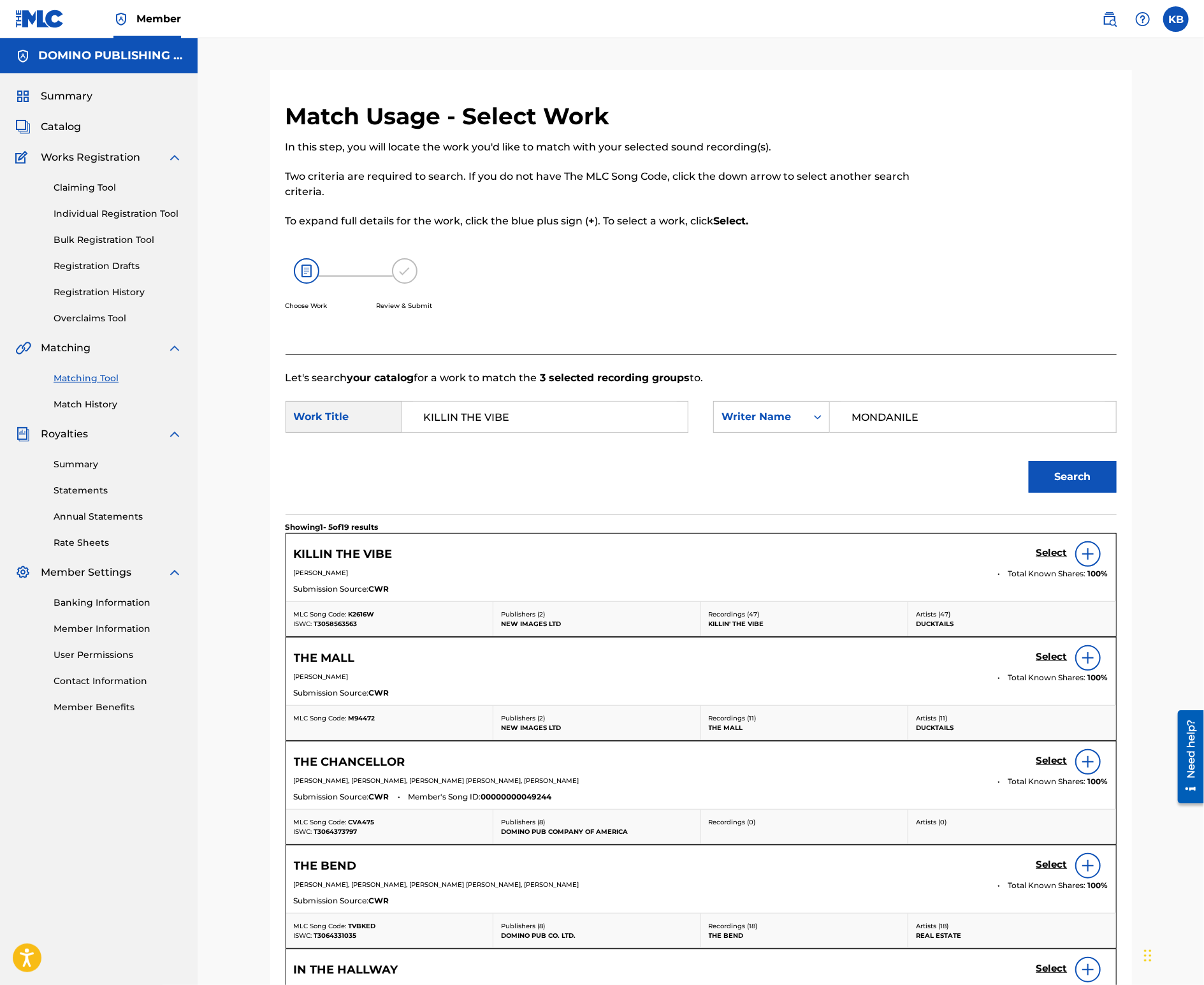
click at [1051, 550] on h5 "Select" at bounding box center [1052, 552] width 31 height 12
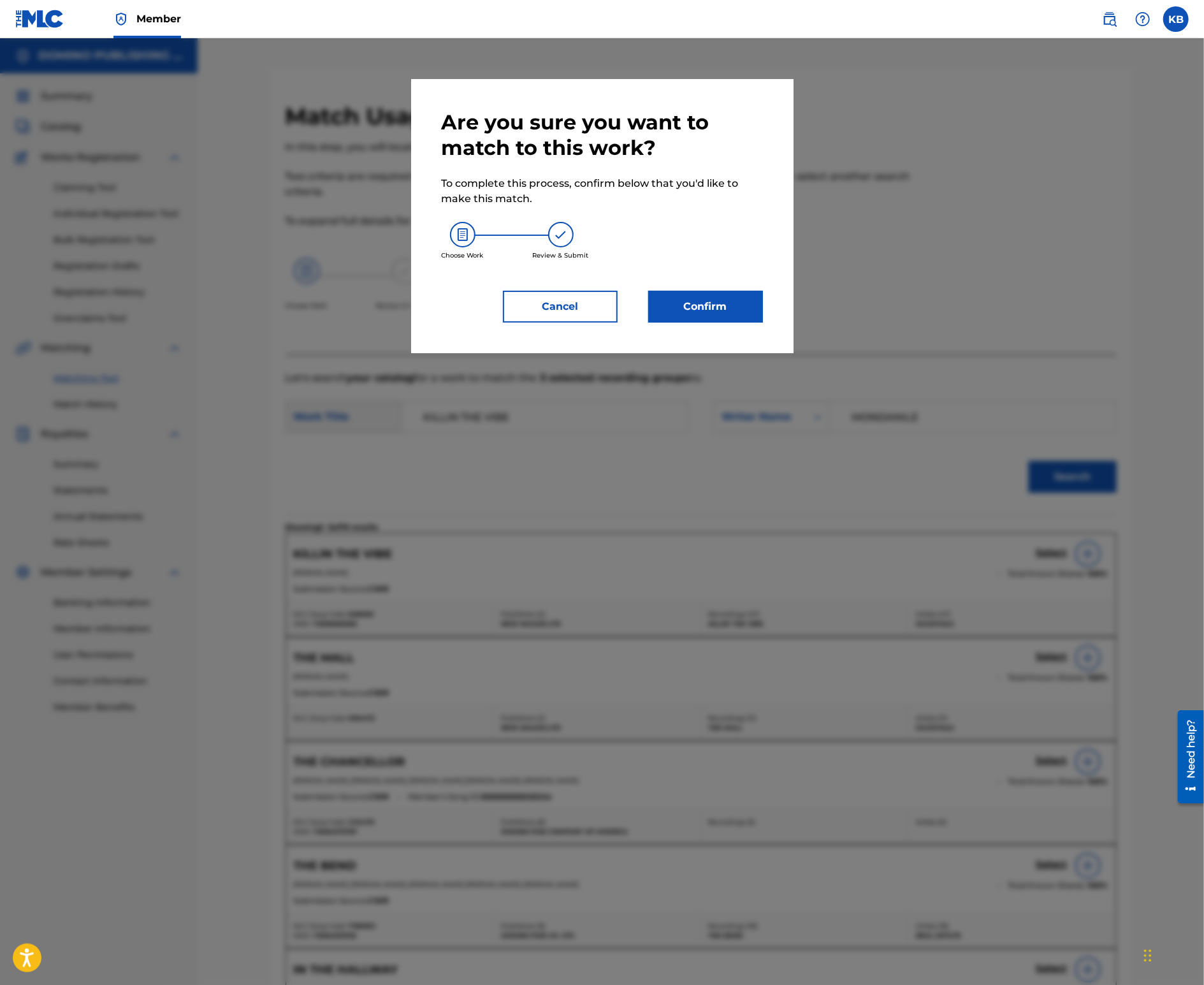
click at [716, 308] on button "Confirm" at bounding box center [706, 306] width 115 height 32
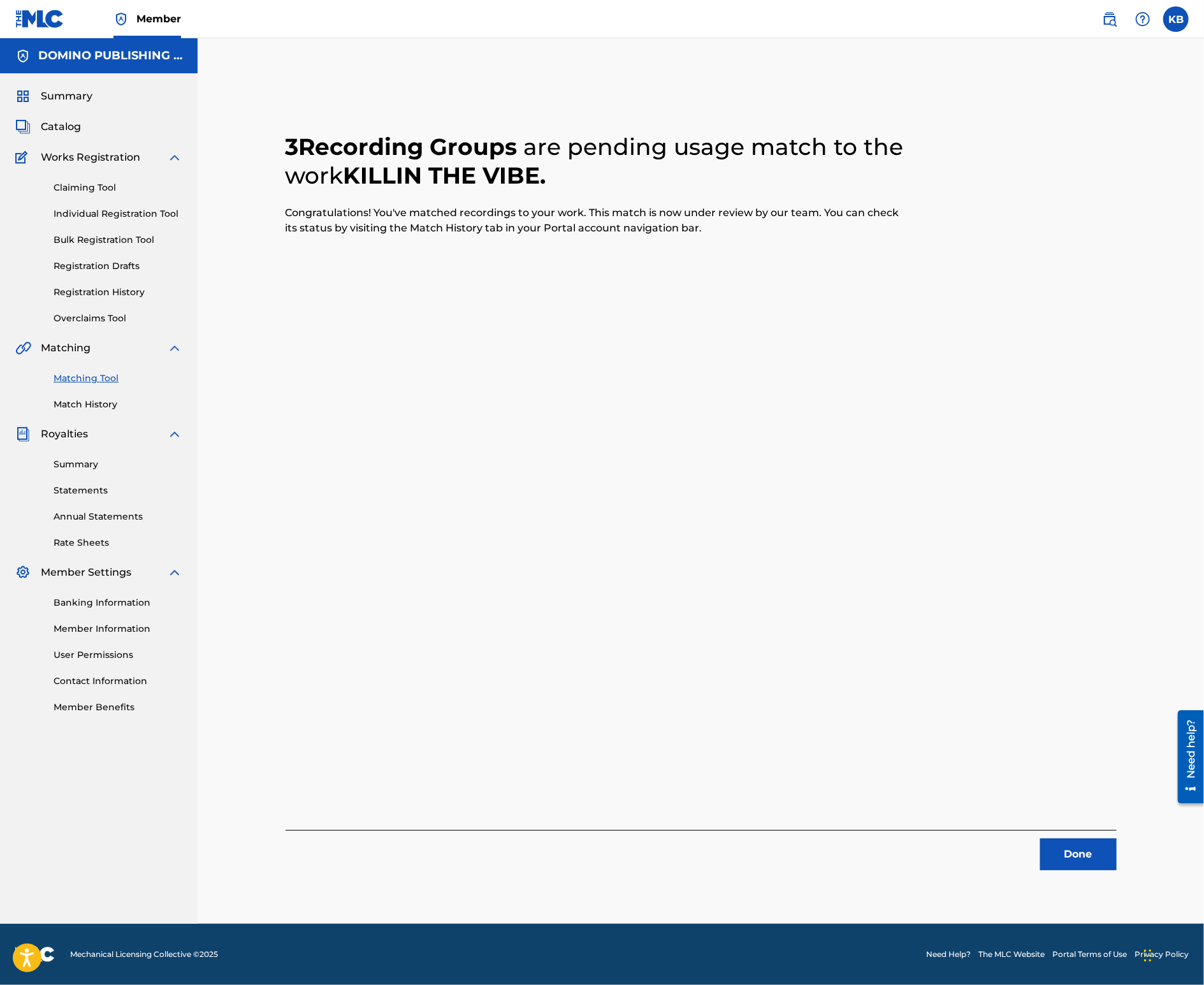
click at [1074, 857] on button "Done" at bounding box center [1078, 854] width 76 height 32
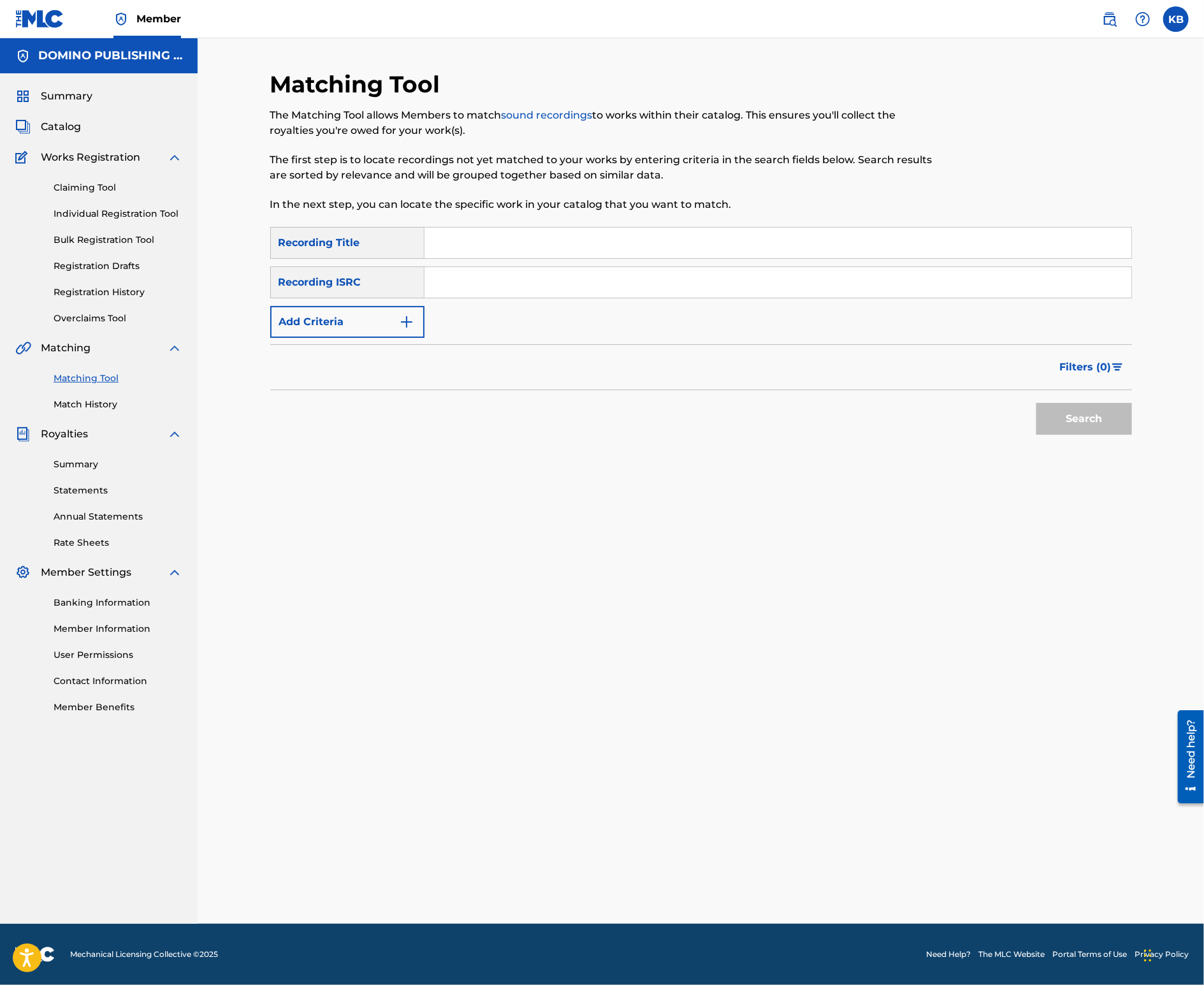
click at [583, 241] on input "Search Form" at bounding box center [777, 242] width 707 height 30
paste input "[PERSON_NAME] ([PERSON_NAME])"
type input "[PERSON_NAME]"
click at [393, 321] on button "Add Criteria" at bounding box center [347, 322] width 154 height 32
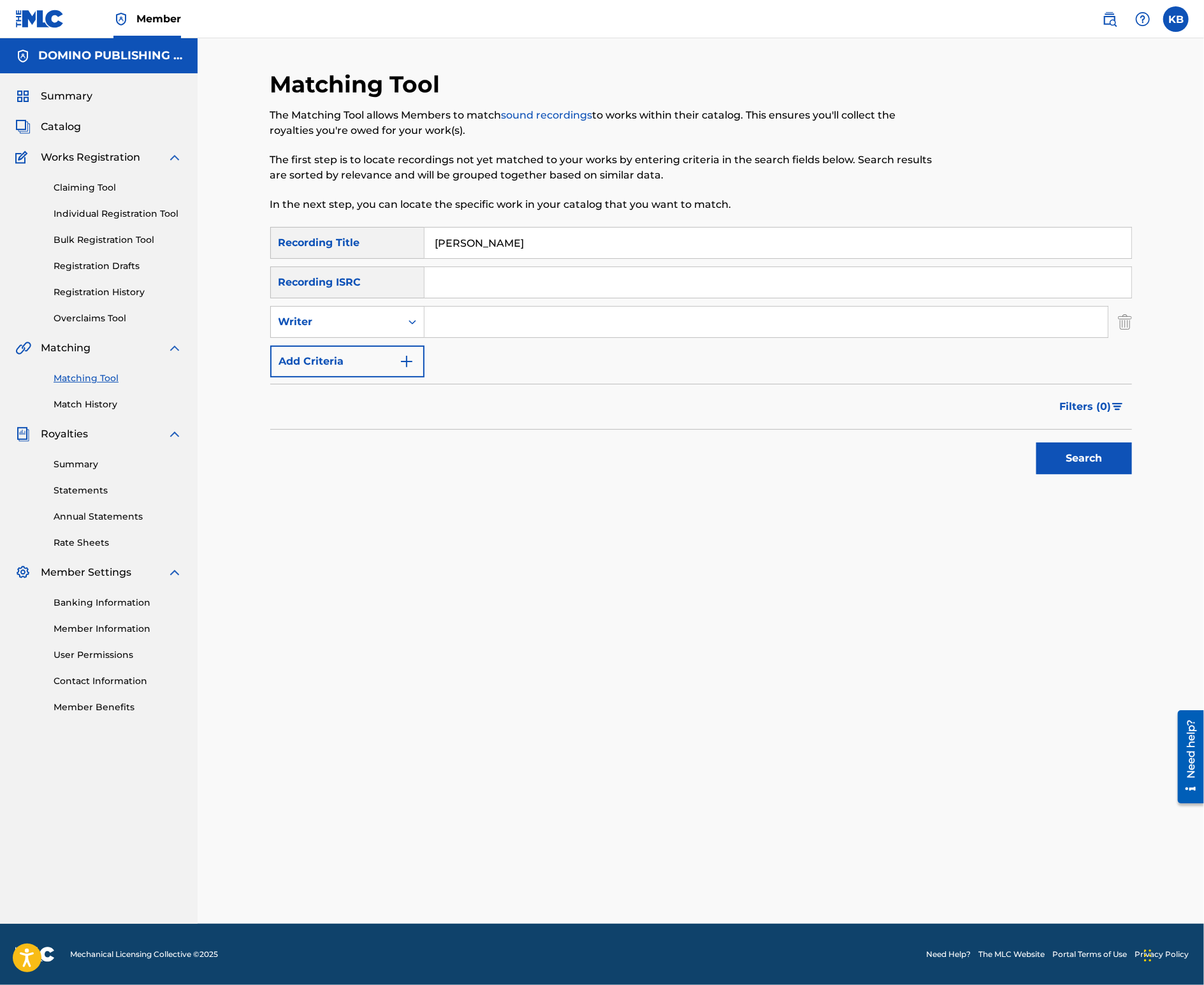
click at [496, 326] on input "Search Form" at bounding box center [766, 322] width 684 height 30
paste input "[PERSON_NAME] ([PERSON_NAME])"
click at [1037, 442] on button "Search" at bounding box center [1084, 458] width 96 height 32
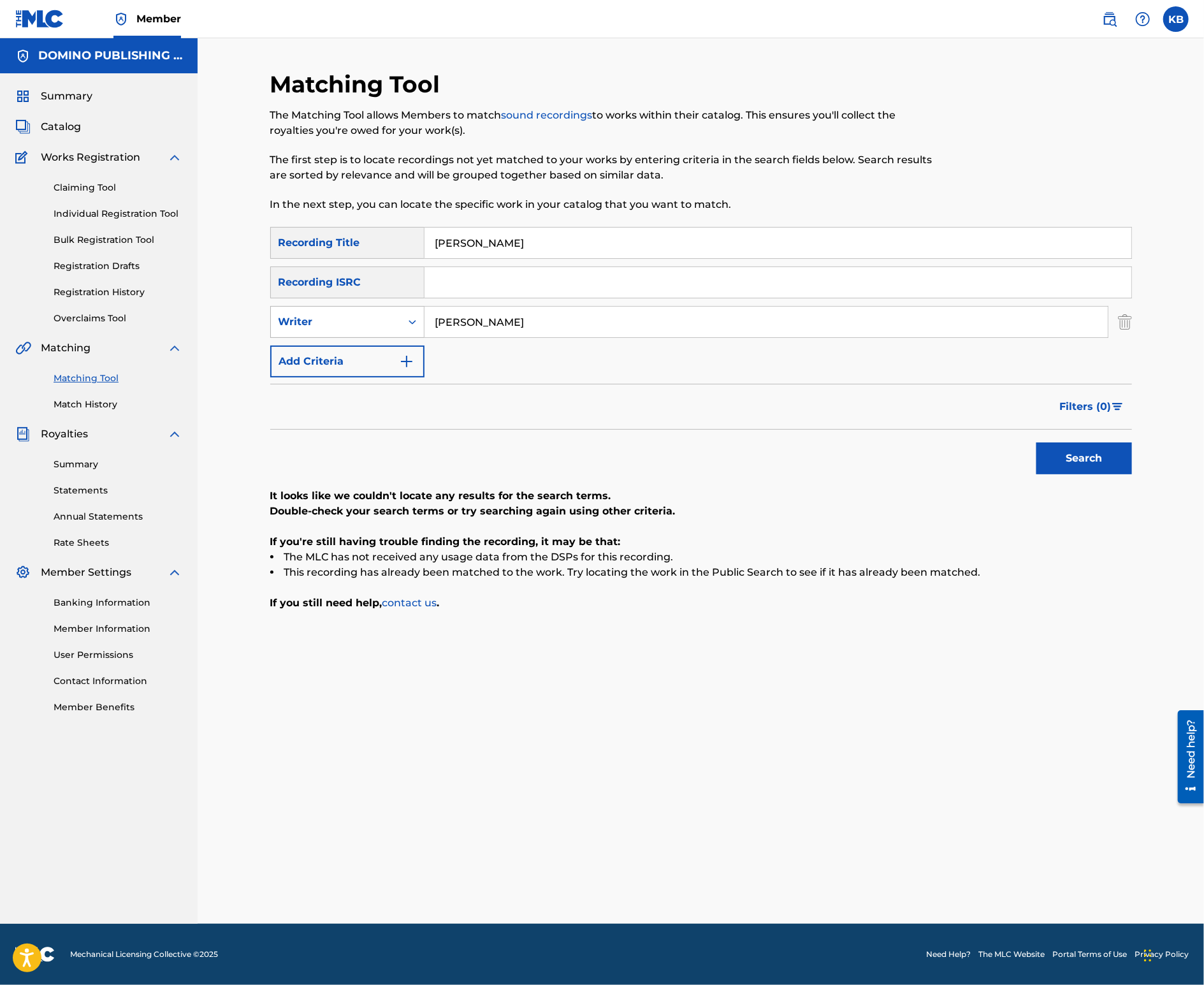
type input "[PERSON_NAME]"
click at [1037, 442] on button "Search" at bounding box center [1084, 458] width 96 height 32
click at [302, 336] on div "Writer" at bounding box center [347, 322] width 154 height 32
click at [307, 367] on div "Recording Artist" at bounding box center [347, 354] width 153 height 32
click at [495, 330] on input "Search Form" at bounding box center [766, 322] width 684 height 30
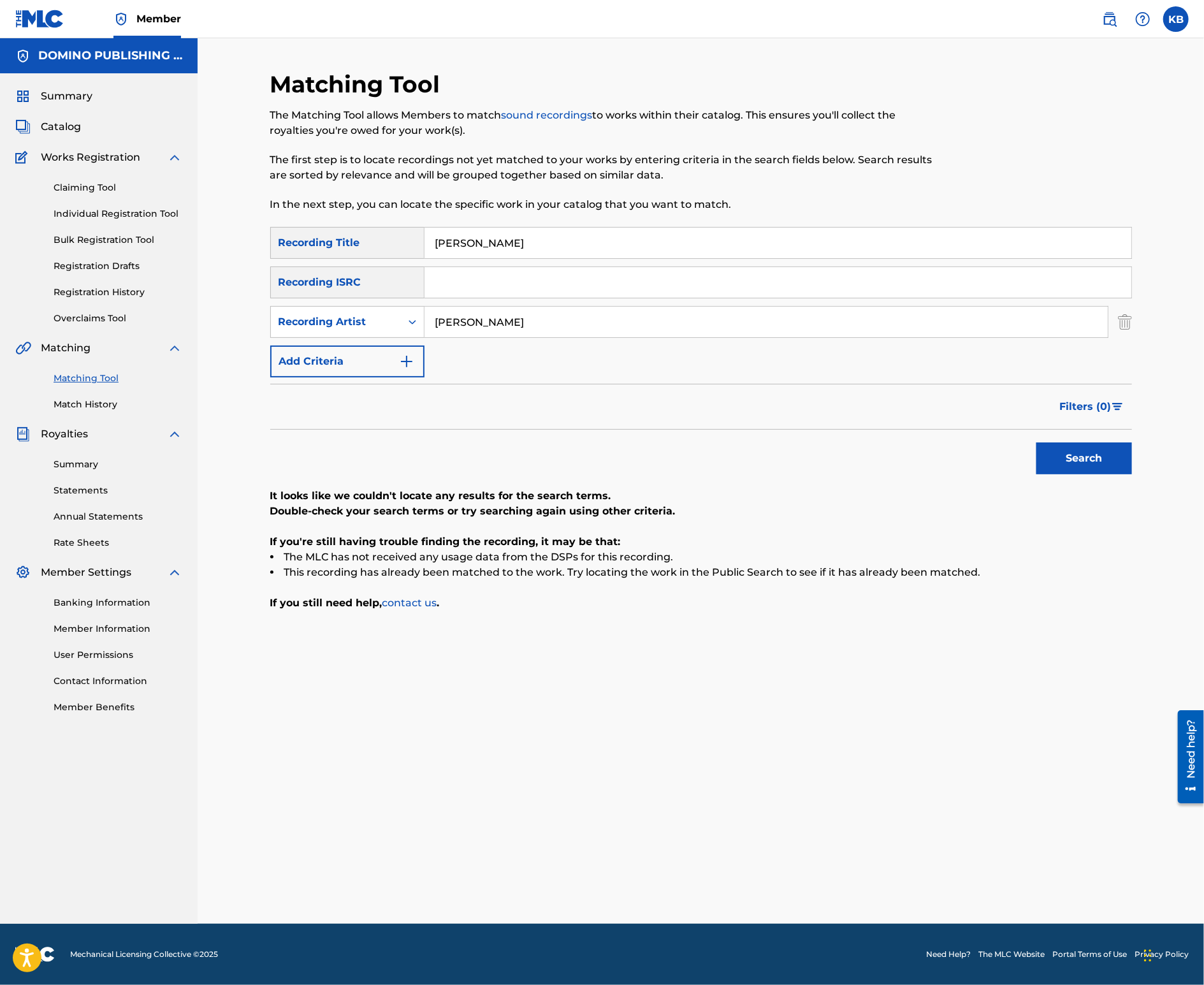
type input "[PERSON_NAME]"
click at [1037, 442] on button "Search" at bounding box center [1084, 458] width 96 height 32
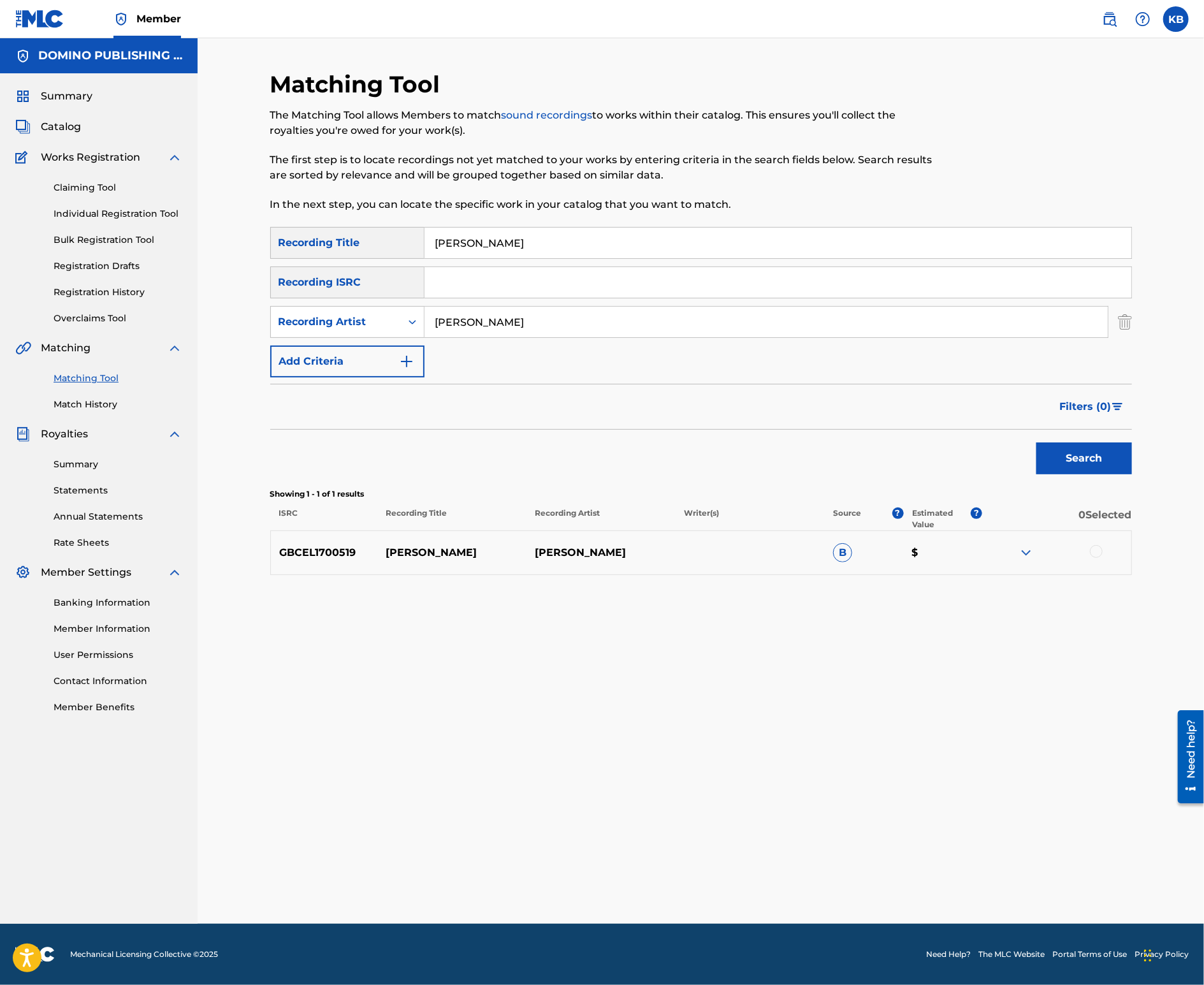
click at [1100, 552] on div at bounding box center [1096, 552] width 13 height 13
click at [913, 895] on button "Match 1 Group" at bounding box center [896, 881] width 141 height 32
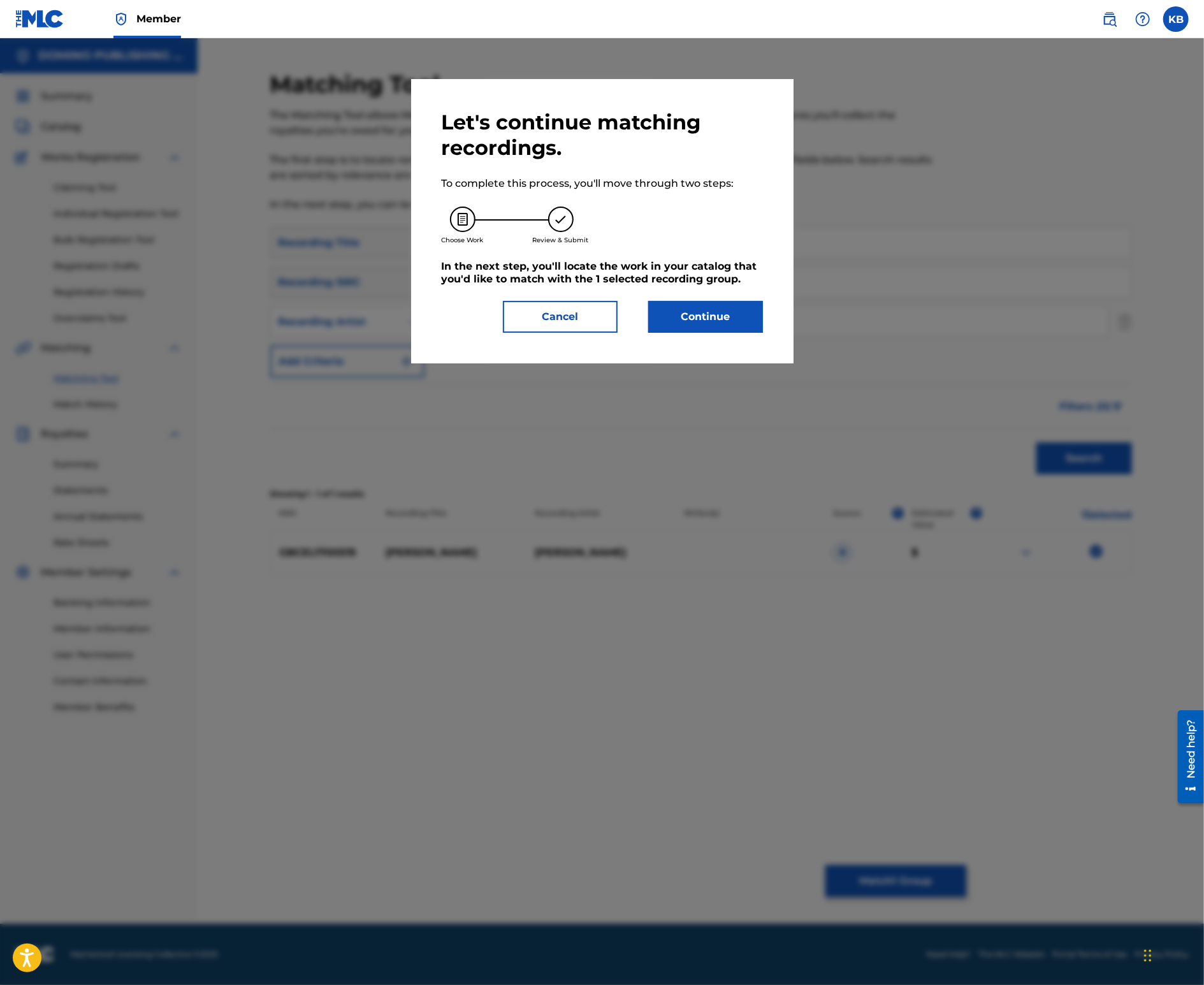
click at [710, 307] on button "Continue" at bounding box center [706, 317] width 115 height 32
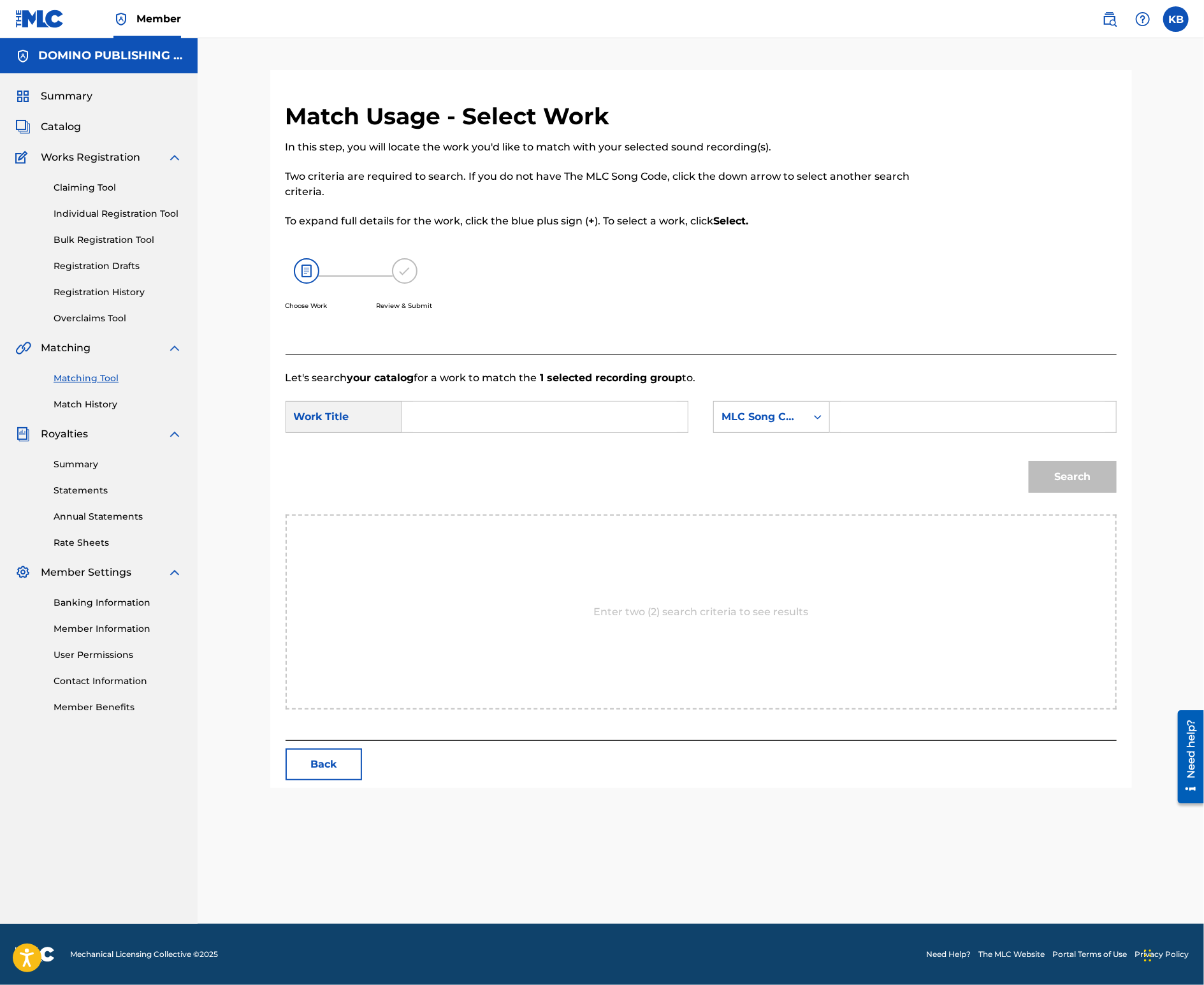
click at [579, 414] on input "Search Form" at bounding box center [545, 416] width 264 height 30
paste input "[PERSON_NAME] ([PERSON_NAME])"
type input "[PERSON_NAME]"
click at [770, 405] on div "MLC Song Code" at bounding box center [760, 417] width 93 height 25
drag, startPoint x: 755, startPoint y: 453, endPoint x: 767, endPoint y: 450, distance: 12.4
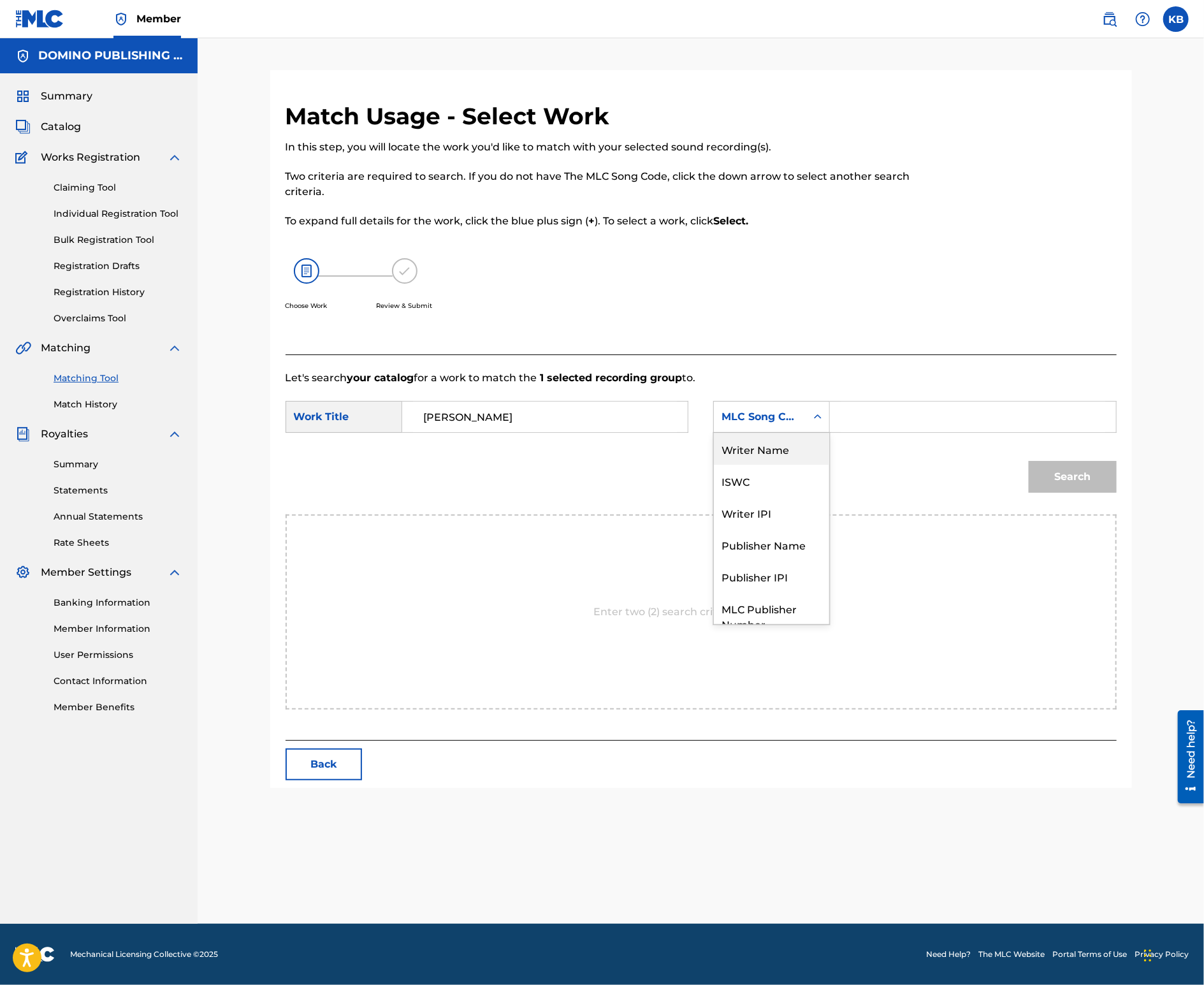
click at [755, 453] on div "Writer Name" at bounding box center [771, 448] width 116 height 32
click at [909, 410] on input "Search Form" at bounding box center [973, 416] width 264 height 30
paste input "[PERSON_NAME] ([PERSON_NAME])"
type input "[PERSON_NAME]"
click at [1029, 461] on button "Search" at bounding box center [1073, 477] width 88 height 32
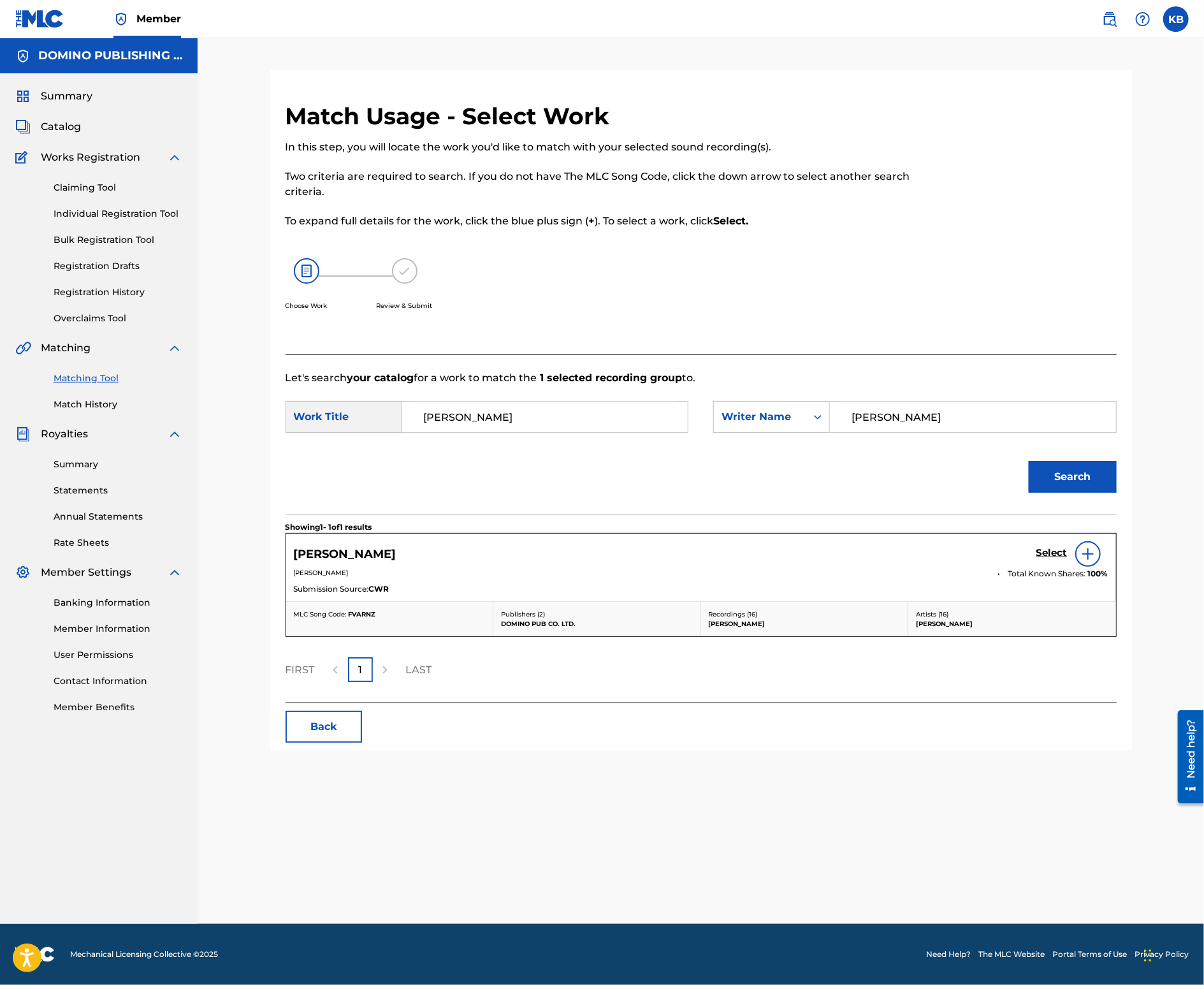
click at [1039, 553] on h5 "Select" at bounding box center [1052, 552] width 31 height 12
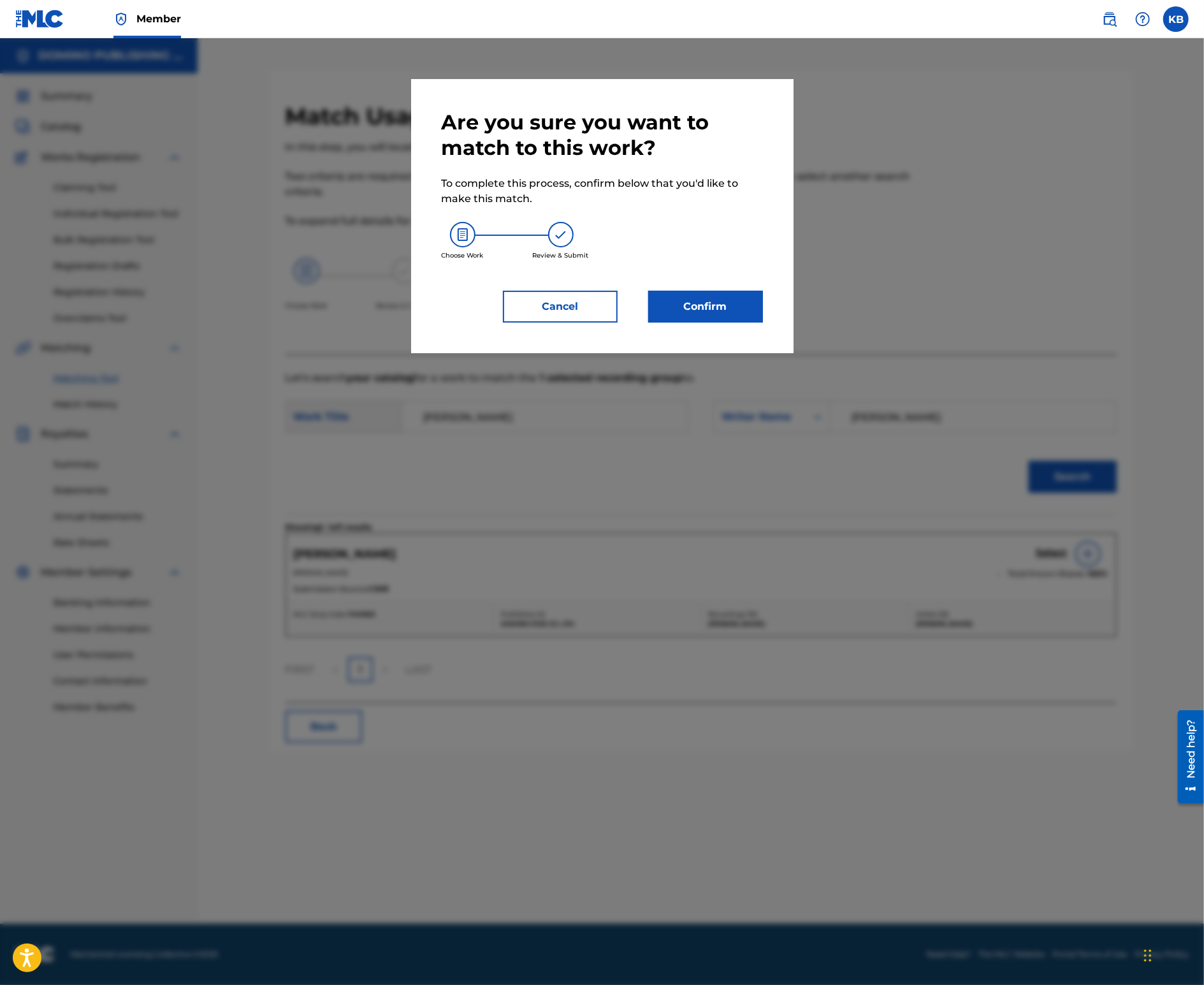
click at [687, 309] on button "Confirm" at bounding box center [706, 306] width 115 height 32
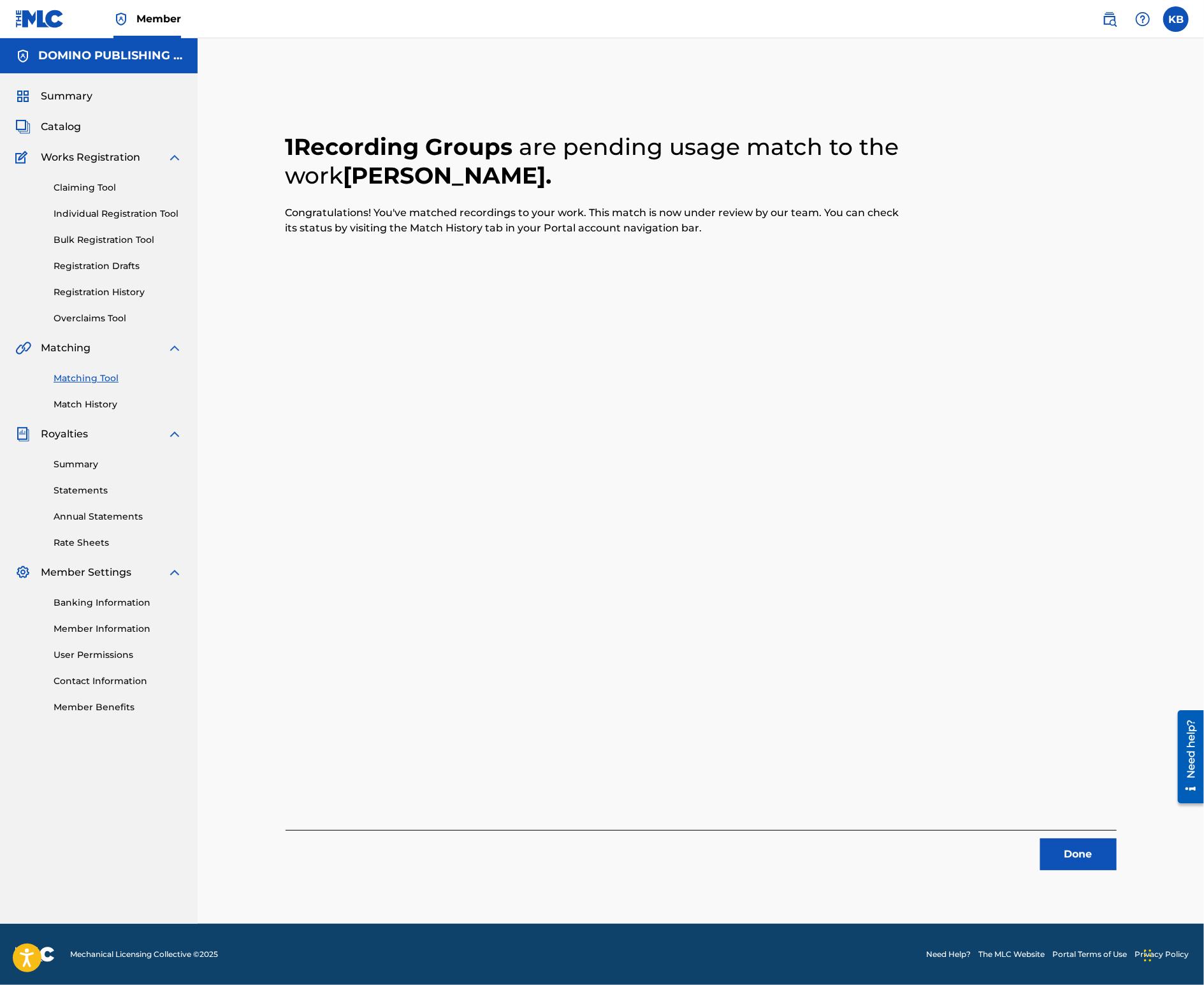
click at [1079, 854] on button "Done" at bounding box center [1078, 854] width 76 height 32
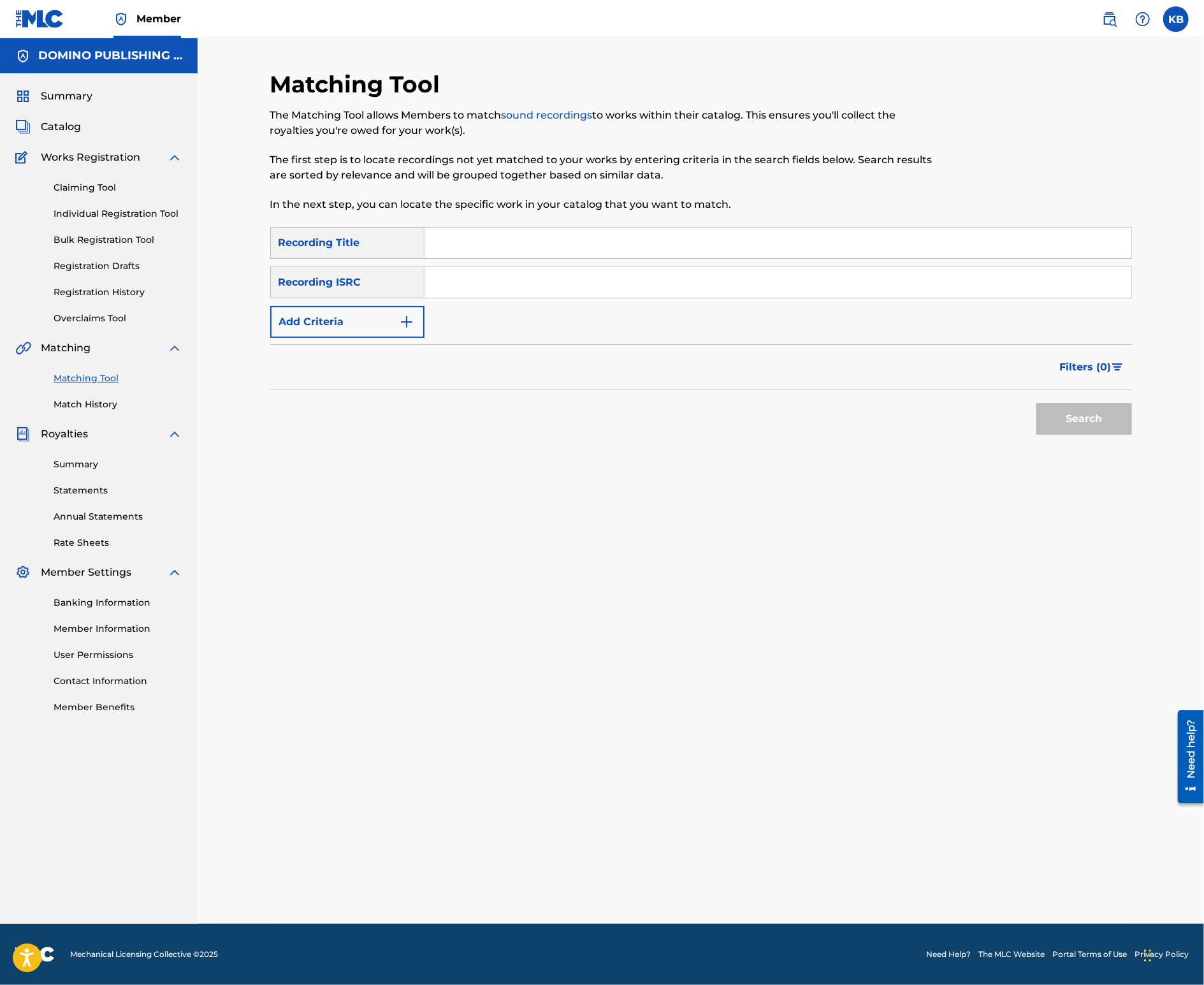
click at [725, 236] on input "Search Form" at bounding box center [777, 242] width 707 height 30
paste input "SHARK'S TOOTH (CLEVELAND/[PERSON_NAME]/[PERSON_NAME])"
type input "SHARK'S TOOTH"
click at [362, 330] on button "Add Criteria" at bounding box center [347, 322] width 154 height 32
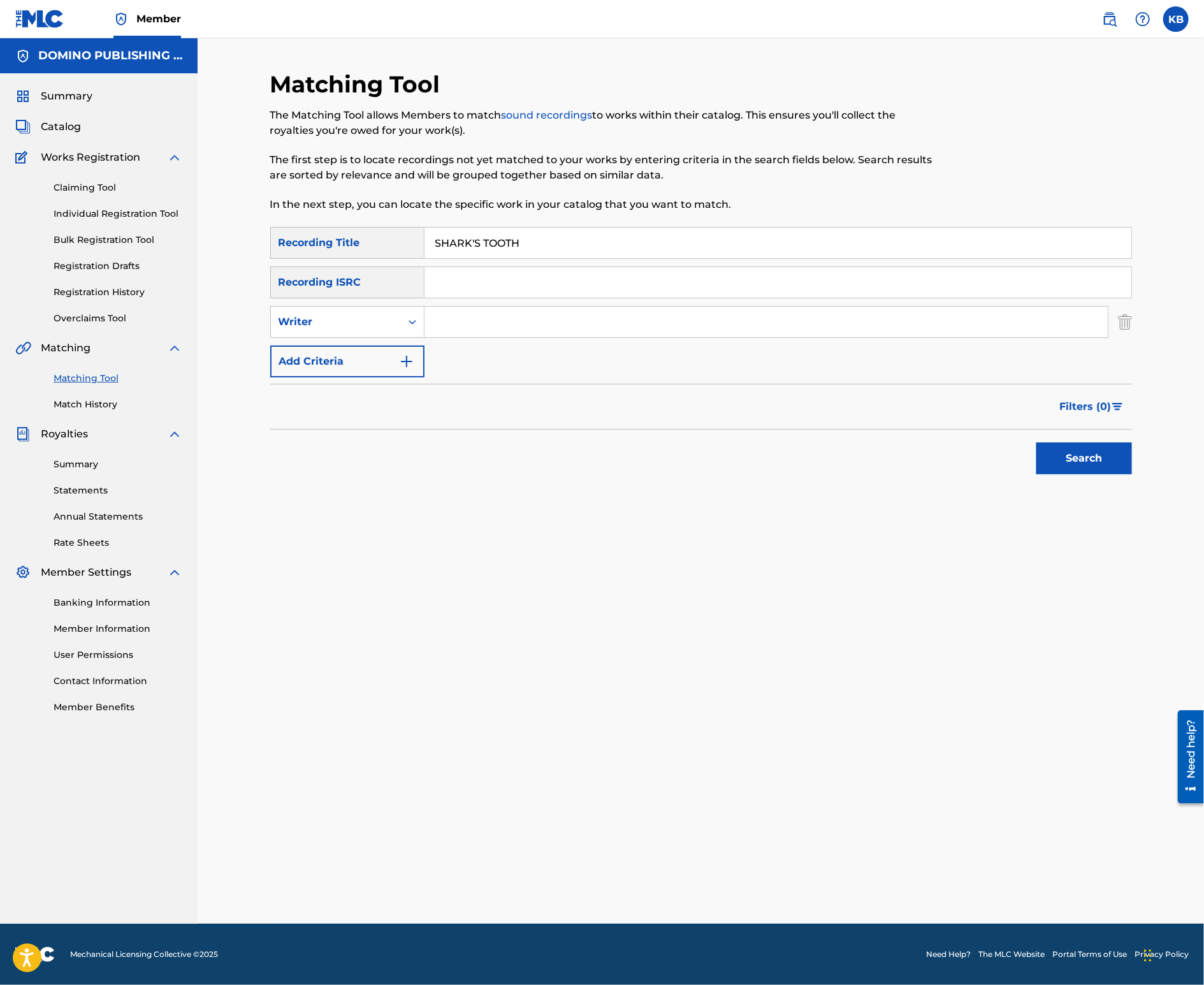
click at [483, 327] on input "Search Form" at bounding box center [766, 322] width 684 height 30
paste input "SHARK'S TOOTH (CLEVELAND/[PERSON_NAME]/[PERSON_NAME])"
type input "CLEVELAND/[PERSON_NAME]/[PERSON_NAME]"
click at [1037, 442] on button "Search" at bounding box center [1084, 458] width 96 height 32
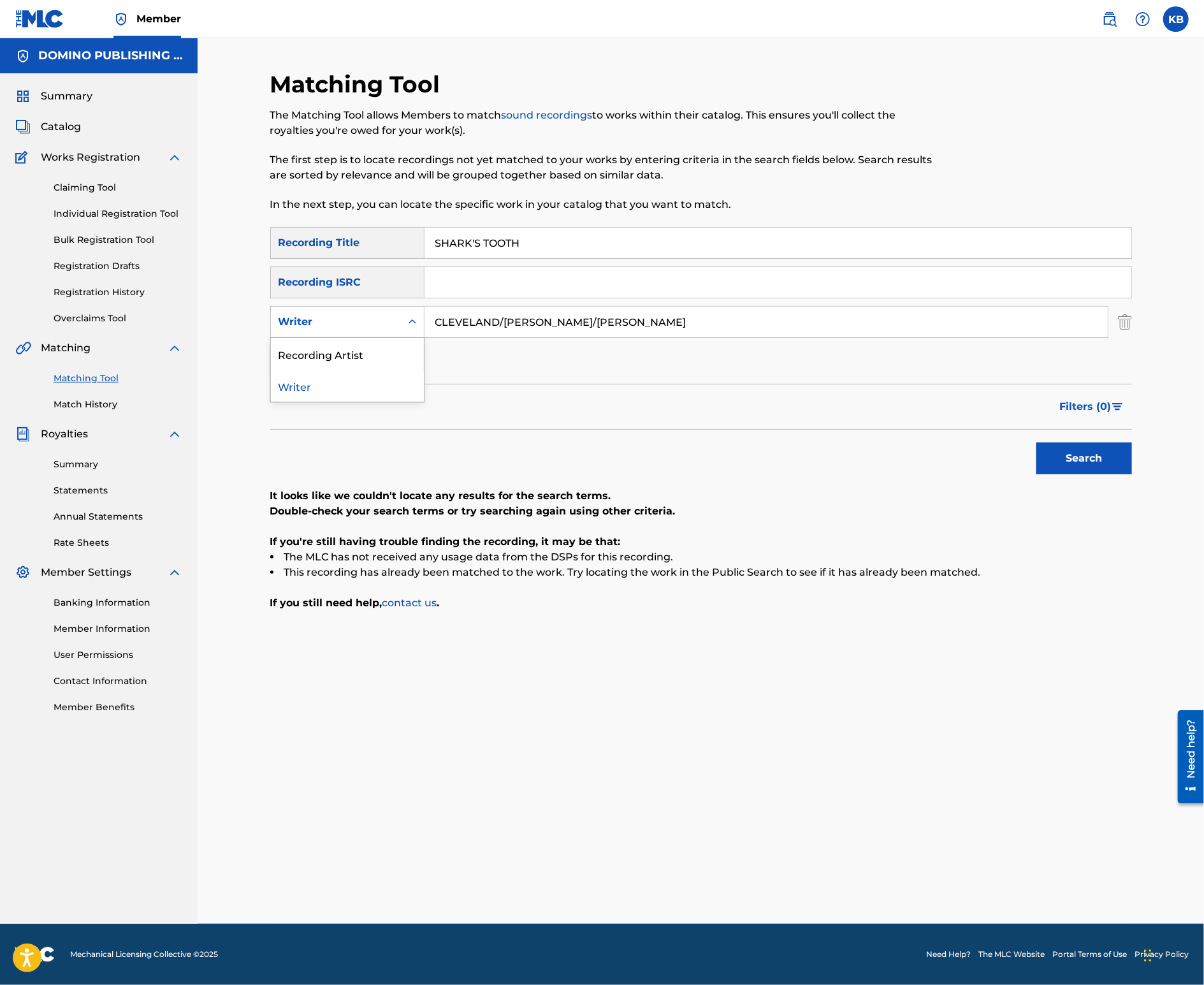
click at [378, 332] on div "Writer" at bounding box center [336, 322] width 130 height 25
click at [365, 353] on div "Recording Artist" at bounding box center [347, 354] width 153 height 32
click at [587, 328] on input "Search Form" at bounding box center [766, 322] width 684 height 30
click at [1037, 442] on button "Search" at bounding box center [1084, 458] width 96 height 32
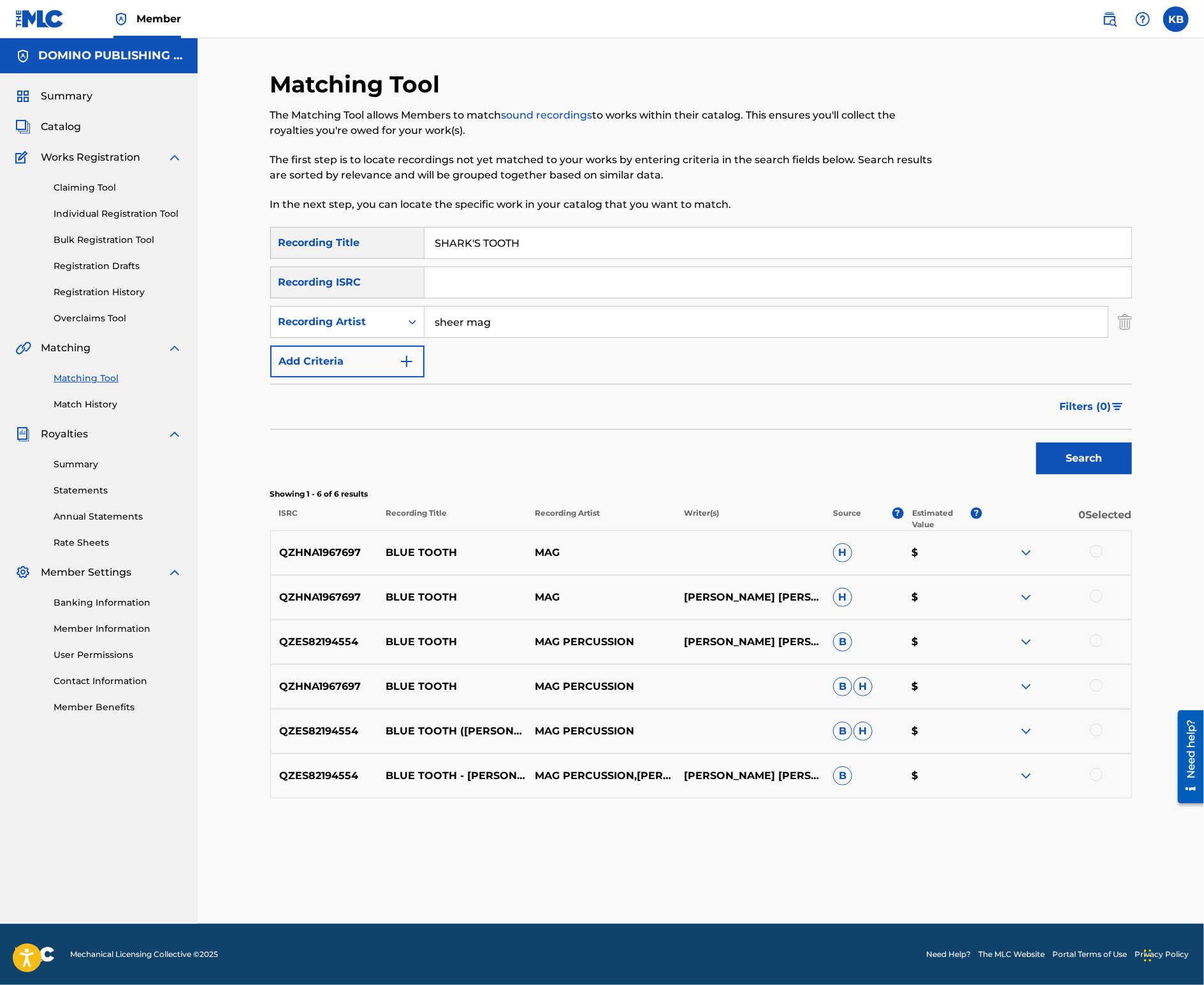
drag, startPoint x: 546, startPoint y: 321, endPoint x: 568, endPoint y: 238, distance: 85.9
click at [558, 259] on div "SearchWithCriteriac85c28bc-571c-4c95-b957-59b2741d7262 Recording Title SHARK'S …" at bounding box center [701, 302] width 862 height 150
type input "[PERSON_NAME] outfit"
click at [1037, 442] on button "Search" at bounding box center [1084, 458] width 96 height 32
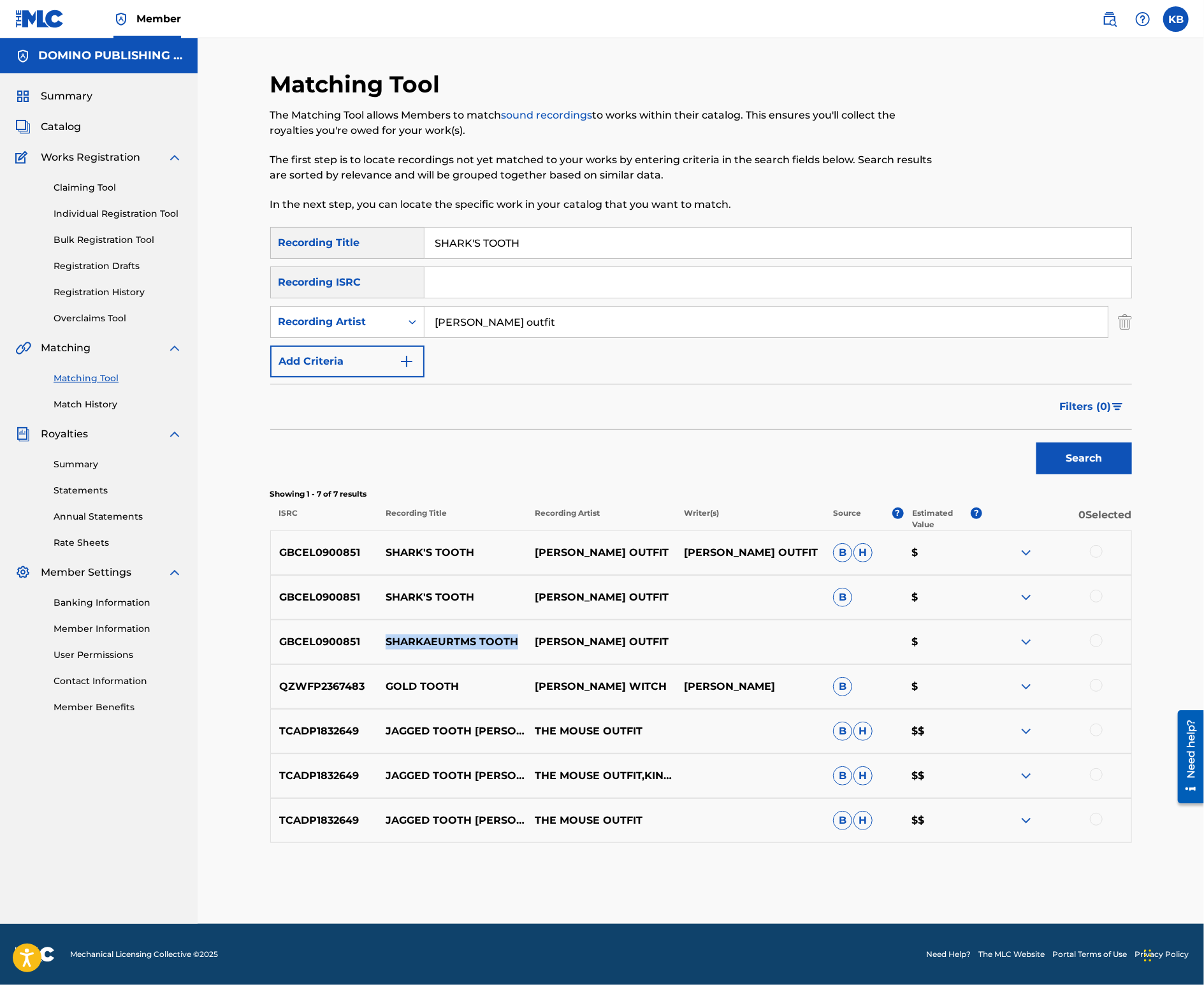
drag, startPoint x: 388, startPoint y: 644, endPoint x: 515, endPoint y: 645, distance: 127.0
click at [515, 645] on p "SHARKAEURTMS TOOTH" at bounding box center [452, 642] width 149 height 16
copy p "SHARKAEURTMS TOOTH"
click at [1097, 641] on div at bounding box center [1096, 641] width 13 height 13
click at [1094, 595] on div at bounding box center [1096, 596] width 13 height 13
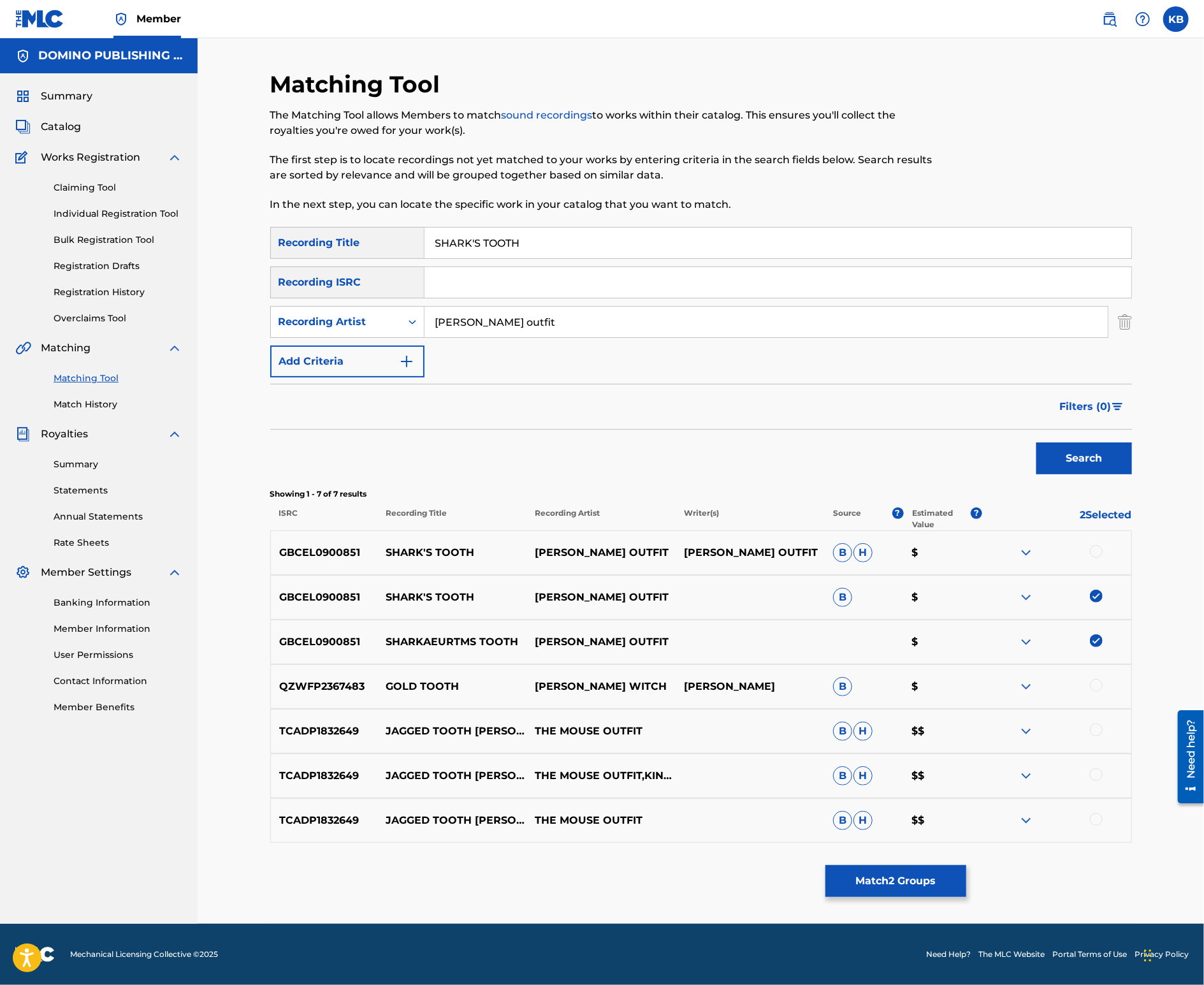
click at [1094, 546] on div at bounding box center [1096, 552] width 13 height 13
click at [875, 884] on button "Match 3 Groups" at bounding box center [896, 881] width 141 height 32
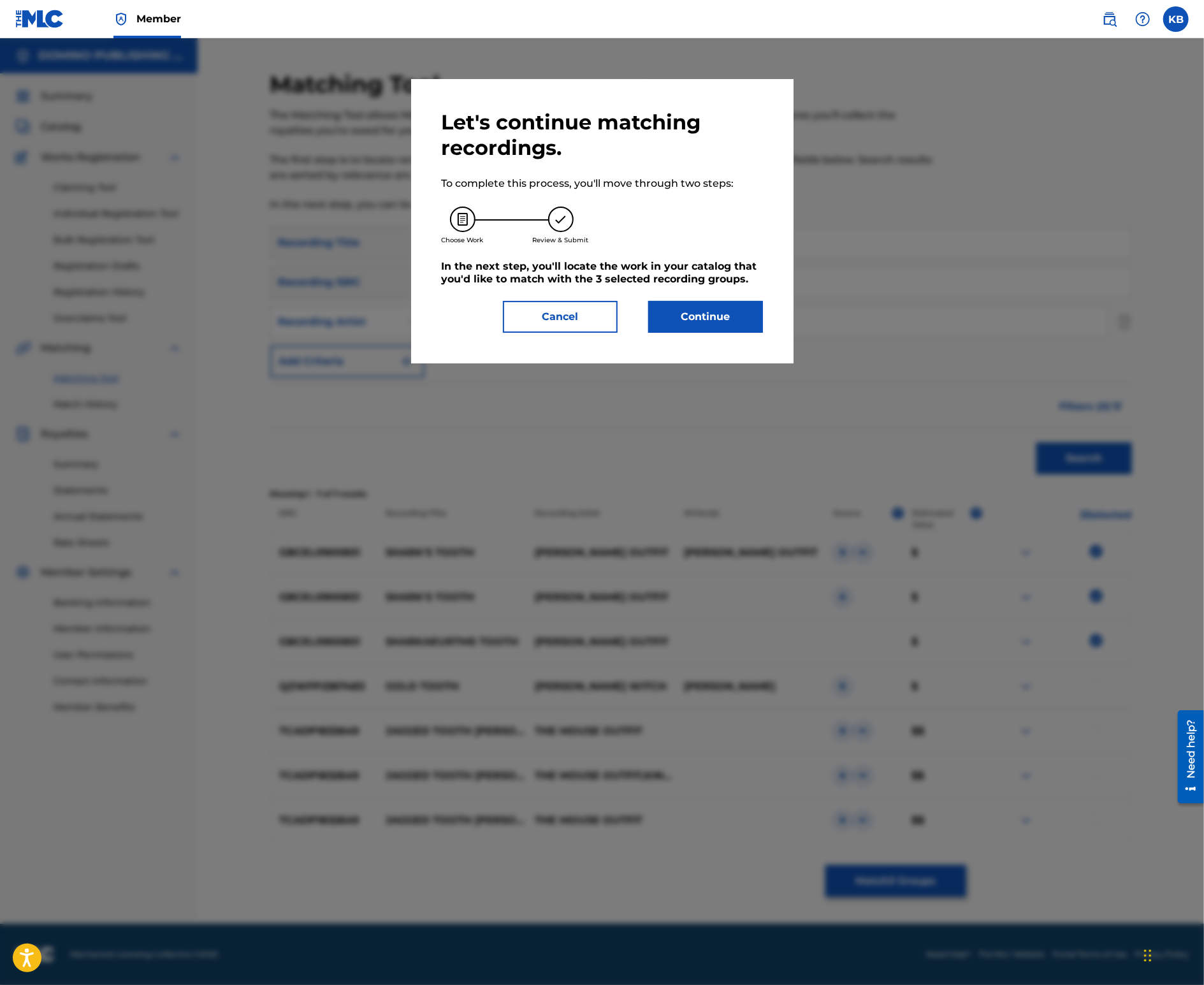
click at [710, 311] on button "Continue" at bounding box center [706, 317] width 115 height 32
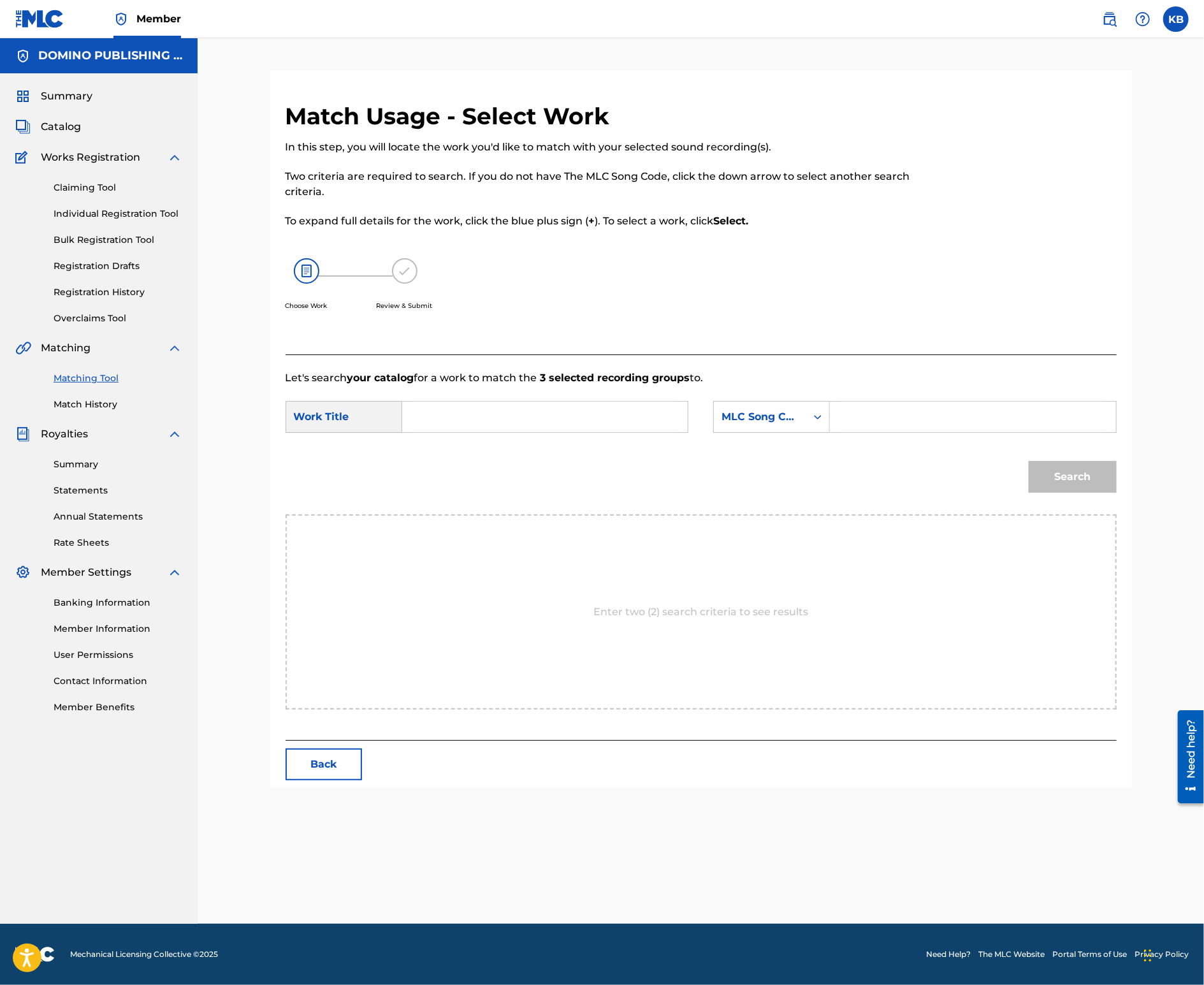
click at [558, 419] on input "Search Form" at bounding box center [545, 416] width 264 height 30
paste input "SHARKAEURTMS TOOTH"
drag, startPoint x: 513, startPoint y: 416, endPoint x: 396, endPoint y: 420, distance: 117.1
click at [396, 420] on div "SearchWithCriteria5de931b8-979f-4517-837f-dca6eaaa5e56 Work Title SHARKAEURTMS …" at bounding box center [487, 417] width 403 height 32
click at [464, 415] on input "SHARKAEURTMS TOOTH" at bounding box center [545, 416] width 264 height 30
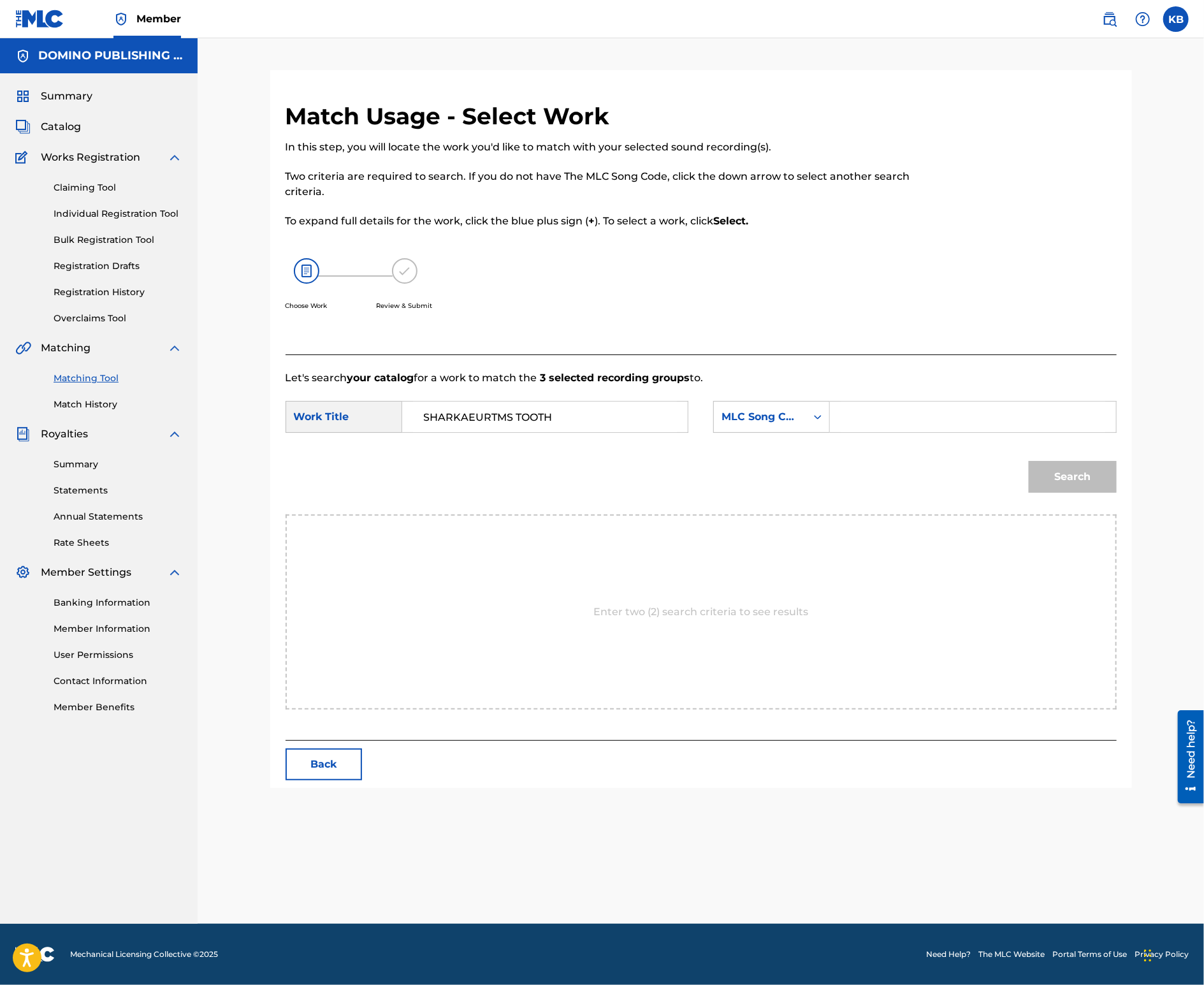
click at [503, 415] on input "SHARKAEURTMS TOOTH" at bounding box center [545, 416] width 264 height 30
type input "SHARK'S TOOTH"
click at [789, 392] on form "SearchWithCriteria5de931b8-979f-4517-837f-dca6eaaa5e56 Work Title SHARK'S TOOTH…" at bounding box center [701, 450] width 831 height 129
drag, startPoint x: 773, startPoint y: 417, endPoint x: 775, endPoint y: 428, distance: 11.2
click at [773, 417] on div "MLC Song Code" at bounding box center [760, 417] width 77 height 16
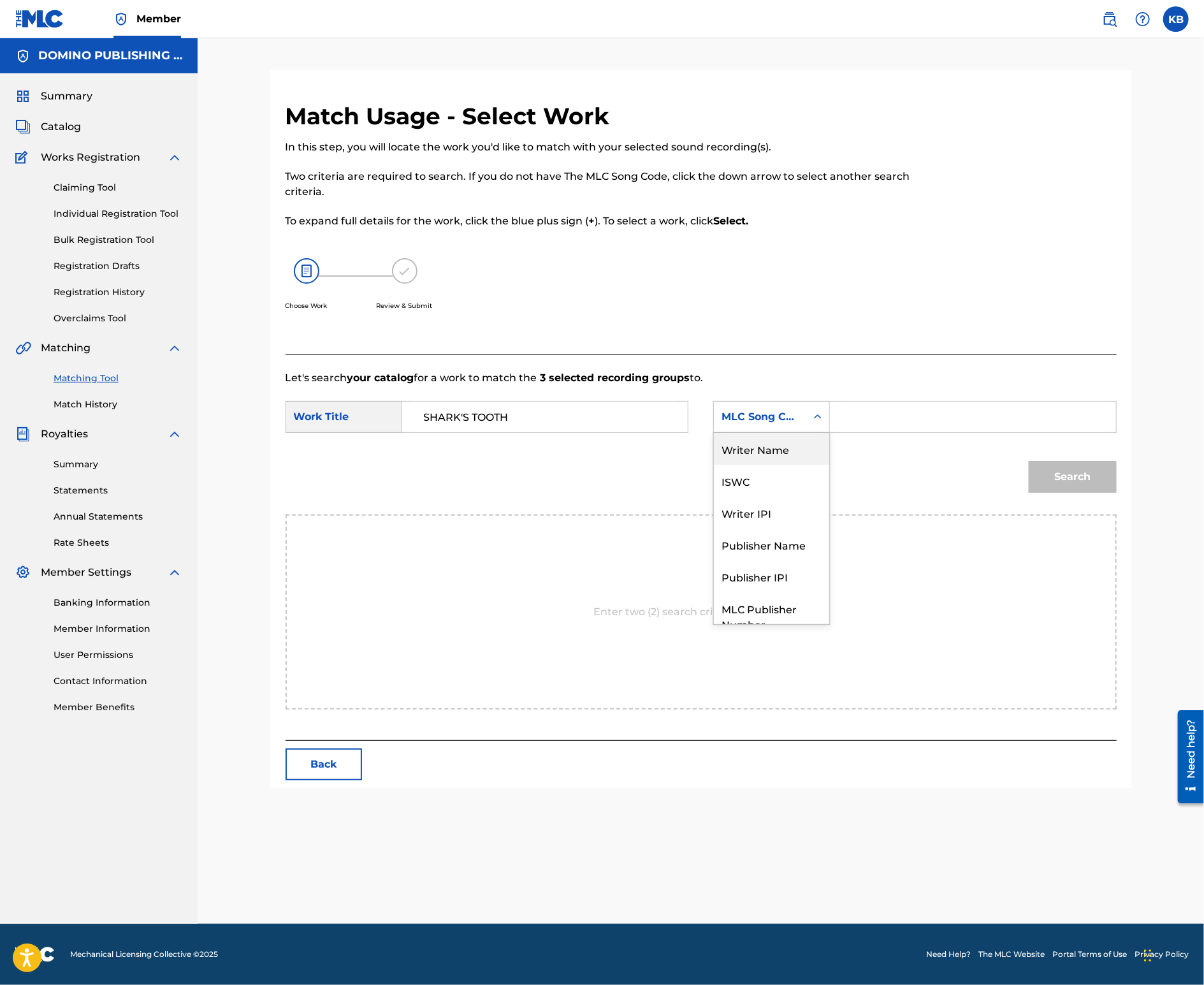
click at [777, 454] on div "Writer Name" at bounding box center [771, 448] width 116 height 32
click at [900, 419] on input "Search Form" at bounding box center [973, 416] width 264 height 30
paste input "SHARKAEURTMS TOOTH"
type input "SHARKAEURTMS TOOTH"
drag, startPoint x: 1046, startPoint y: 415, endPoint x: 1046, endPoint y: 394, distance: 21.0
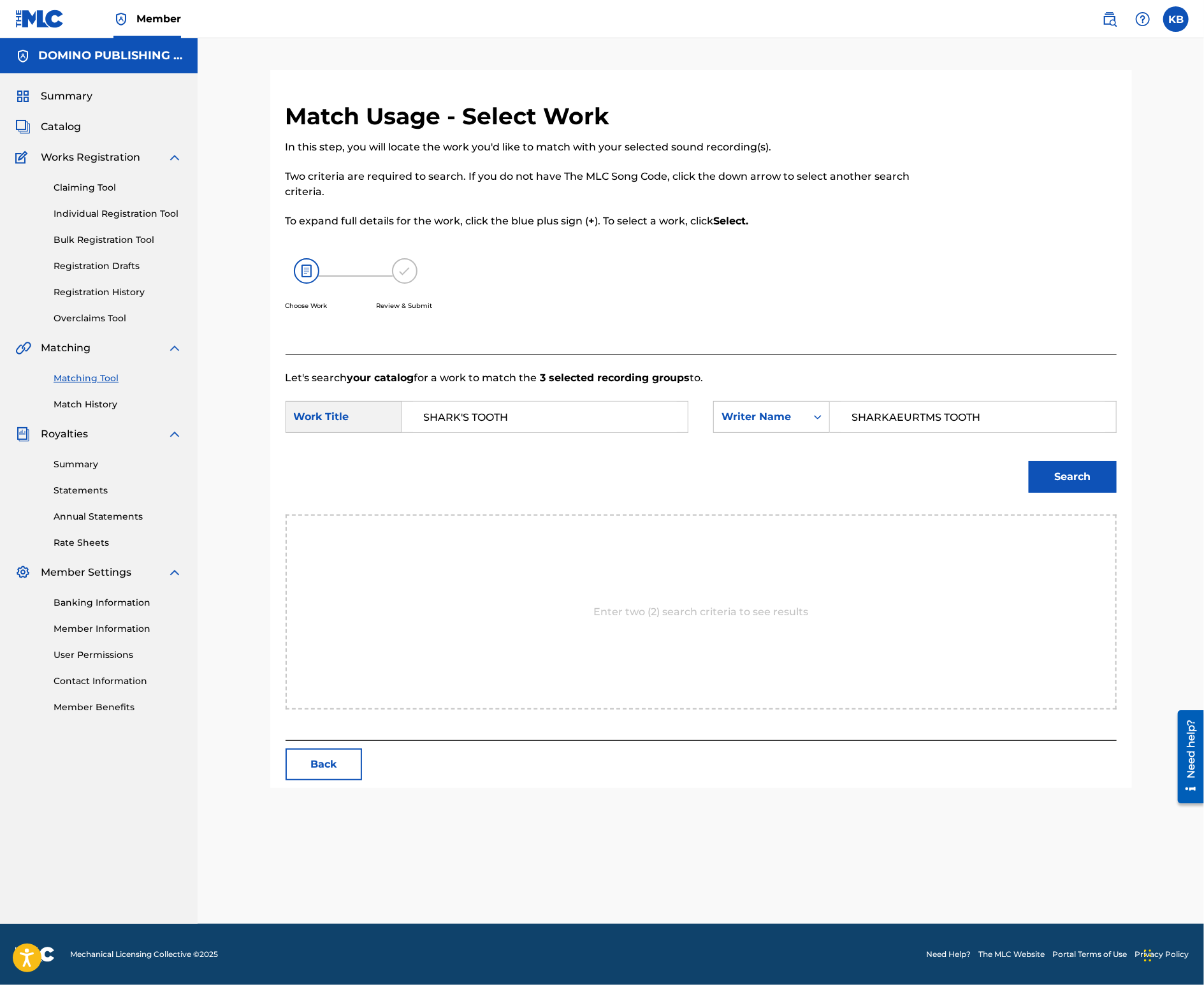
click at [1046, 394] on form "SearchWithCriteria5de931b8-979f-4517-837f-dca6eaaa5e56 Work Title SHARK'S TOOTH…" at bounding box center [701, 450] width 831 height 129
click at [821, 413] on icon "Search Form" at bounding box center [818, 417] width 13 height 13
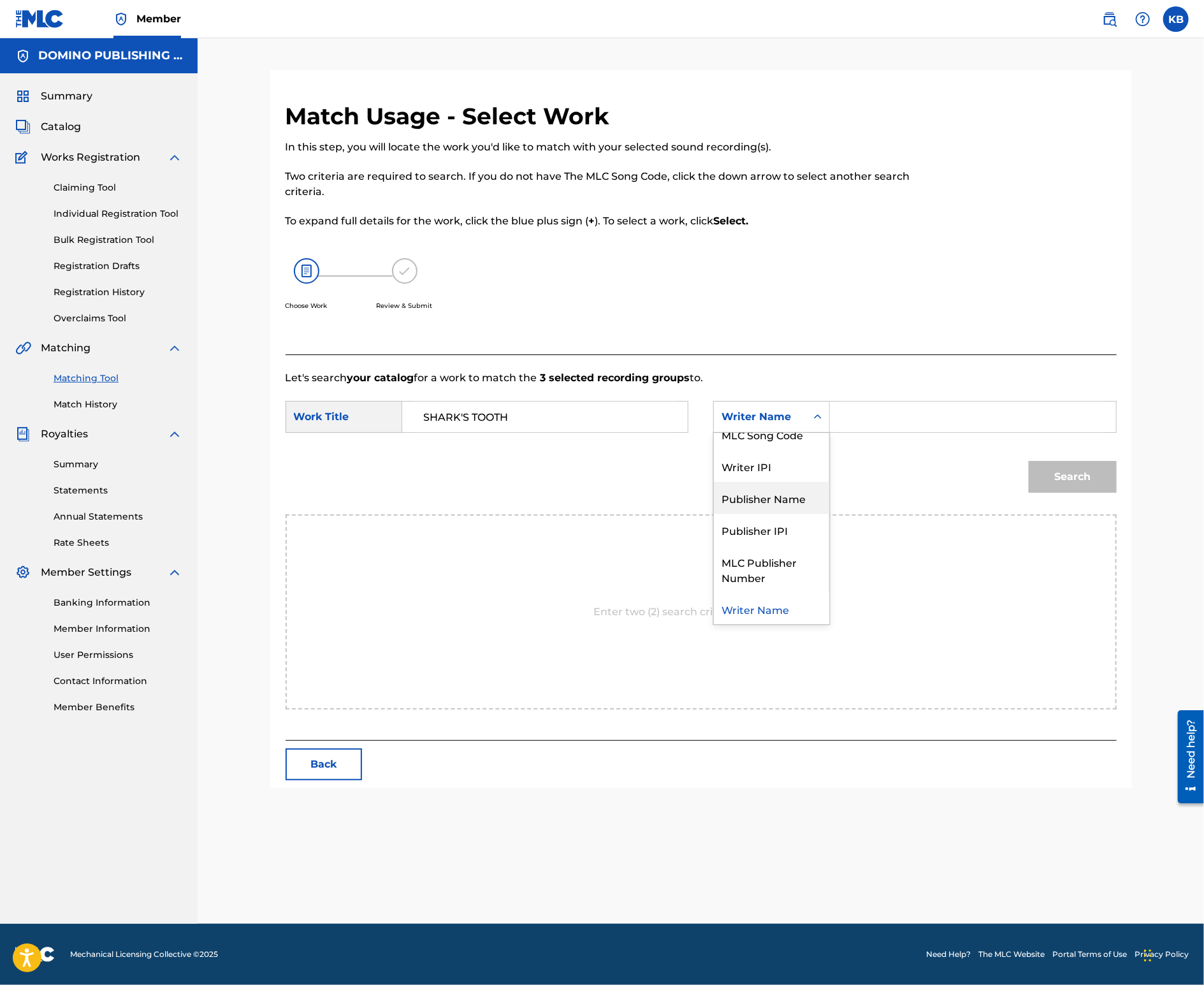
drag, startPoint x: 779, startPoint y: 494, endPoint x: 873, endPoint y: 435, distance: 111.0
click at [779, 494] on div "Publisher Name" at bounding box center [771, 497] width 116 height 32
click at [929, 412] on input "Search Form" at bounding box center [973, 416] width 264 height 30
type input "domino"
click at [1029, 461] on button "Search" at bounding box center [1073, 477] width 88 height 32
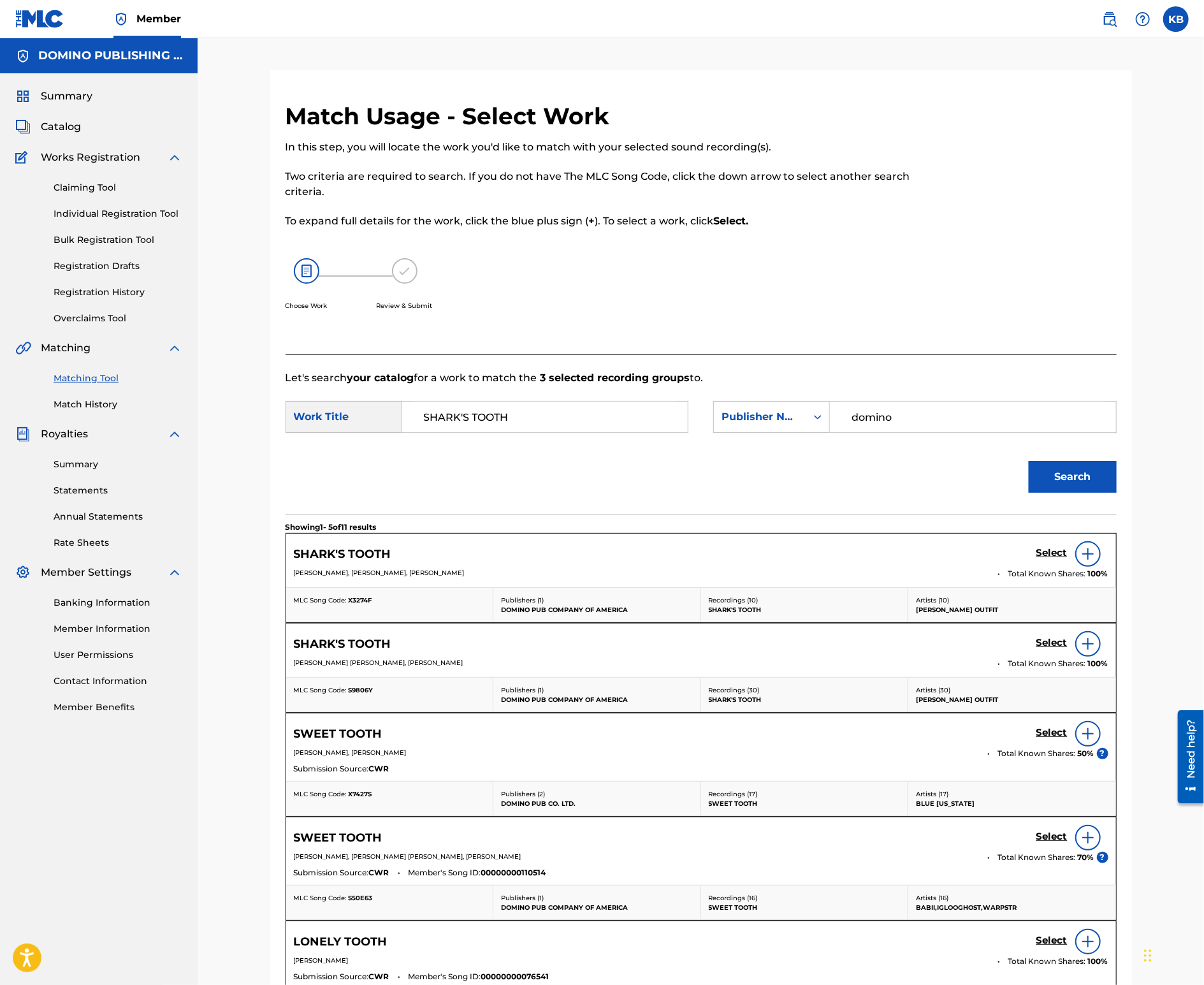
click at [1044, 555] on h5 "Select" at bounding box center [1052, 552] width 31 height 12
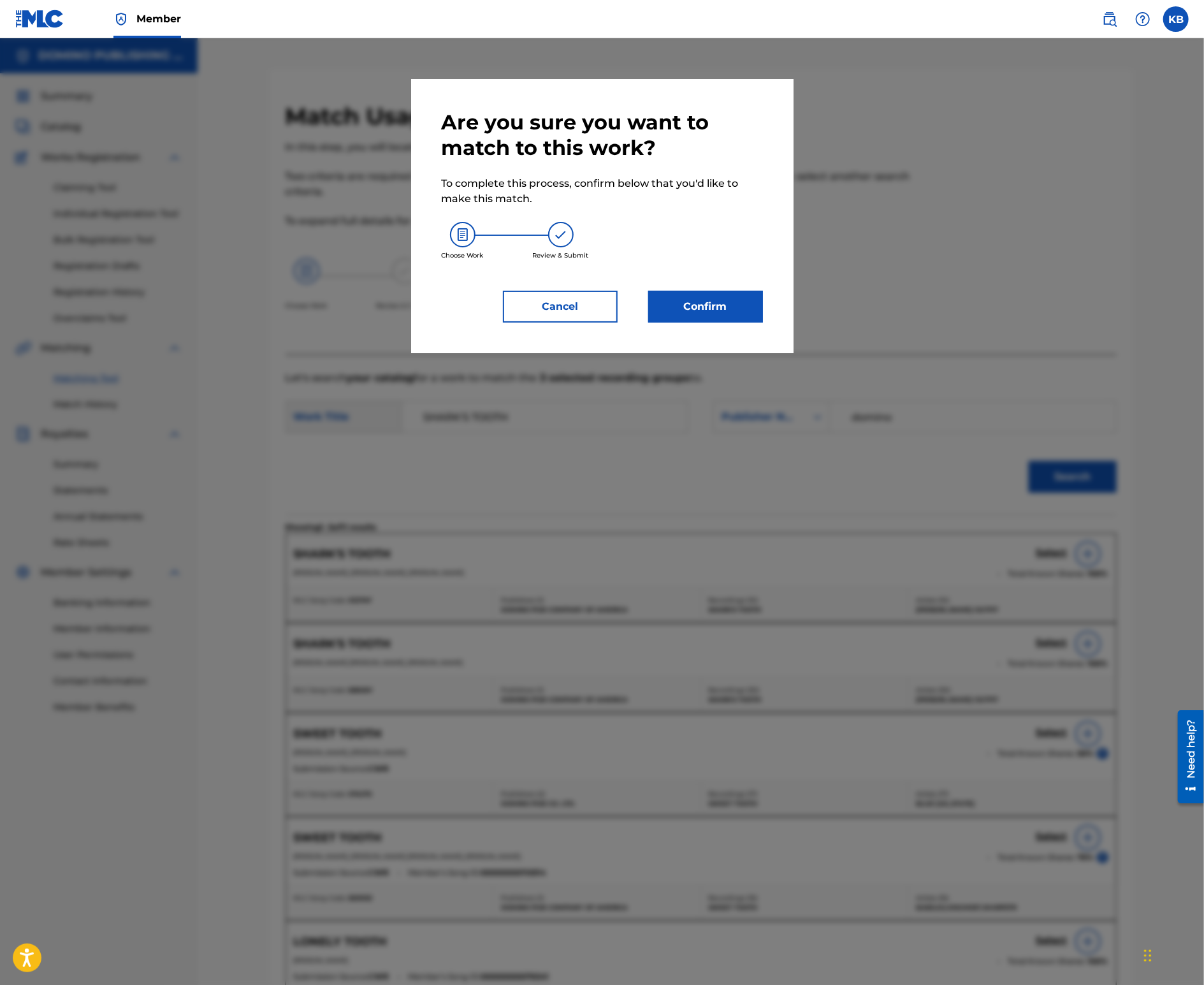
click at [682, 305] on button "Confirm" at bounding box center [706, 306] width 115 height 32
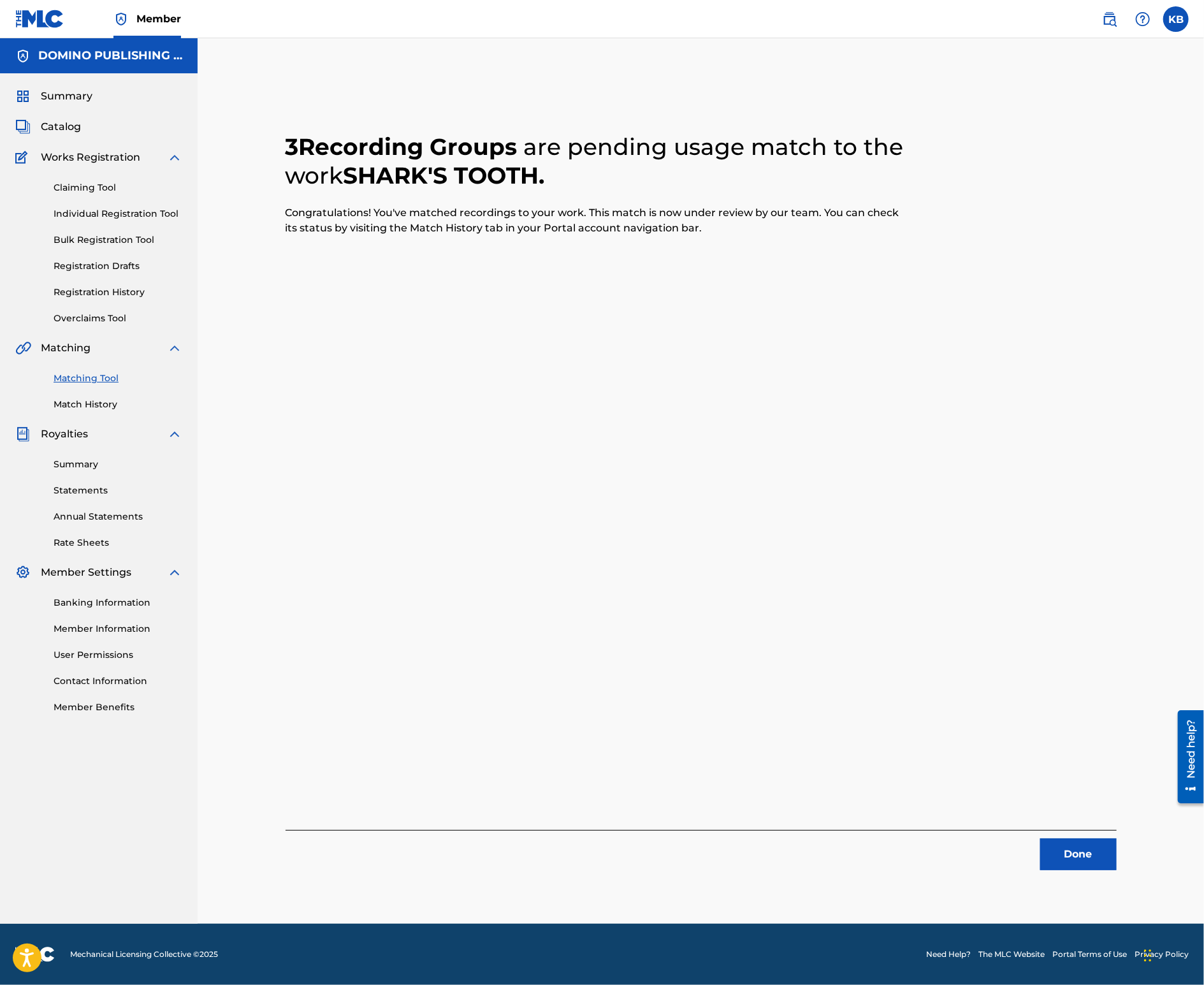
click at [1066, 832] on div "Done" at bounding box center [701, 850] width 831 height 40
click at [1064, 847] on button "Done" at bounding box center [1078, 854] width 76 height 32
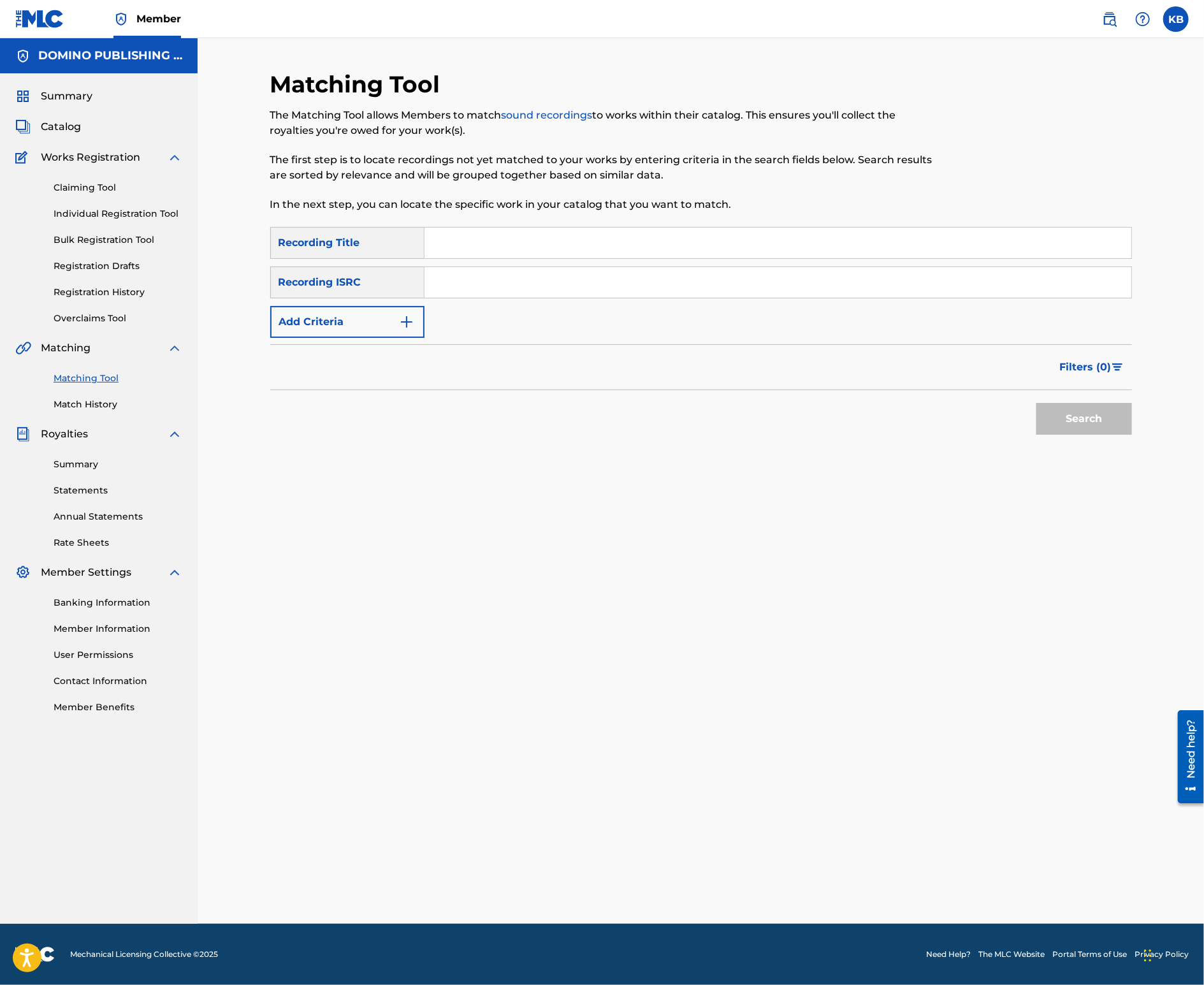
click at [639, 253] on input "Search Form" at bounding box center [777, 242] width 707 height 30
paste input "[PERSON_NAME] ([PERSON_NAME]/[PERSON_NAME]/[PERSON_NAME]/[PERSON_NAME])"
type input "[PERSON_NAME]"
click at [373, 330] on button "Add Criteria" at bounding box center [347, 322] width 154 height 32
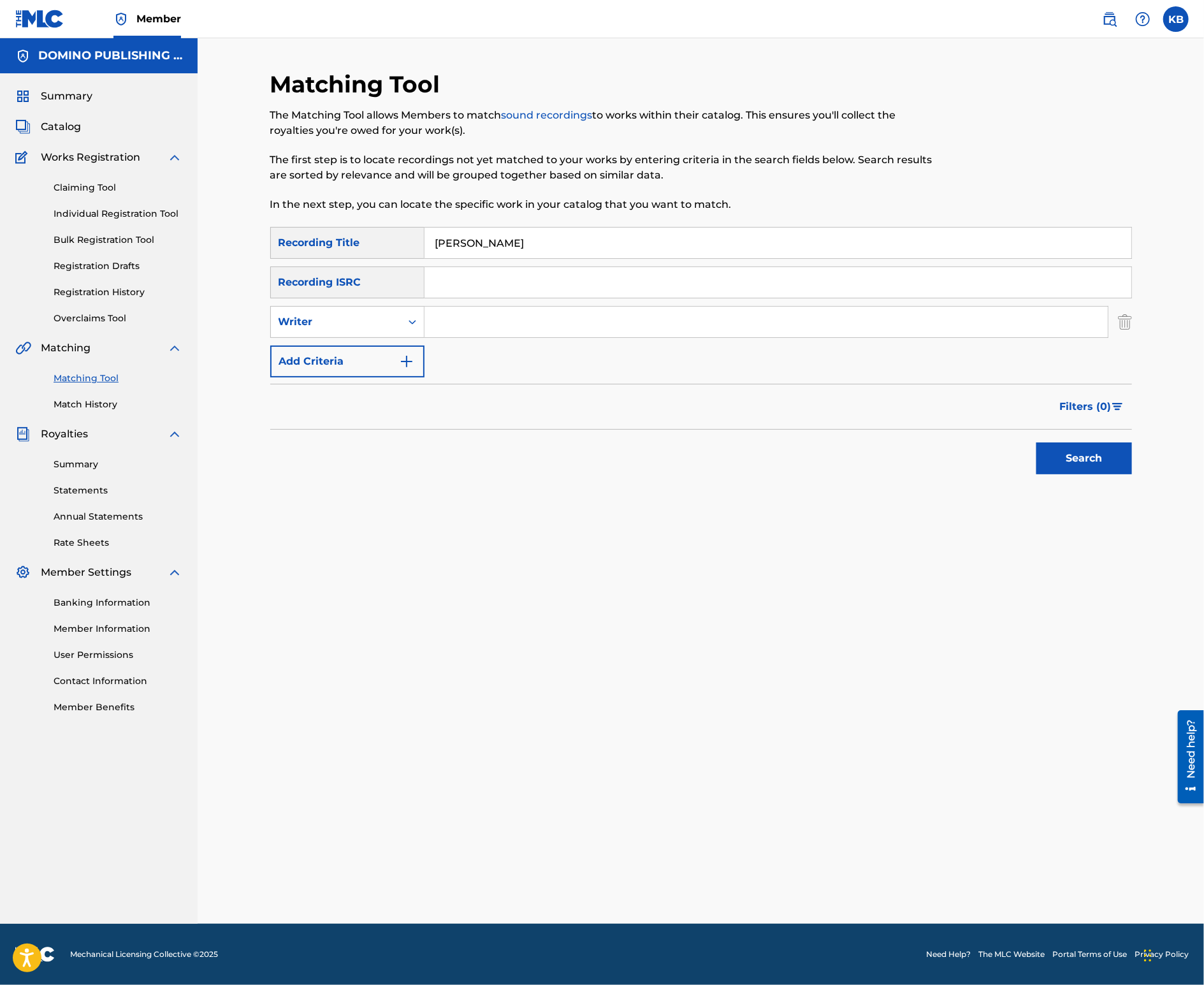
click at [515, 339] on div "SearchWithCriteriac85c28bc-571c-4c95-b957-59b2741d7262 Recording Title [PERSON_…" at bounding box center [701, 302] width 862 height 150
click at [518, 327] on input "Search Form" at bounding box center [766, 322] width 684 height 30
paste input "[PERSON_NAME] ([PERSON_NAME]/[PERSON_NAME]/[PERSON_NAME]/[PERSON_NAME])"
type input "DIBB/[PERSON_NAME]/[PERSON_NAME]/[PERSON_NAME]"
click at [1037, 442] on button "Search" at bounding box center [1084, 458] width 96 height 32
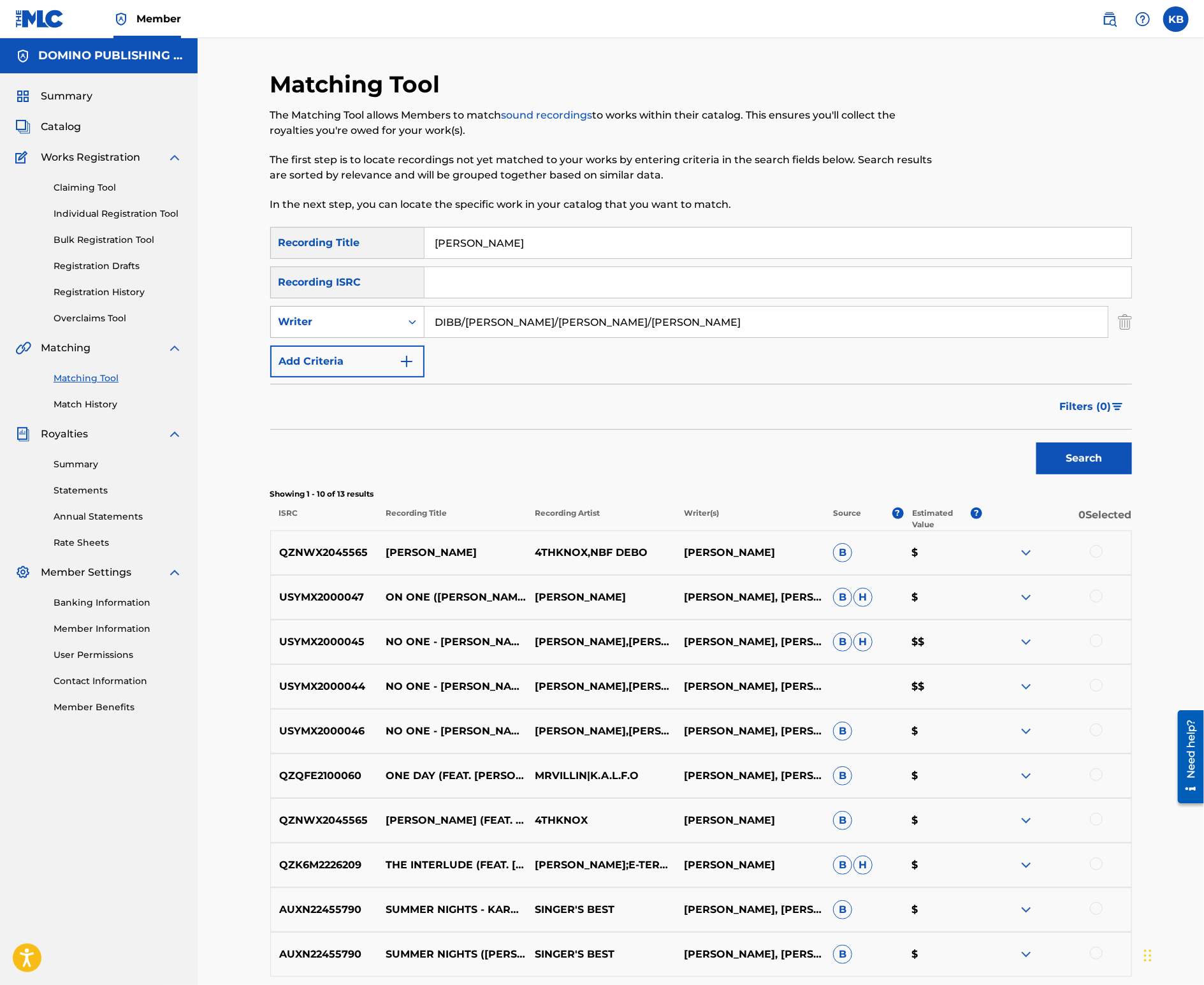
click at [350, 318] on div "Writer" at bounding box center [336, 322] width 115 height 16
click at [350, 353] on div "Recording Artist" at bounding box center [347, 354] width 153 height 32
click at [512, 318] on input "Search Form" at bounding box center [766, 322] width 684 height 30
type input "animal collective"
click at [1078, 464] on button "Search" at bounding box center [1084, 458] width 96 height 32
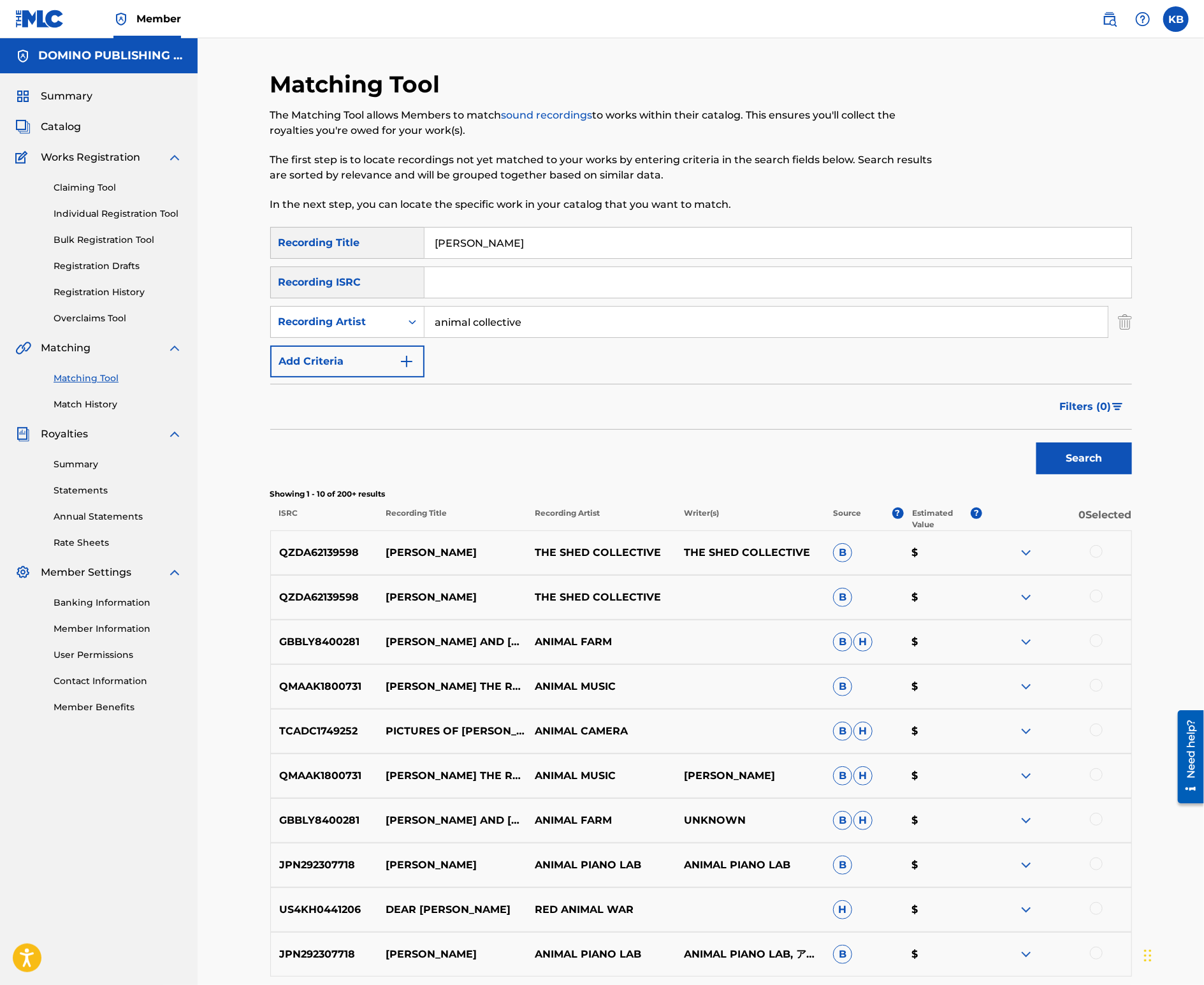
drag, startPoint x: 595, startPoint y: 250, endPoint x: 619, endPoint y: 176, distance: 77.8
click at [613, 194] on div "Matching Tool The Matching Tool allows Members to match sound recordings to wor…" at bounding box center [701, 570] width 862 height 1002
paste input "LIVE IN MOTION ([PERSON_NAME])"
type input "LIVE IN MOTION"
click at [381, 318] on div "Recording Artist" at bounding box center [336, 322] width 115 height 16
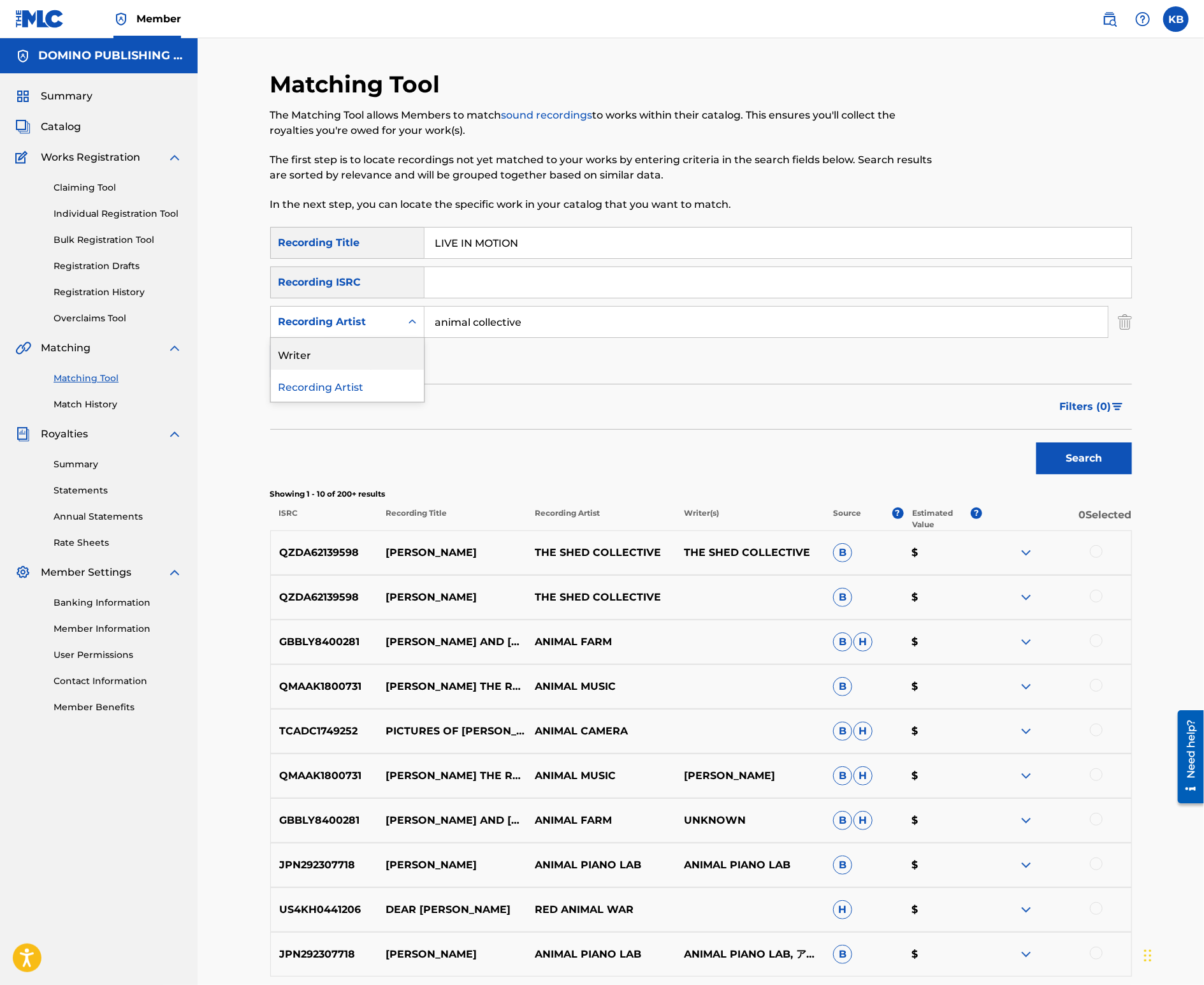
click at [378, 352] on div "Writer" at bounding box center [347, 354] width 153 height 32
click at [556, 327] on input "Search Form" at bounding box center [766, 322] width 684 height 30
type input "dev [PERSON_NAME]"
click at [1037, 442] on button "Search" at bounding box center [1084, 458] width 96 height 32
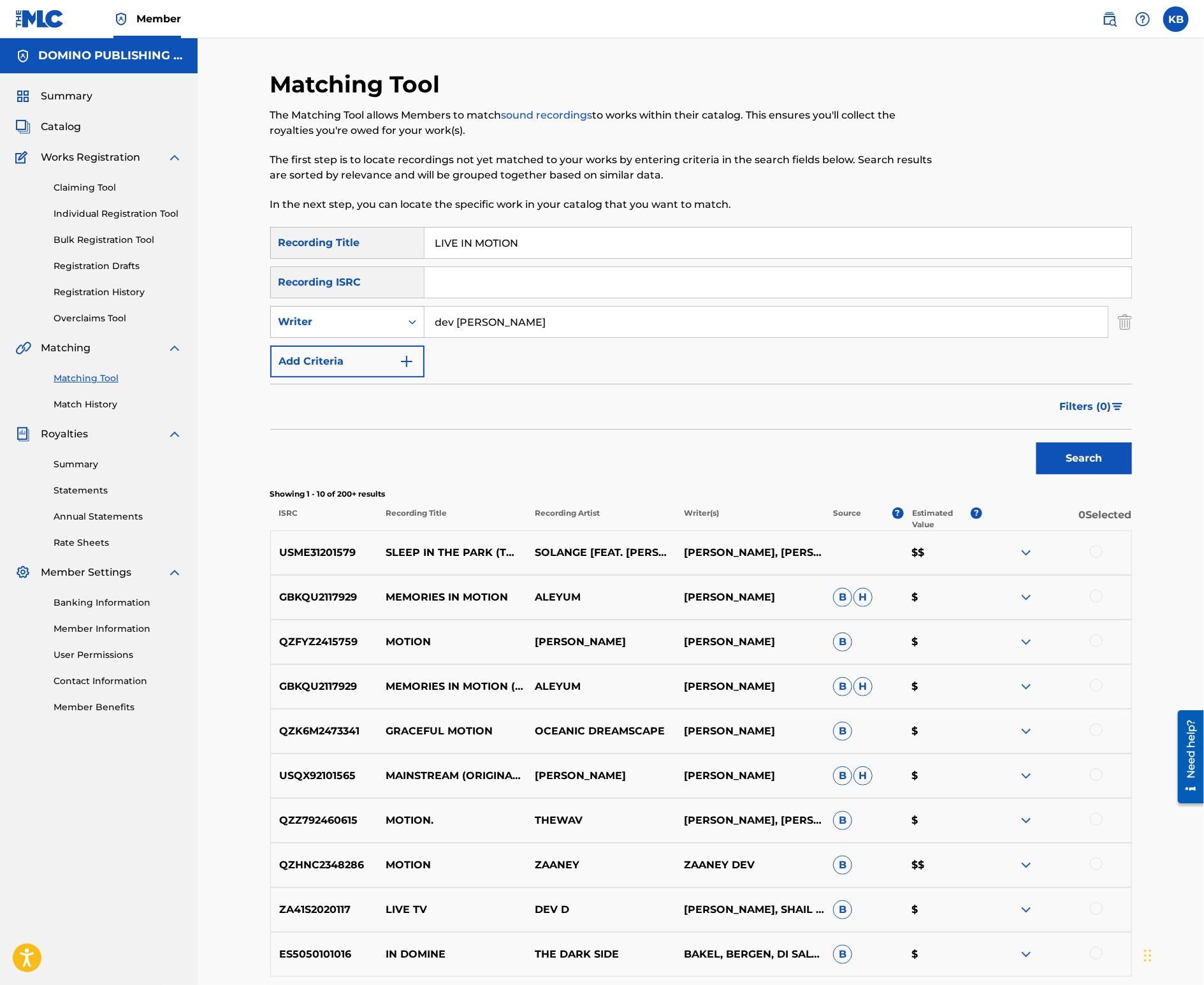
click at [387, 321] on div "Writer" at bounding box center [336, 322] width 115 height 16
click at [382, 343] on div "Recording Artist" at bounding box center [347, 354] width 153 height 32
click at [535, 326] on input "Search Form" at bounding box center [766, 322] width 684 height 30
click at [1037, 442] on button "Search" at bounding box center [1084, 458] width 96 height 32
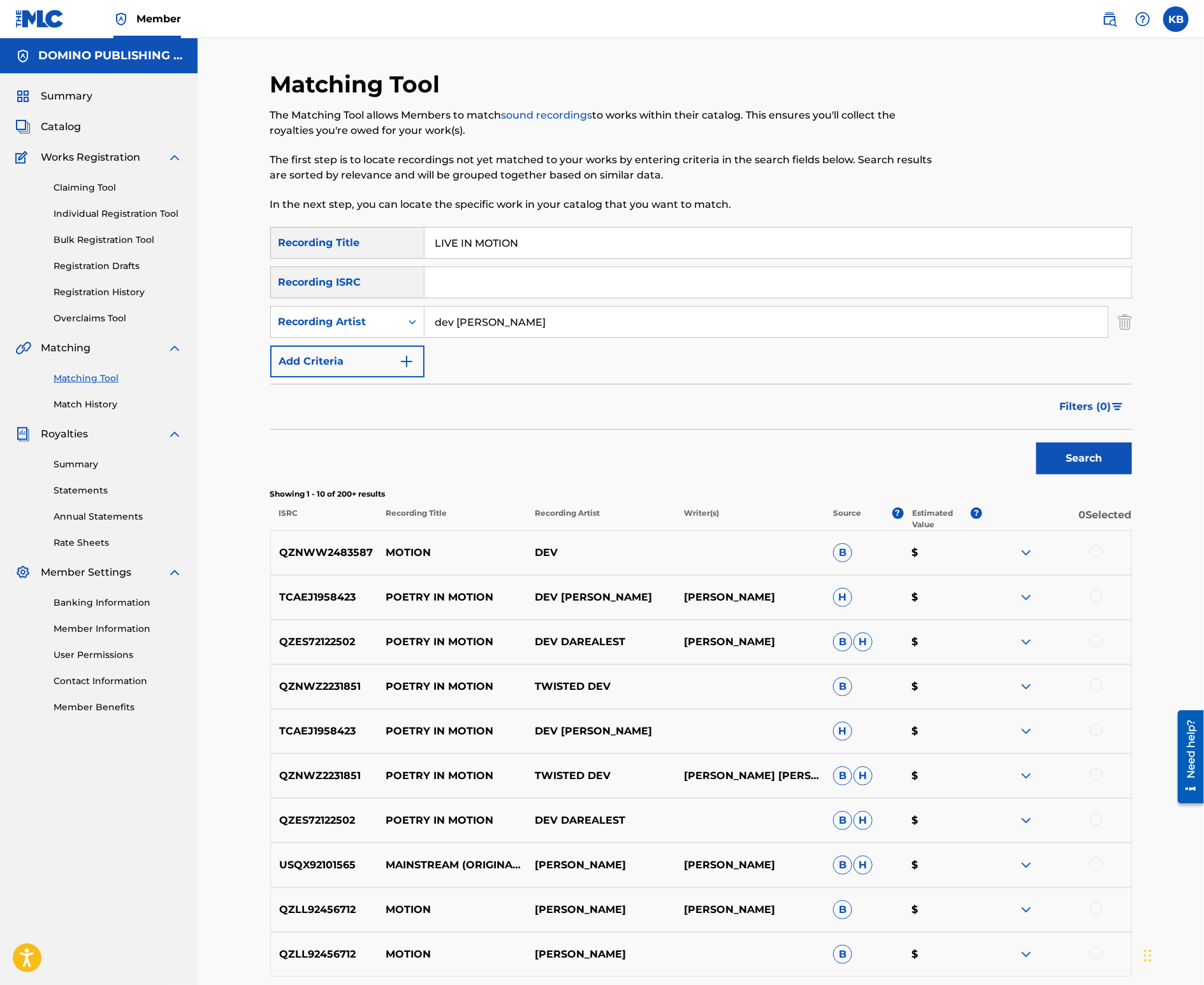
drag, startPoint x: 502, startPoint y: 326, endPoint x: 518, endPoint y: 274, distance: 54.4
click at [515, 286] on div "SearchWithCriteriac85c28bc-571c-4c95-b957-59b2741d7262 Recording Title LIVE IN …" at bounding box center [701, 302] width 862 height 150
type input "blood orange"
click at [1037, 442] on button "Search" at bounding box center [1084, 458] width 96 height 32
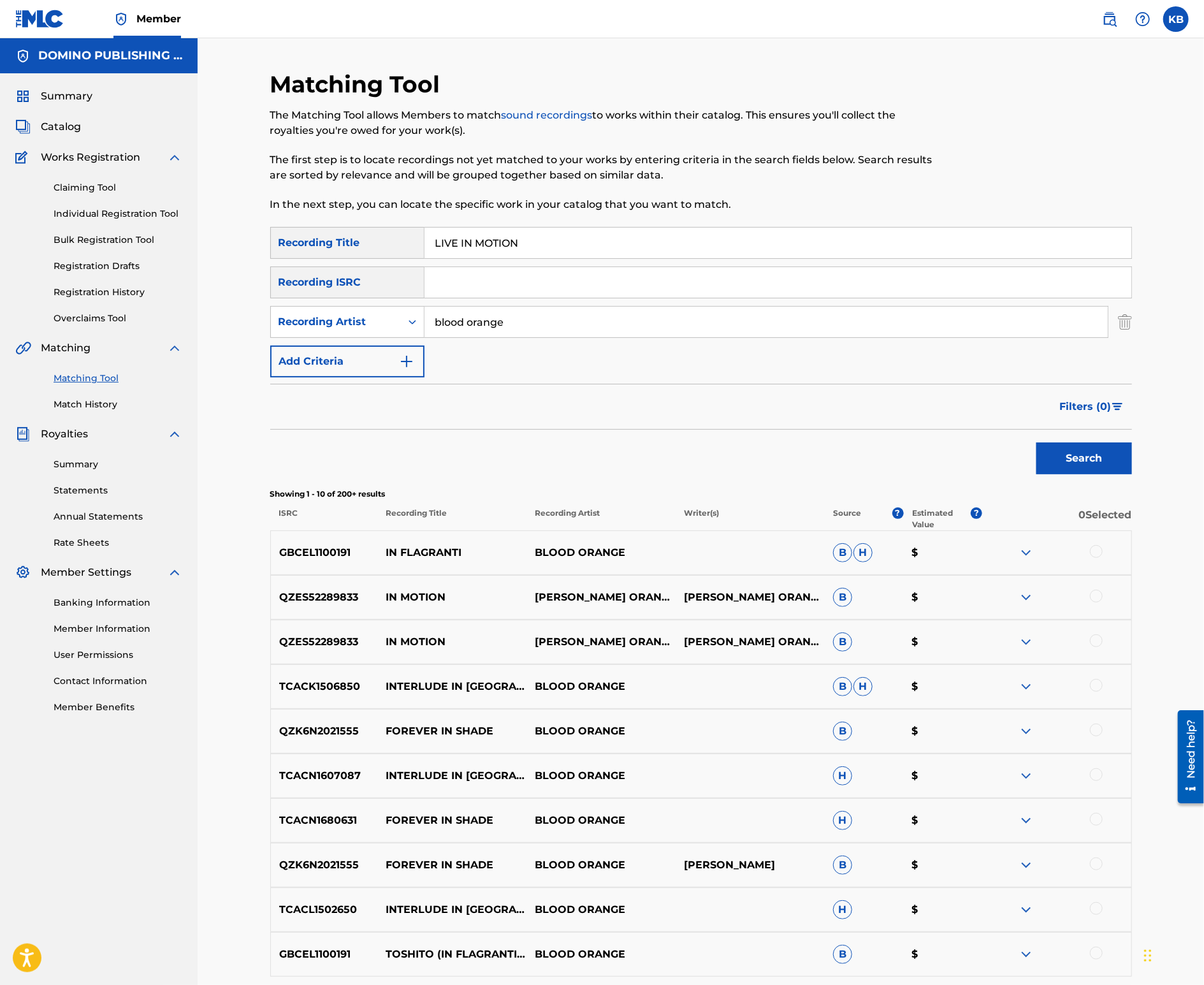
drag, startPoint x: 607, startPoint y: 244, endPoint x: 629, endPoint y: 169, distance: 78.2
click at [615, 204] on div "Matching Tool The Matching Tool allows Members to match sound recordings to wor…" at bounding box center [701, 570] width 862 height 1002
paste input "APPLESAUCE (DIBB/[PERSON_NAME]/[PERSON_NAME]/[PERSON_NAME])"
type input "APPLESAUCE"
drag, startPoint x: 514, startPoint y: 328, endPoint x: 522, endPoint y: 275, distance: 53.6
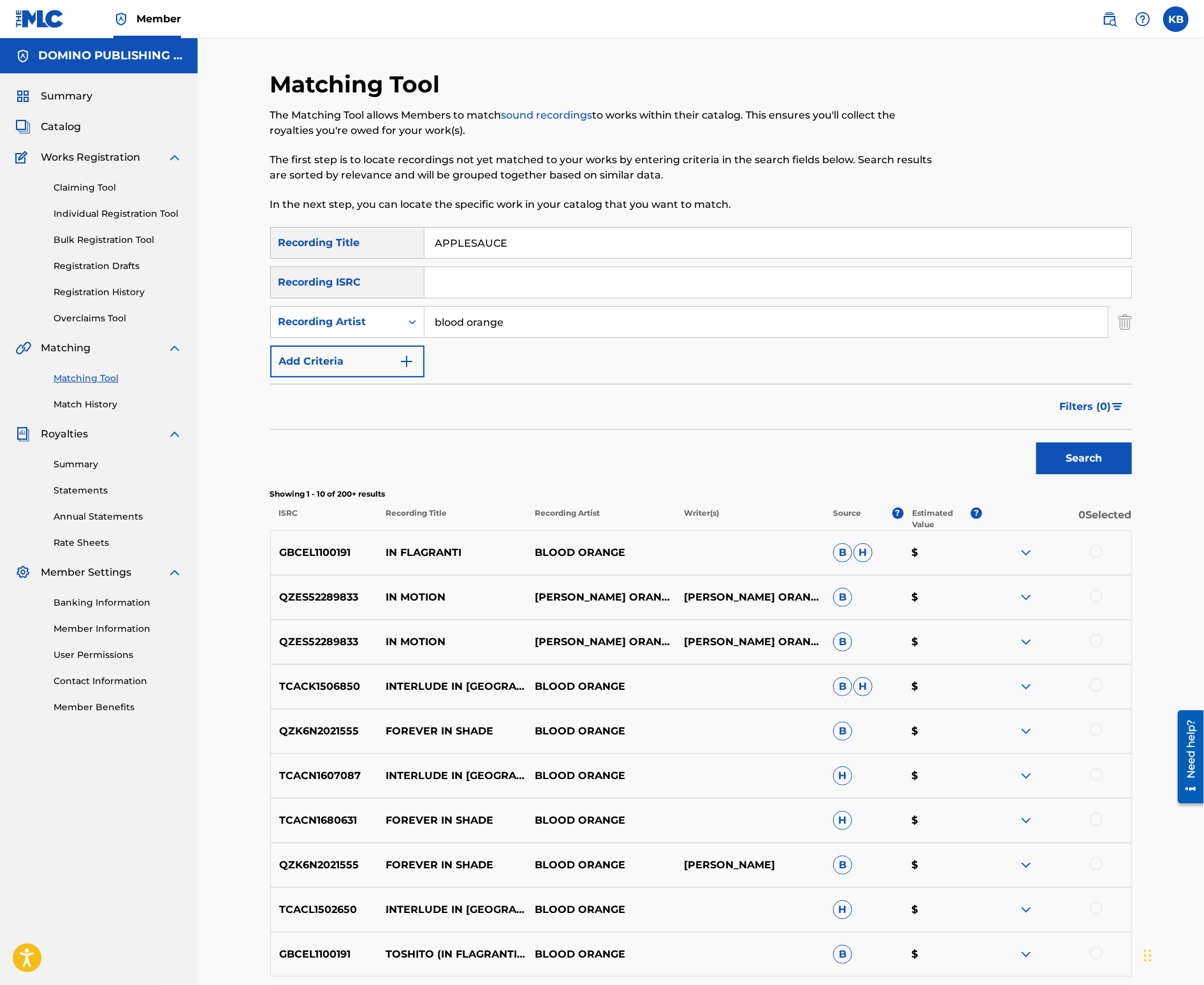
click at [522, 275] on div "SearchWithCriteriac85c28bc-571c-4c95-b957-59b2741d7262 Recording Title APPLESAU…" at bounding box center [701, 302] width 862 height 150
type input "animal collective"
click at [1037, 442] on button "Search" at bounding box center [1084, 458] width 96 height 32
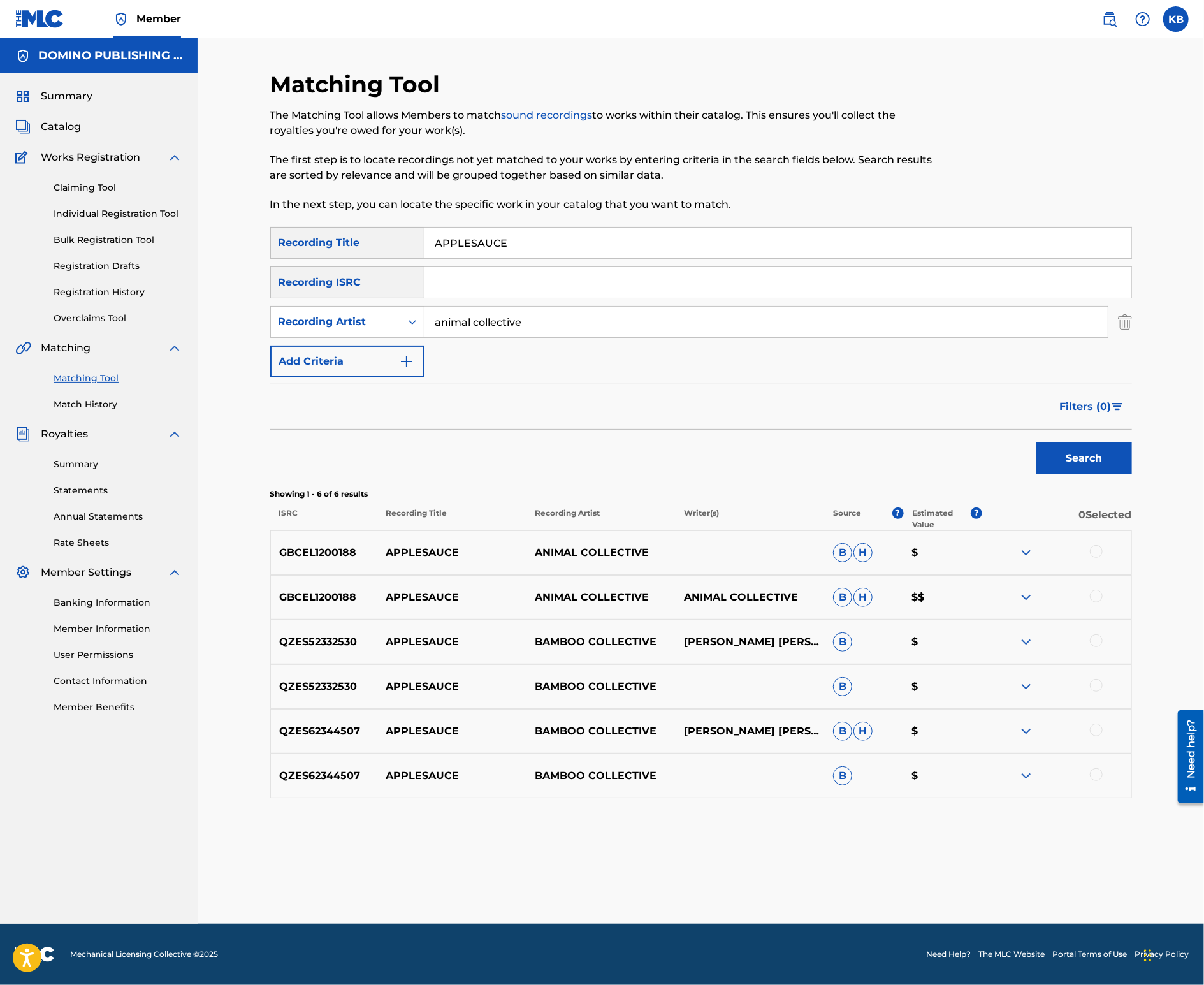
click at [1095, 592] on div at bounding box center [1096, 596] width 13 height 13
click at [1097, 554] on div at bounding box center [1096, 552] width 13 height 13
click at [857, 867] on button "Match 2 Groups" at bounding box center [896, 881] width 141 height 32
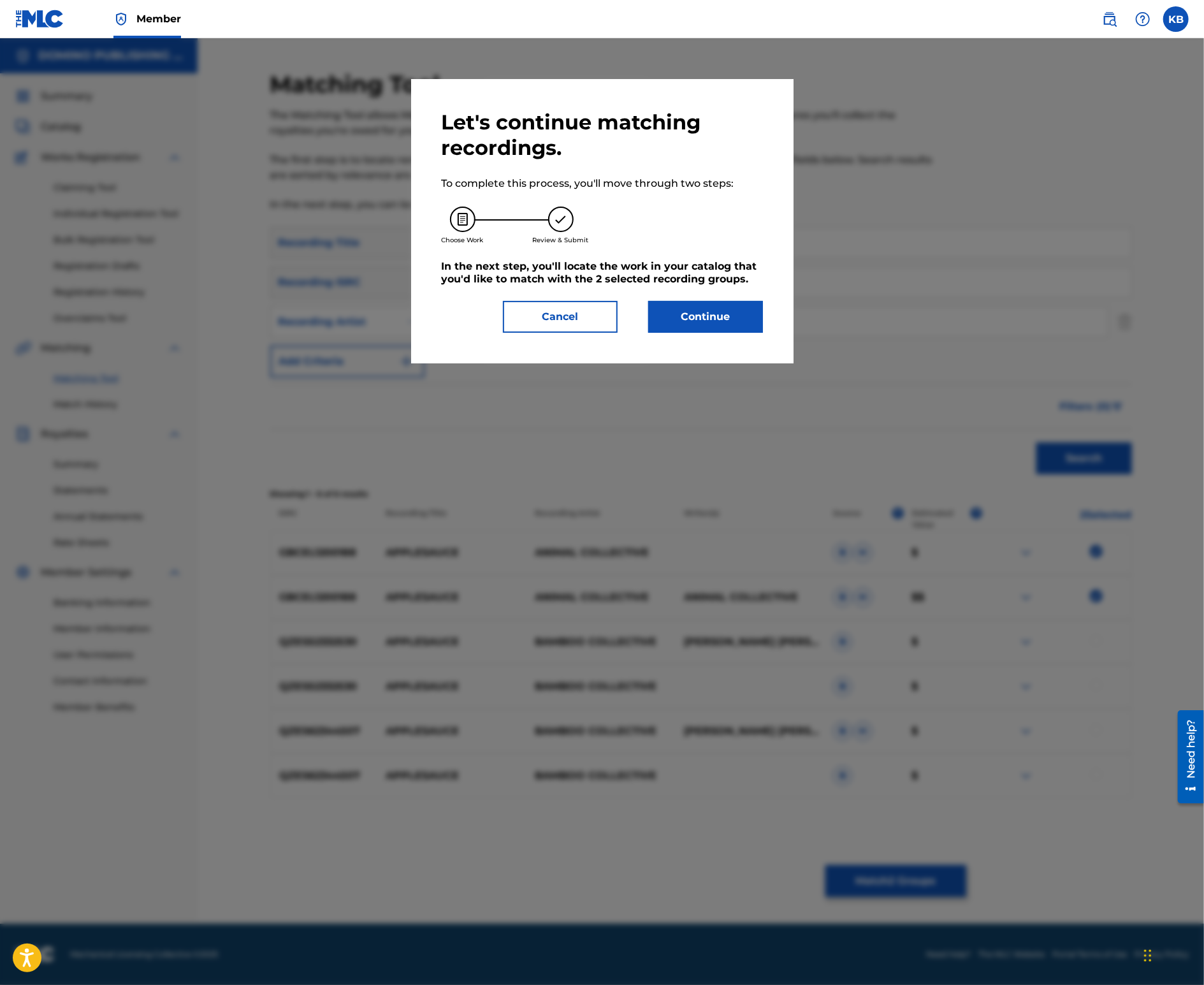
click at [689, 308] on button "Continue" at bounding box center [706, 317] width 115 height 32
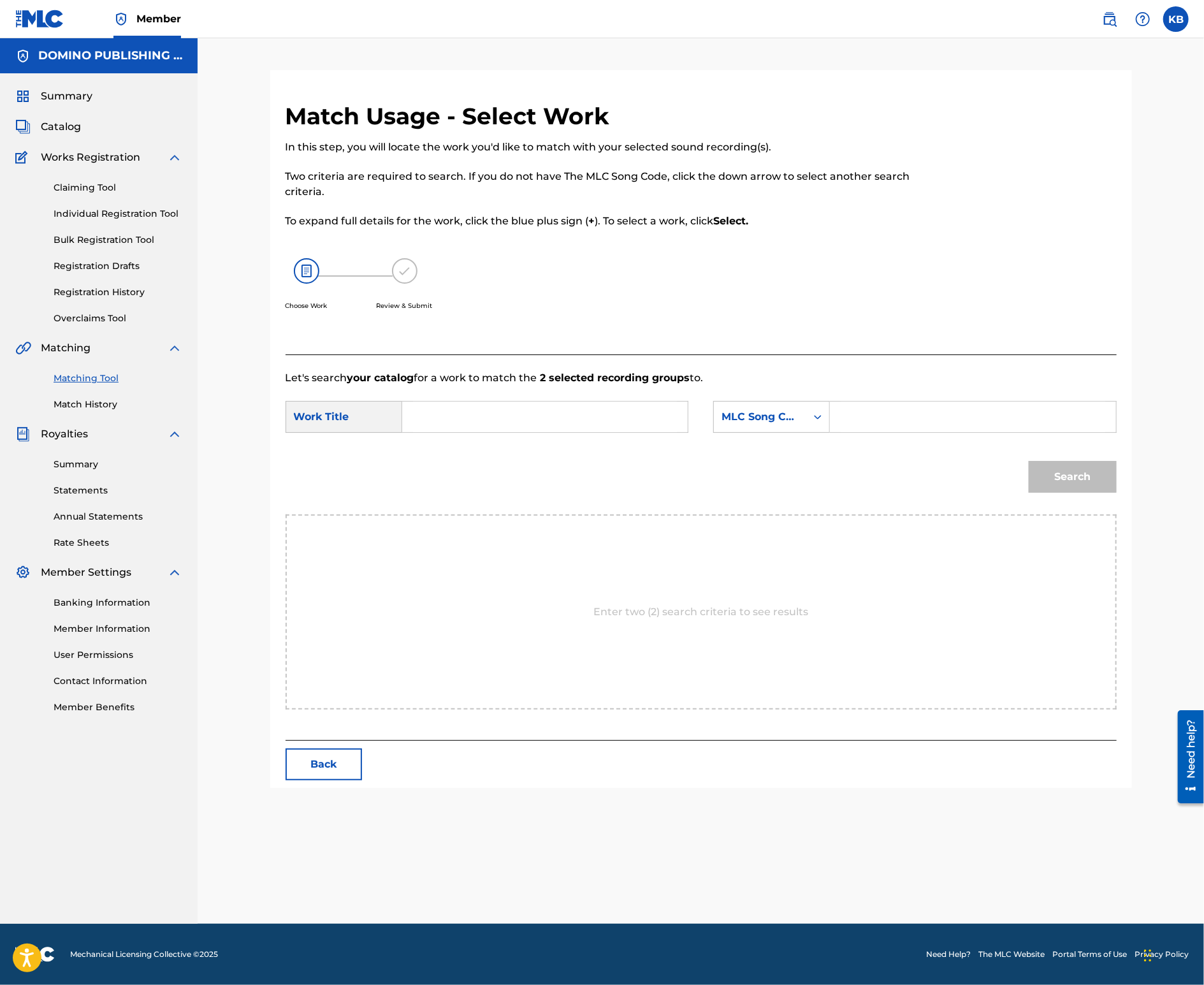
click at [492, 410] on input "Search Form" at bounding box center [545, 416] width 264 height 30
paste input "APPLESAUCE (DIBB/[PERSON_NAME]/[PERSON_NAME]/[PERSON_NAME])"
type input "APPLESAUCE"
click at [781, 414] on div "MLC Song Code" at bounding box center [760, 417] width 77 height 16
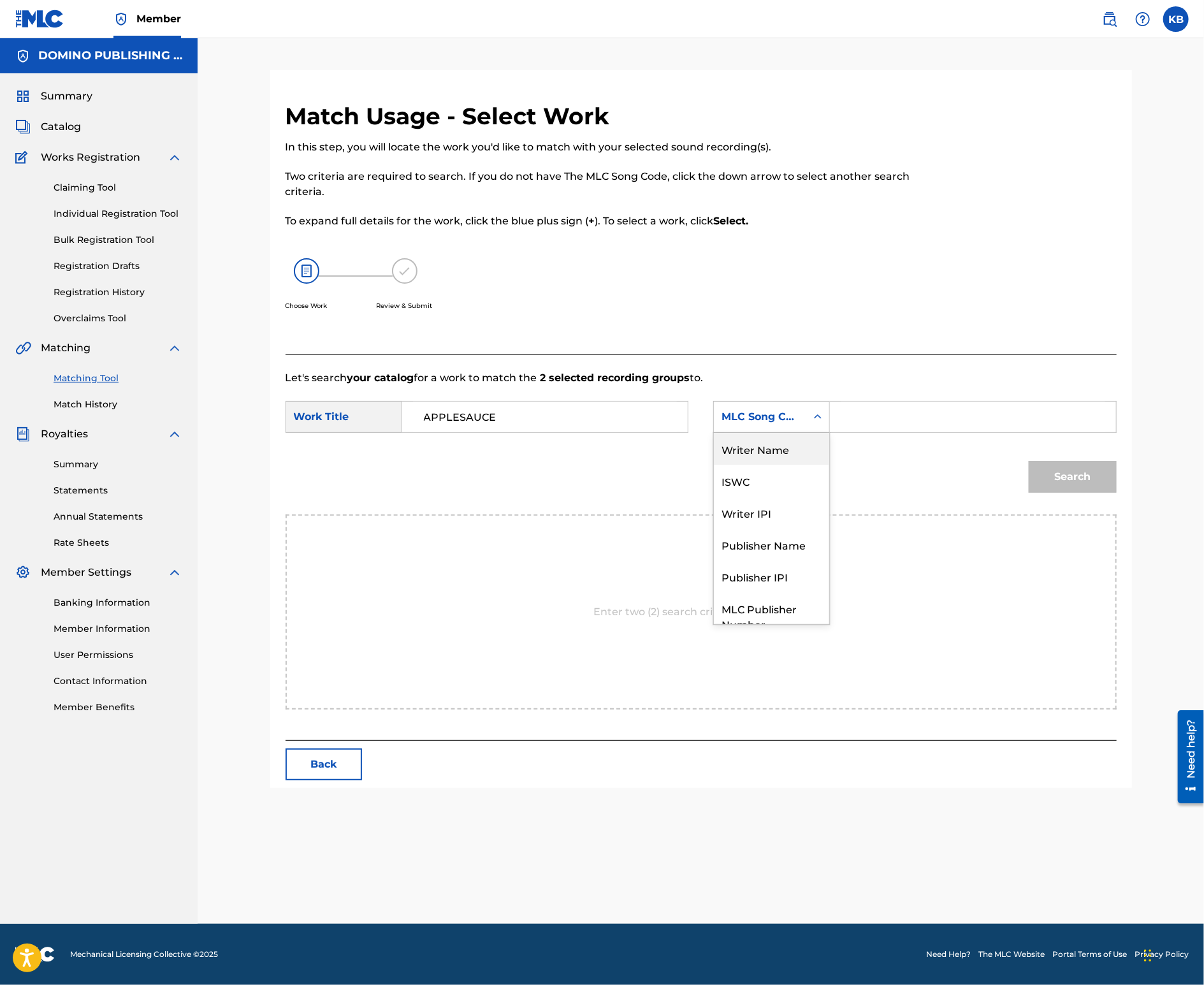
click at [777, 453] on div "Writer Name" at bounding box center [771, 448] width 116 height 32
click at [881, 424] on input "Search Form" at bounding box center [973, 416] width 264 height 30
type input "dibb"
click at [1029, 461] on button "Search" at bounding box center [1073, 477] width 88 height 32
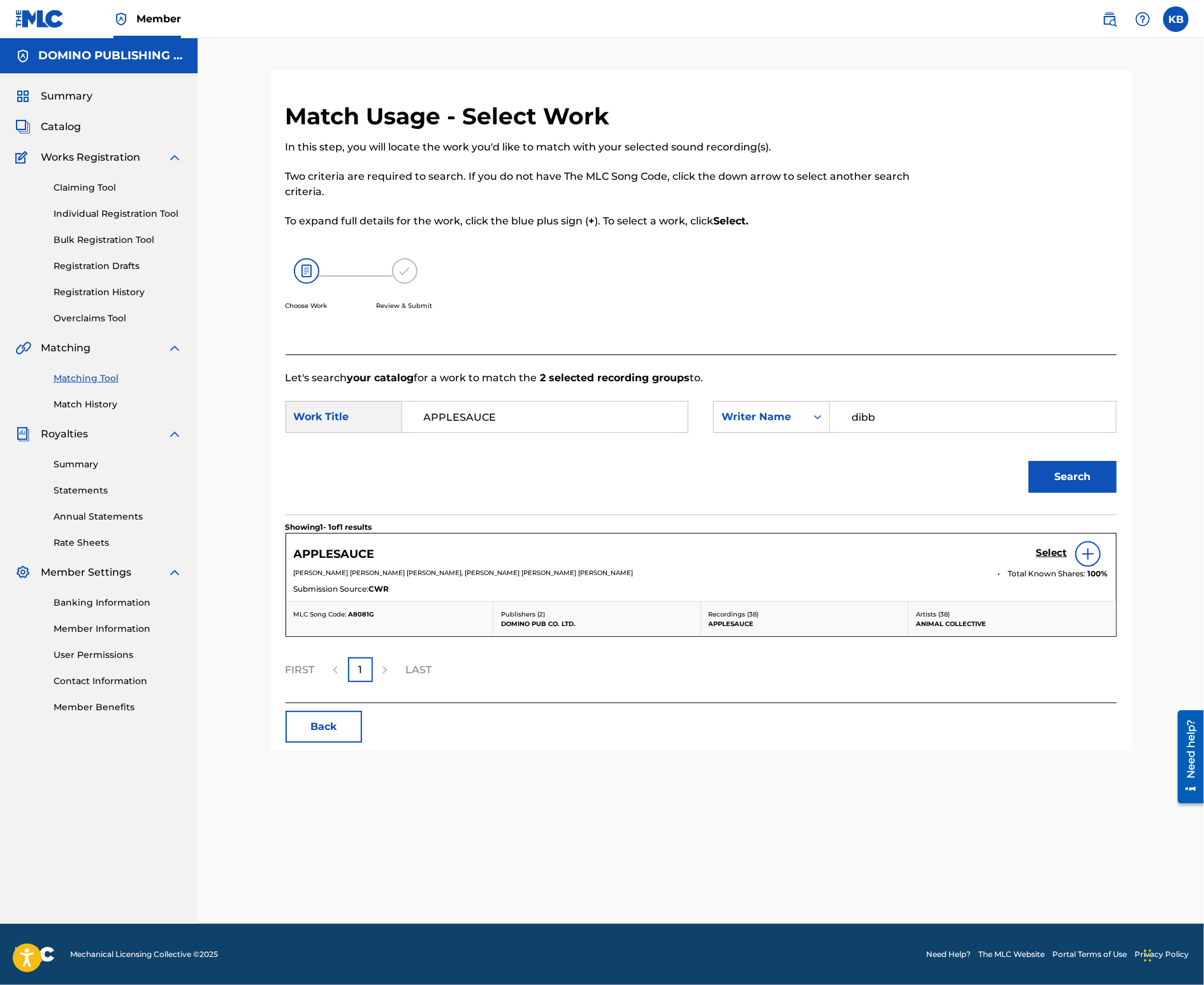
click at [1047, 555] on h5 "Select" at bounding box center [1052, 552] width 31 height 12
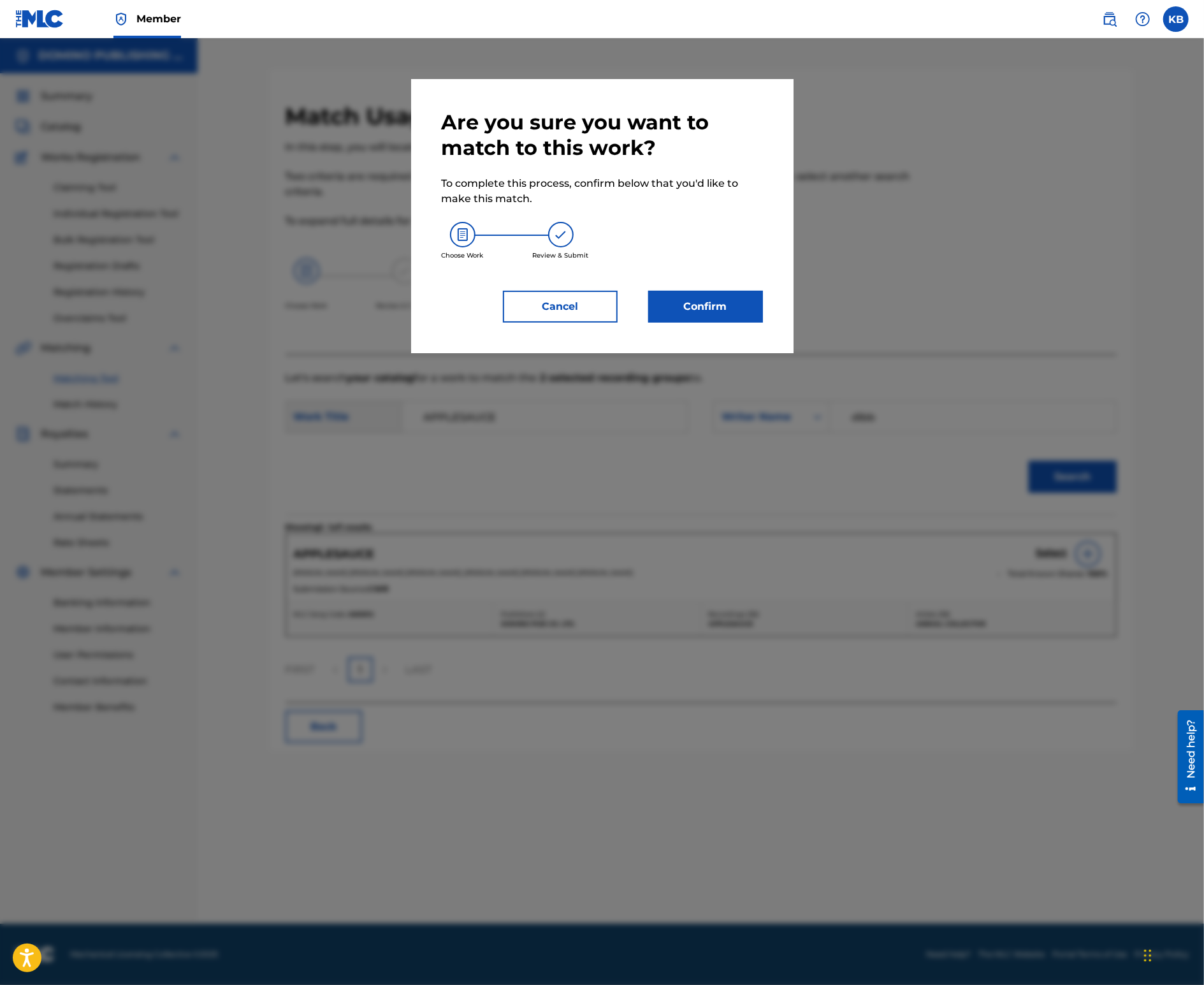
click at [710, 312] on button "Confirm" at bounding box center [706, 306] width 115 height 32
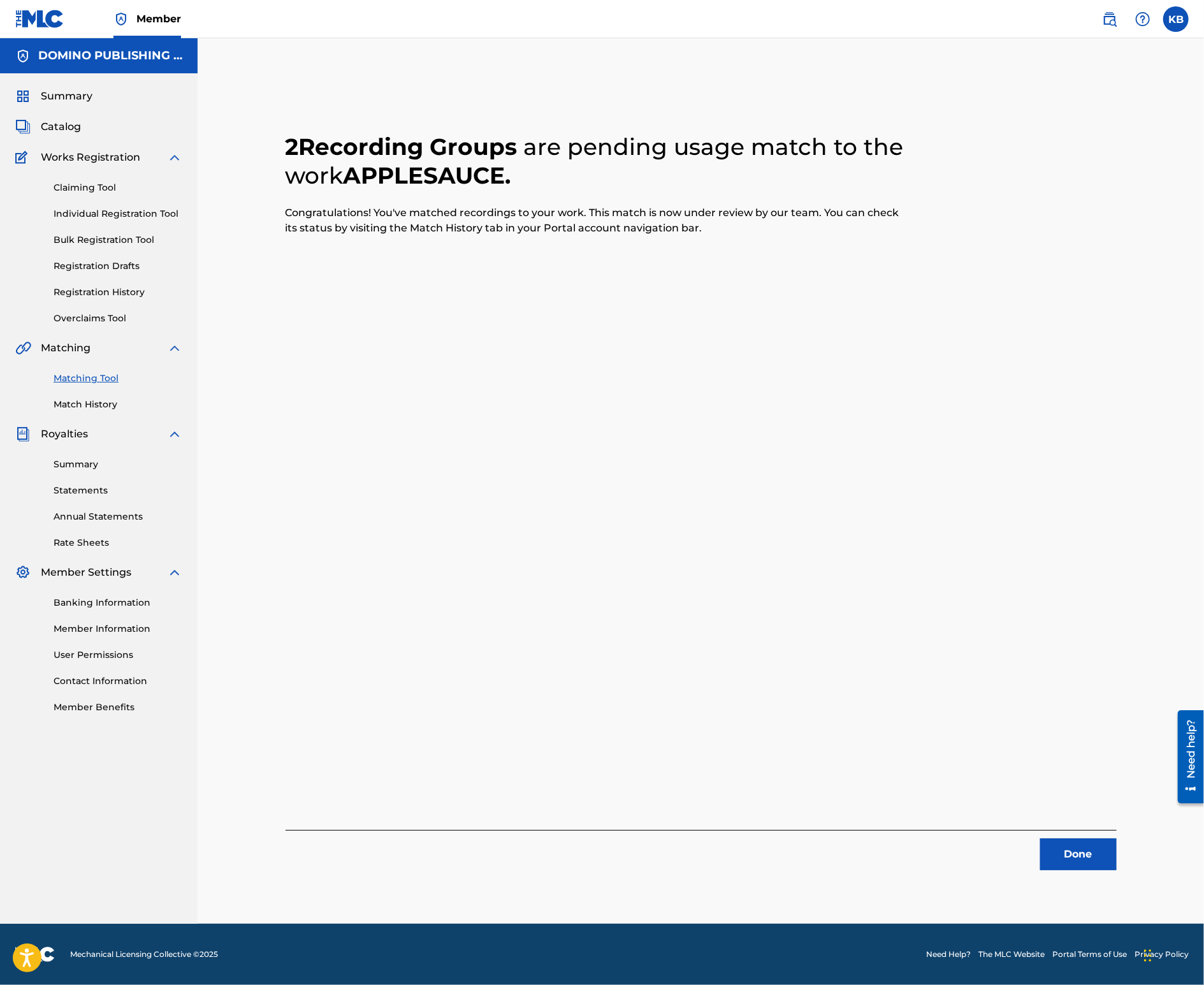
click at [1069, 848] on button "Done" at bounding box center [1078, 854] width 76 height 32
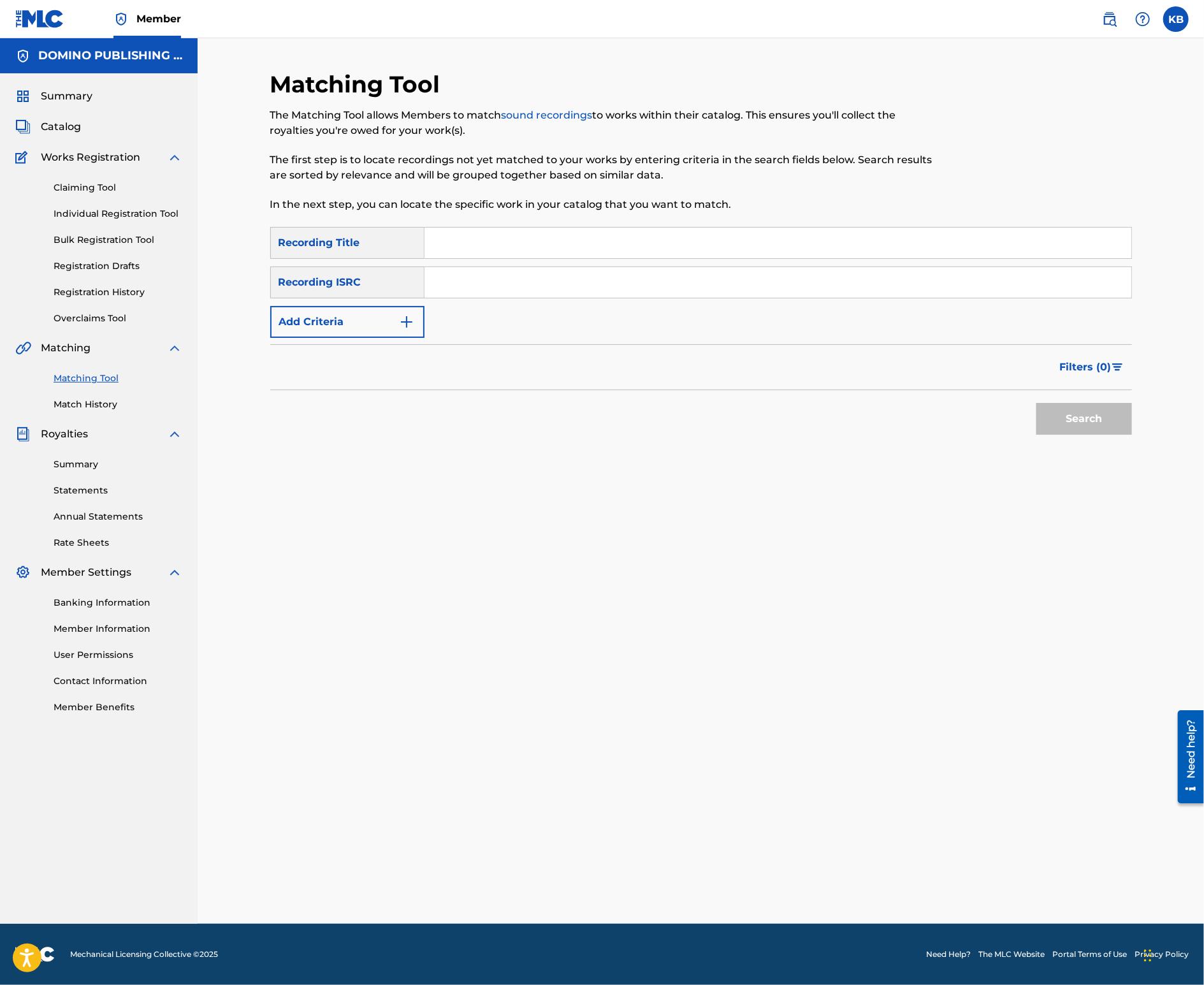
click at [617, 250] on input "Search Form" at bounding box center [777, 242] width 707 height 30
type input "damn"
click at [373, 321] on button "Add Criteria" at bounding box center [347, 322] width 154 height 32
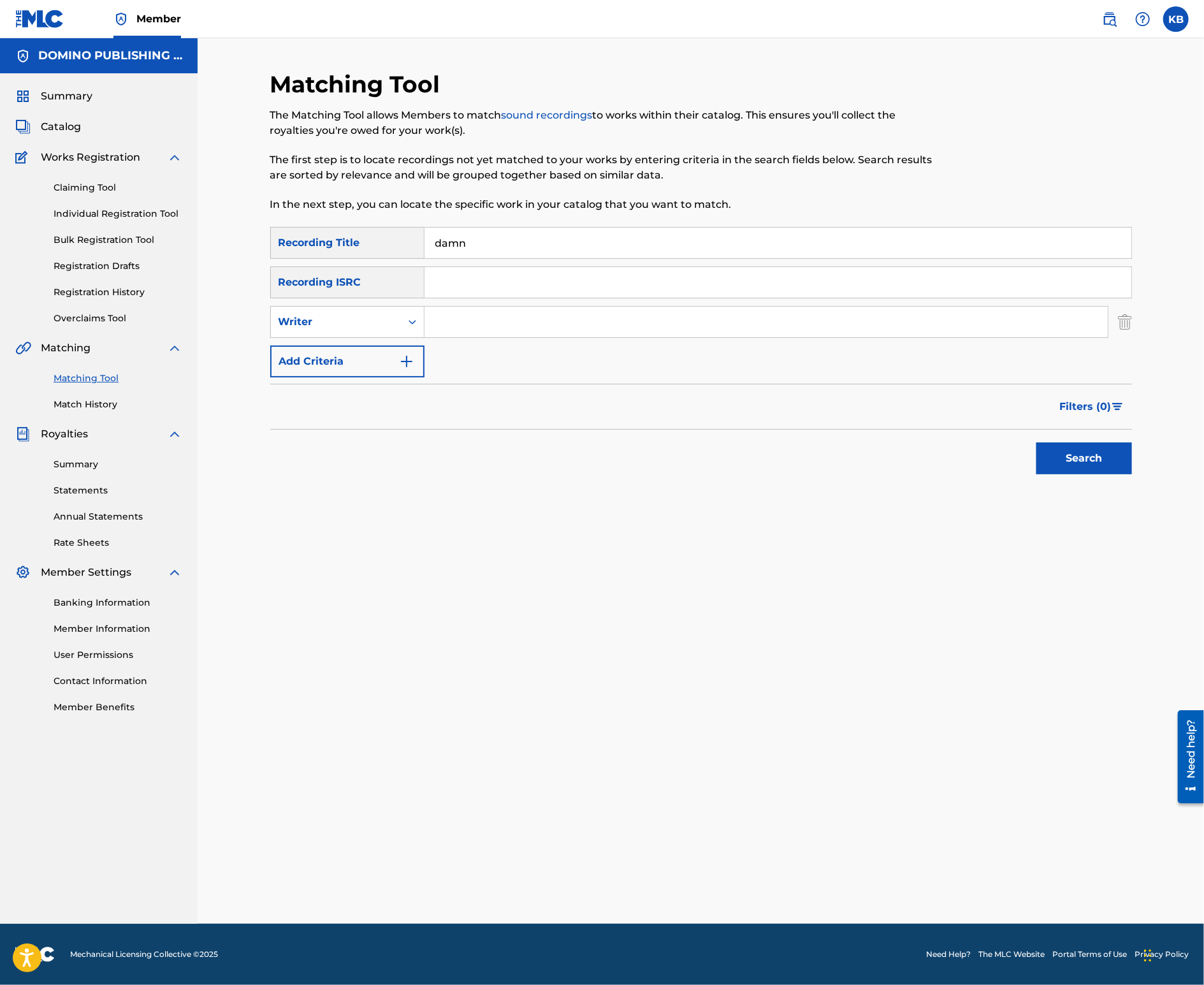
click at [481, 327] on input "Search Form" at bounding box center [766, 322] width 684 height 30
type input "[PERSON_NAME]"
click at [1037, 442] on button "Search" at bounding box center [1084, 458] width 96 height 32
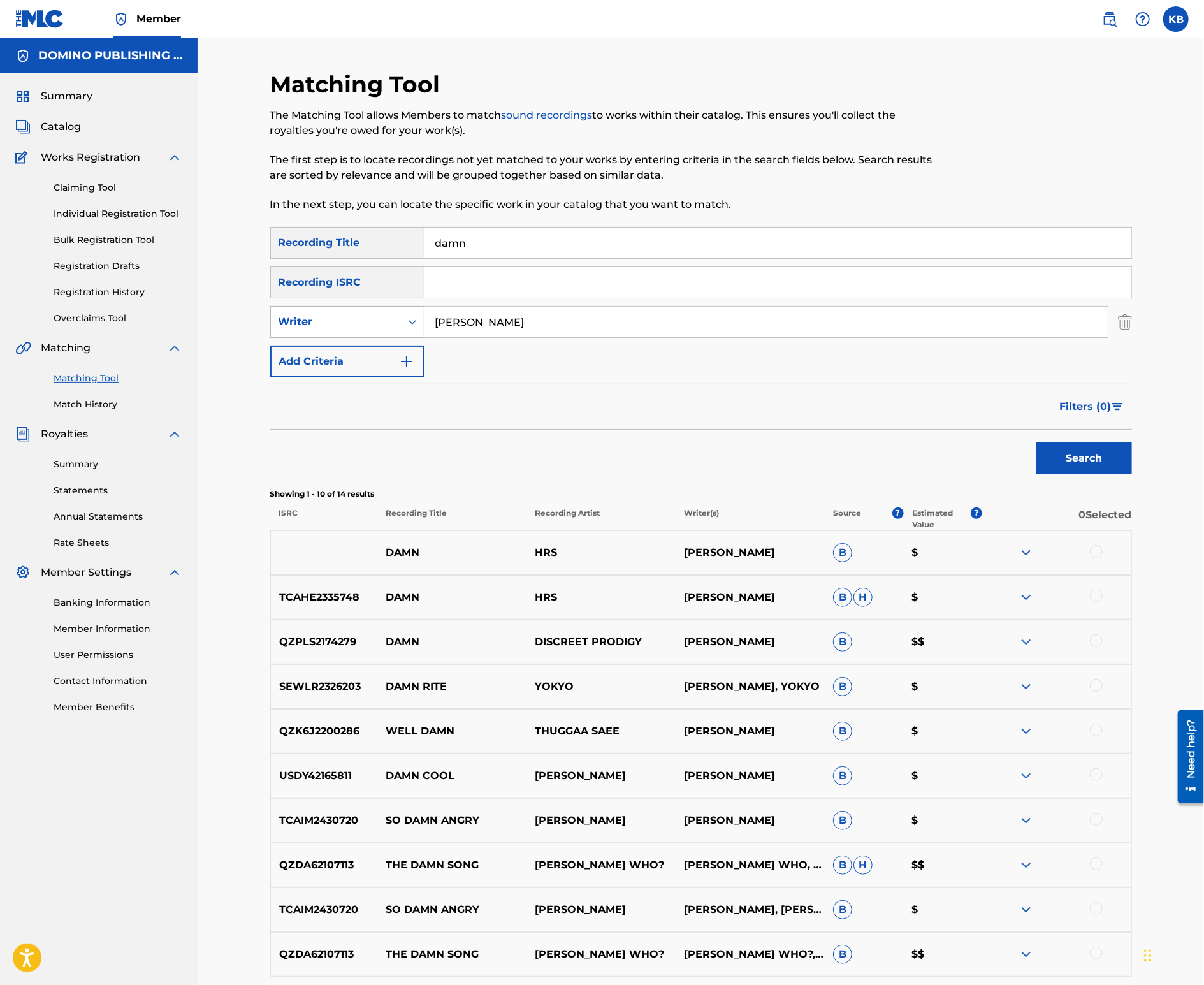
click at [353, 331] on div "Writer" at bounding box center [336, 322] width 130 height 25
click at [347, 348] on div "Recording Artist" at bounding box center [347, 354] width 153 height 32
click at [483, 322] on input "Search Form" at bounding box center [766, 322] width 684 height 30
type input "[PERSON_NAME]"
click at [1037, 442] on button "Search" at bounding box center [1084, 458] width 96 height 32
